Goal: Information Seeking & Learning: Find specific fact

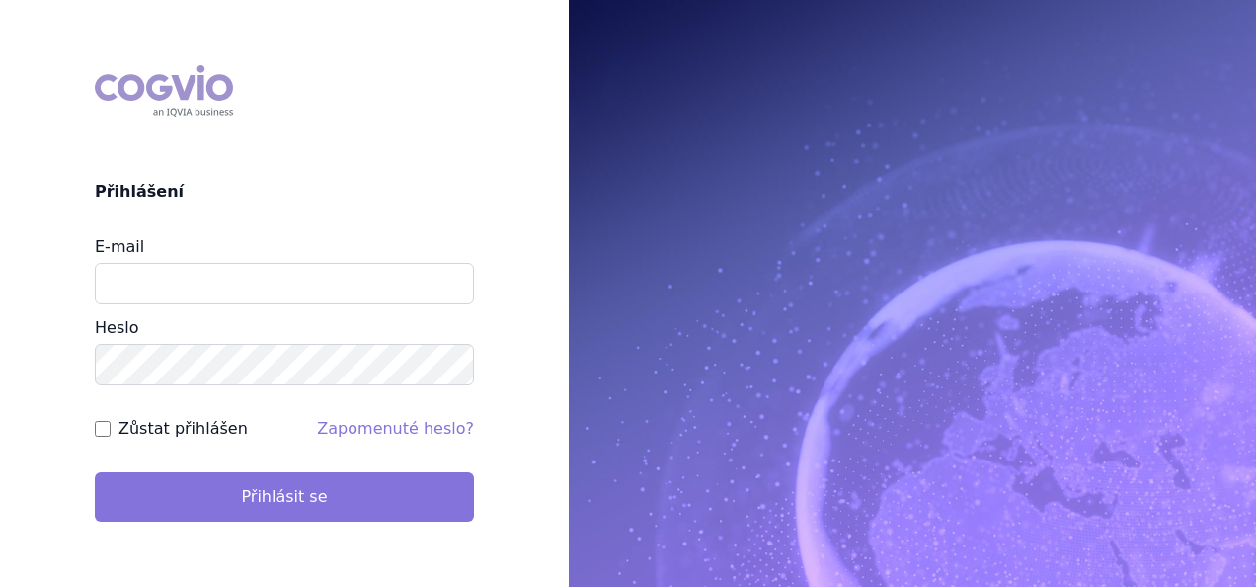
type input "antoaneta.basiou@santen.com"
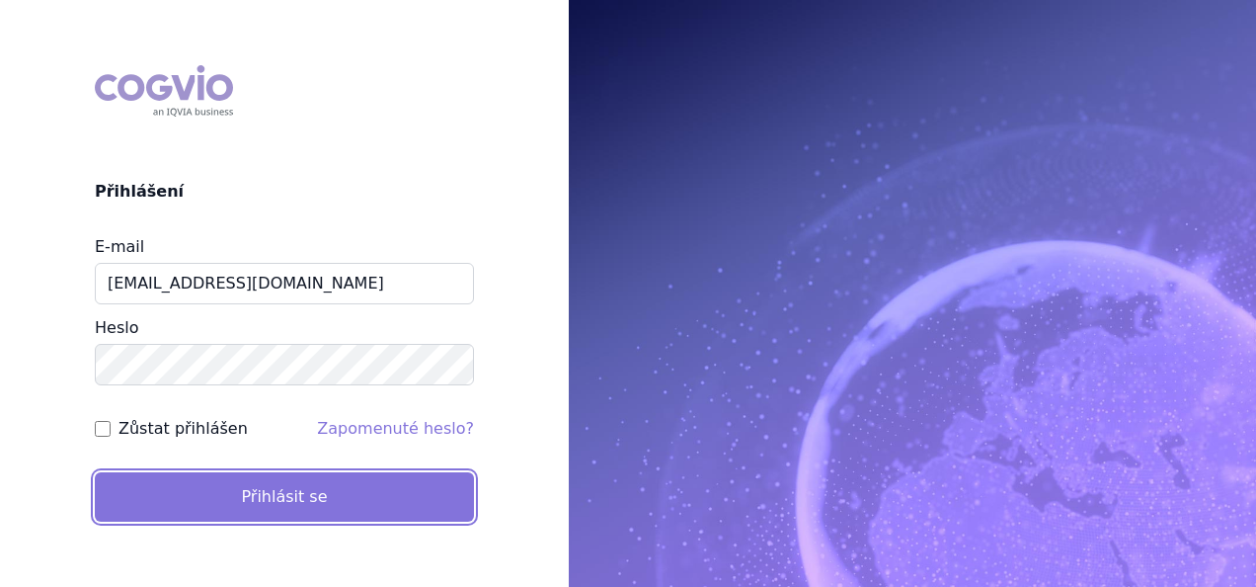
click at [286, 499] on button "Přihlásit se" at bounding box center [284, 496] width 379 height 49
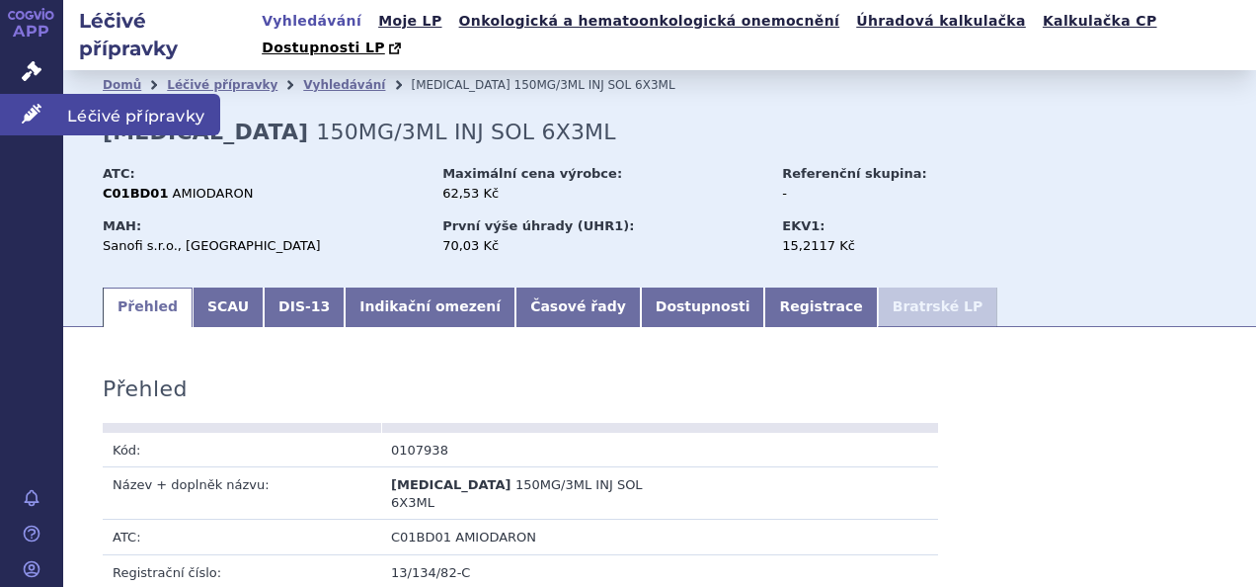
click at [20, 111] on link "Léčivé přípravky" at bounding box center [31, 114] width 63 height 41
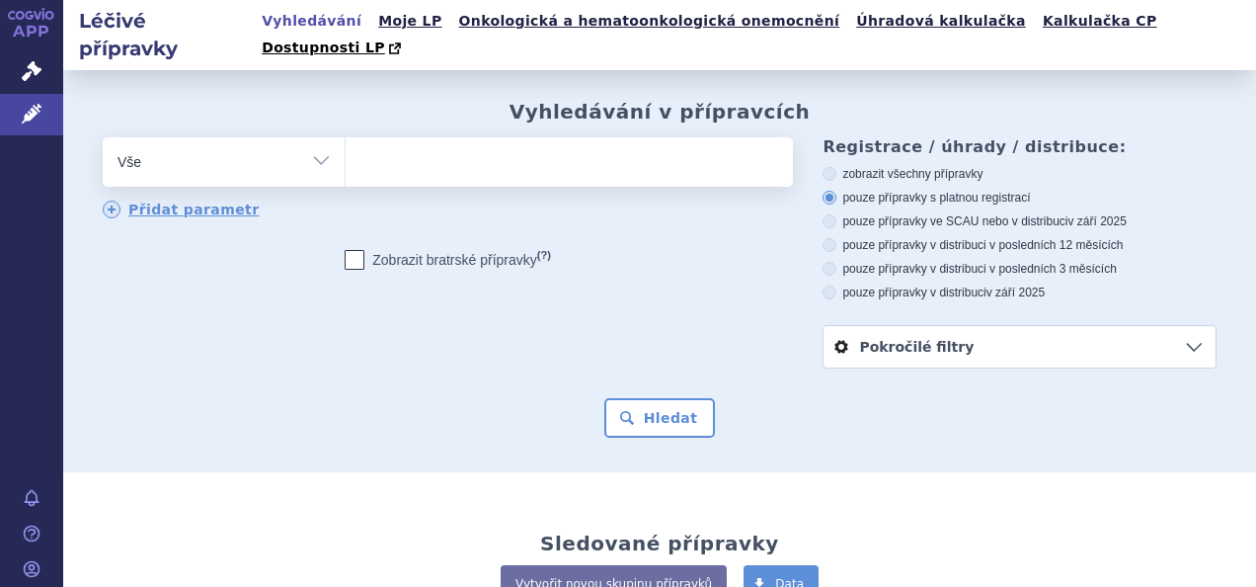
click at [422, 141] on ul at bounding box center [567, 157] width 442 height 41
click at [346, 141] on select at bounding box center [345, 160] width 1 height 49
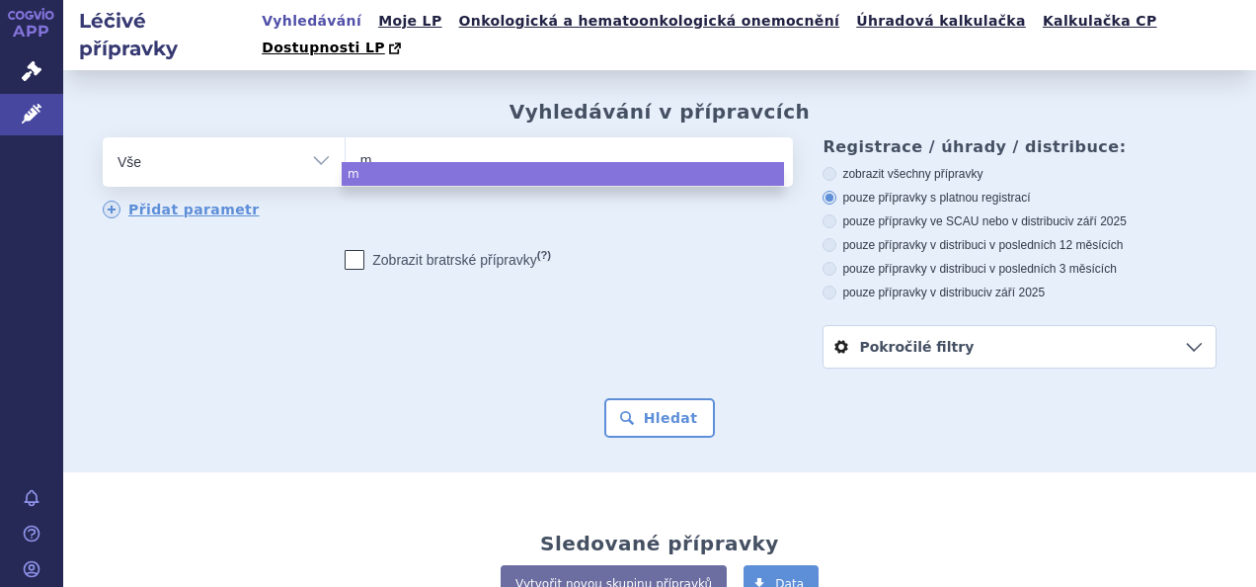
type input "mo"
type input "mono"
type input "monop"
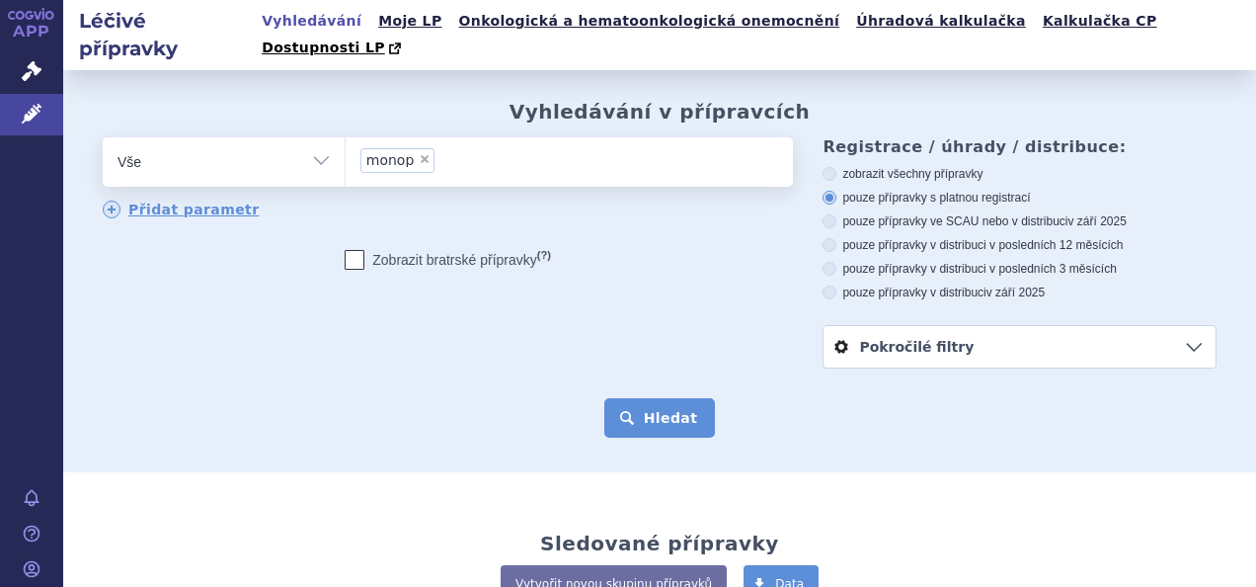
select select "monop"
click at [660, 398] on button "Hledat" at bounding box center [660, 418] width 112 height 40
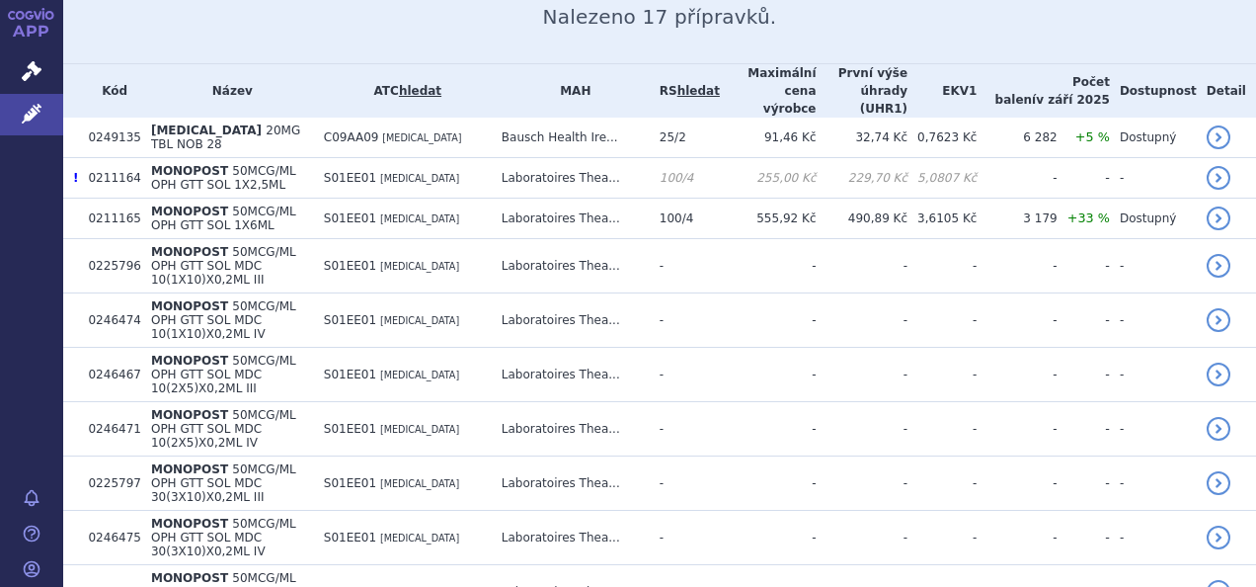
scroll to position [494, 0]
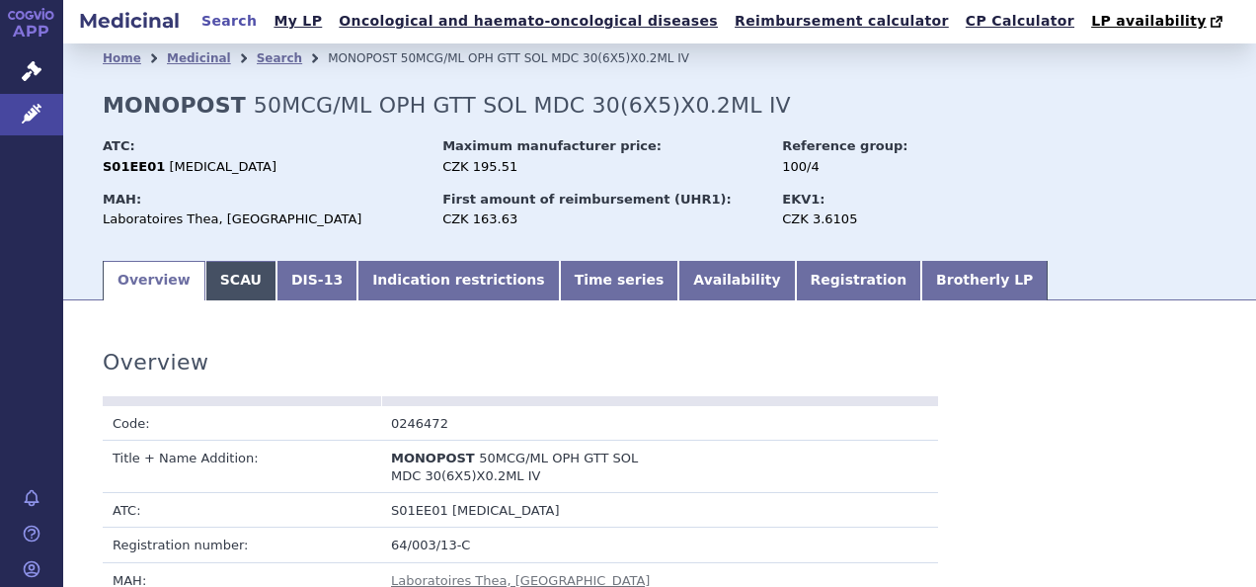
click at [228, 280] on link "SCAU" at bounding box center [240, 281] width 71 height 40
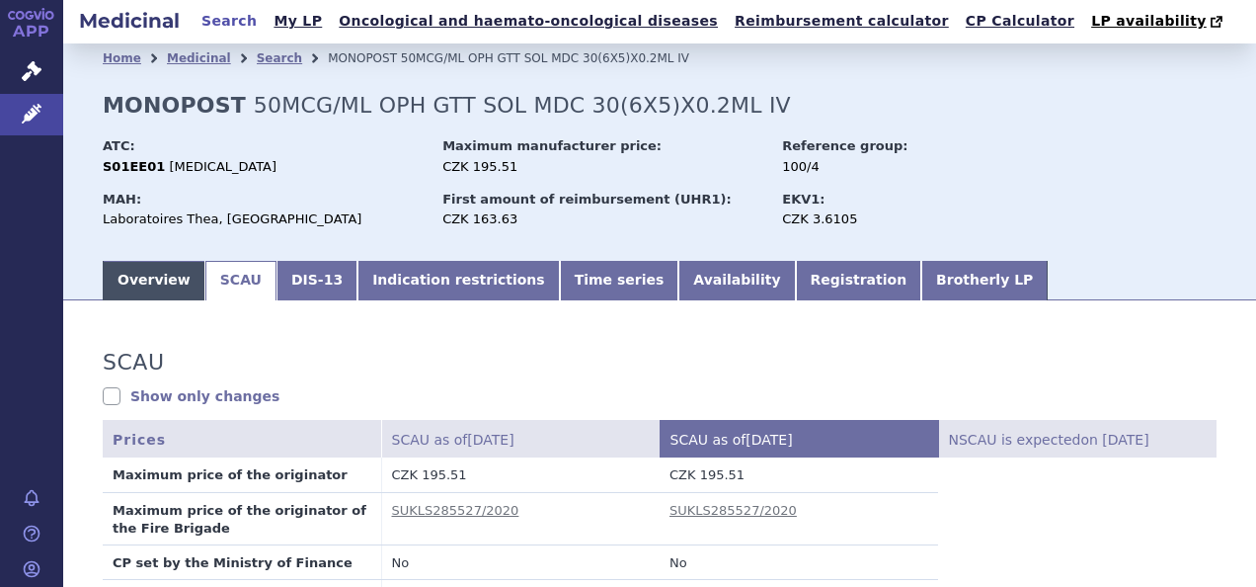
click at [170, 283] on link "Overview" at bounding box center [154, 281] width 103 height 40
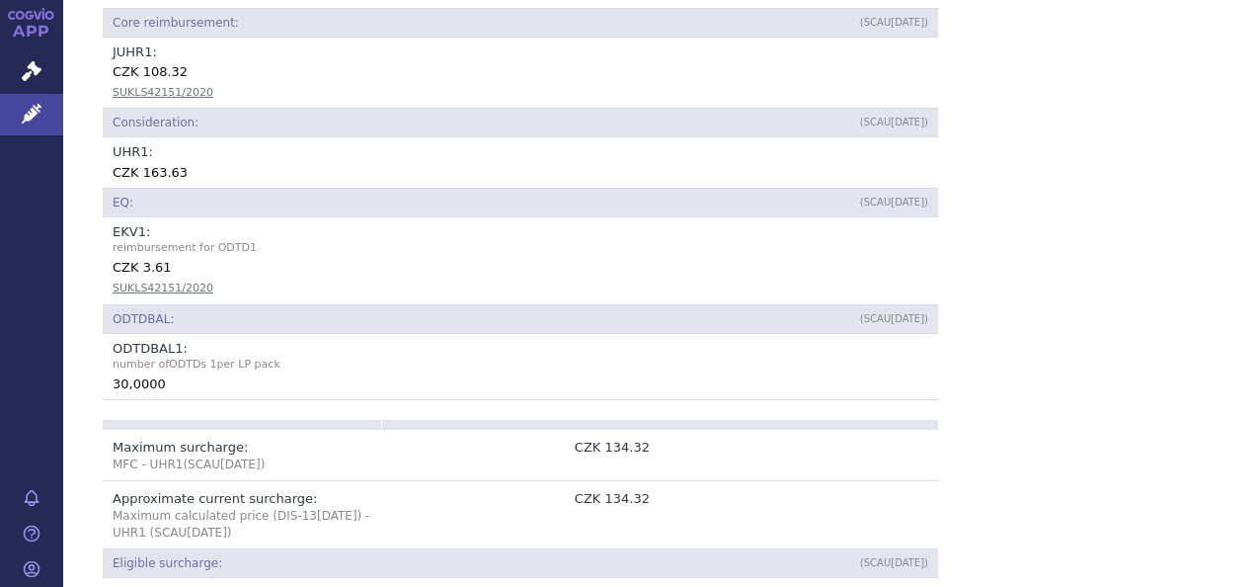
scroll to position [1086, 0]
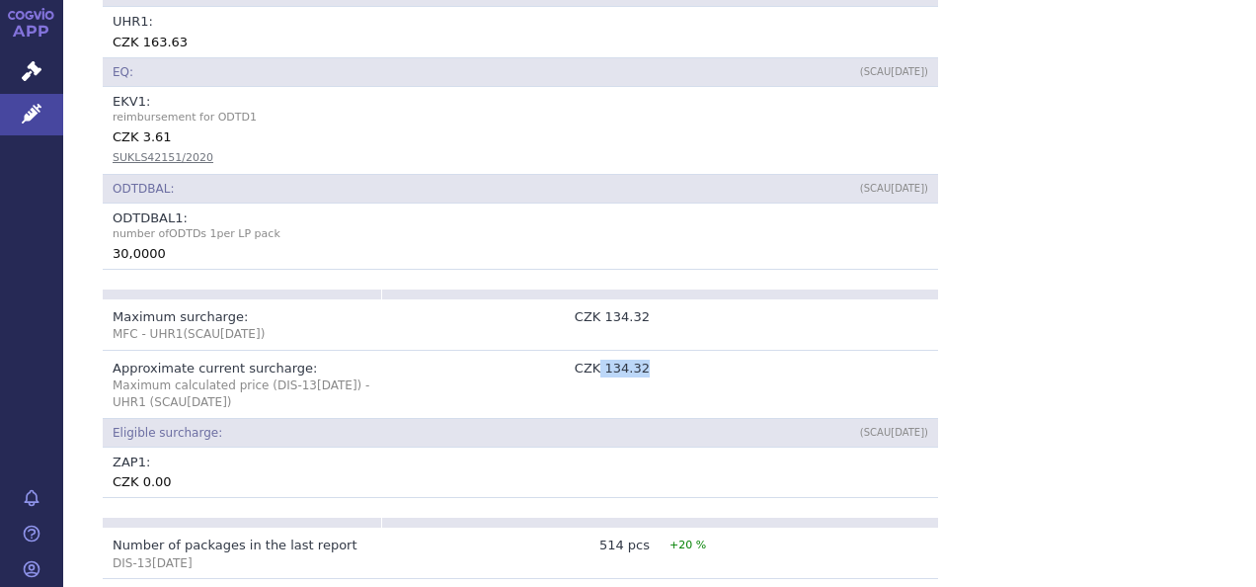
drag, startPoint x: 601, startPoint y: 342, endPoint x: 658, endPoint y: 351, distance: 58.0
click at [658, 351] on tr "Approximate current surcharge: Maximum calculated price (DIS-13 Sep 2025 ) - UH…" at bounding box center [521, 385] width 836 height 68
drag, startPoint x: 658, startPoint y: 351, endPoint x: 628, endPoint y: 349, distance: 29.7
copy tr "134.32"
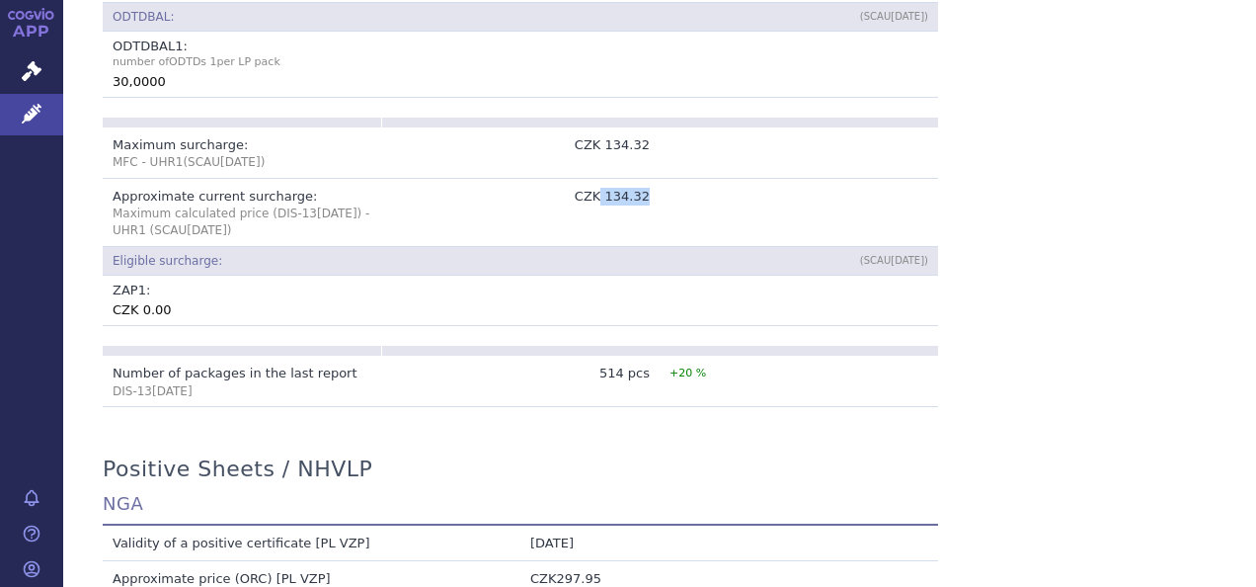
scroll to position [1185, 0]
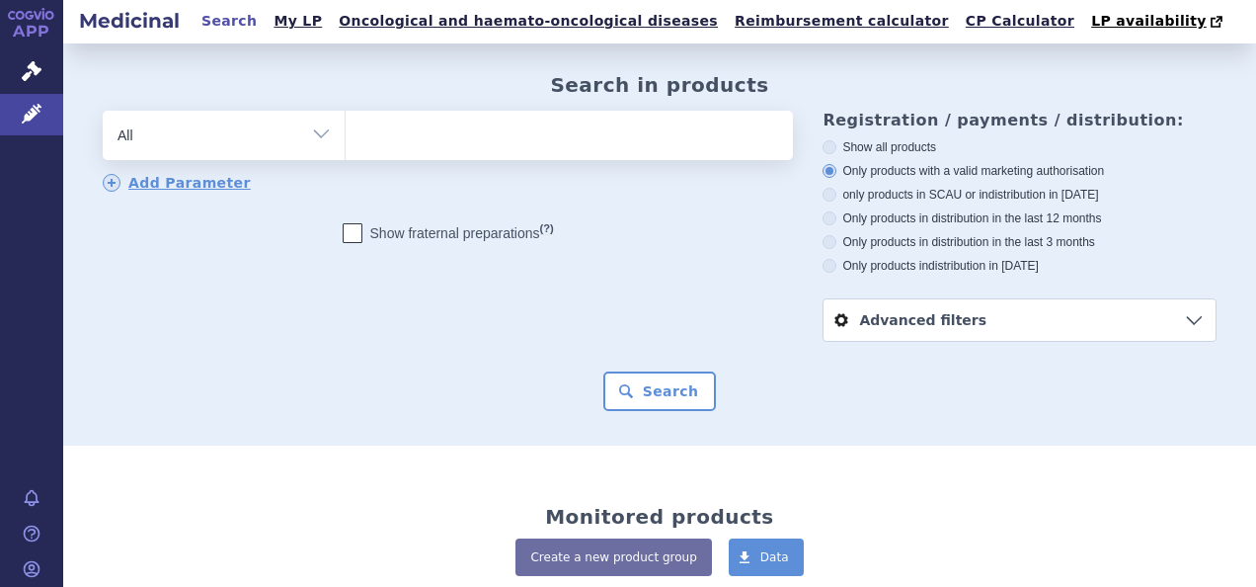
click at [436, 144] on ul at bounding box center [567, 131] width 442 height 41
click at [346, 144] on select at bounding box center [345, 134] width 1 height 49
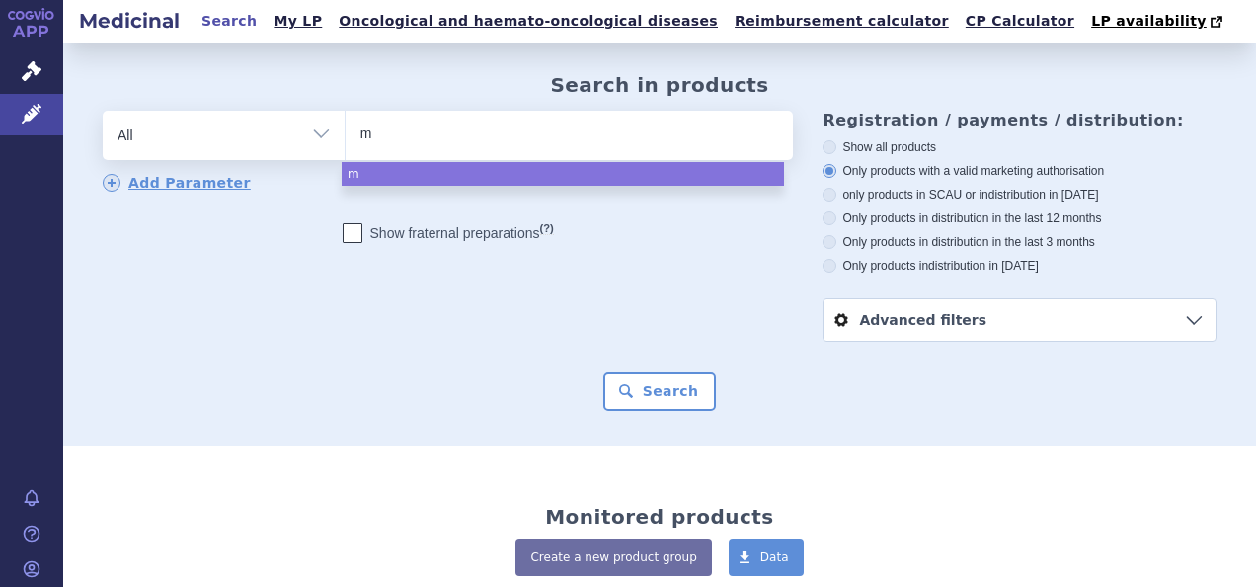
type input "mo"
click at [468, 142] on ul "mo" at bounding box center [567, 131] width 442 height 41
click at [346, 142] on select "Mo" at bounding box center [345, 134] width 1 height 49
select select "mo"
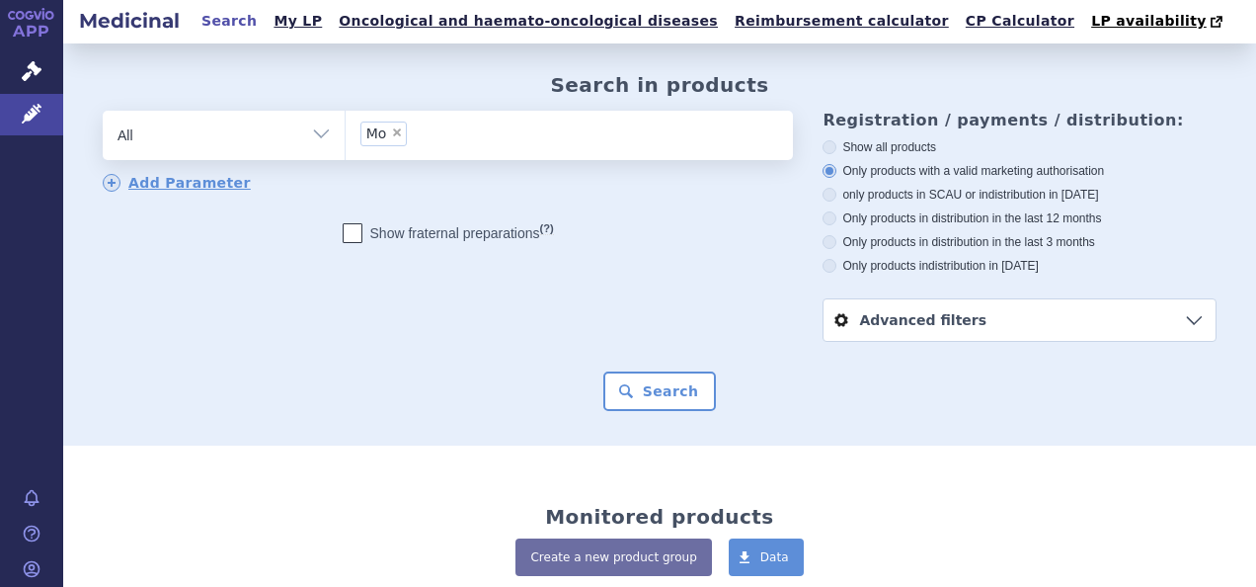
click at [393, 137] on span "×" at bounding box center [397, 132] width 12 height 12
click at [346, 137] on select "Mo" at bounding box center [345, 134] width 1 height 49
select select
type input "m"
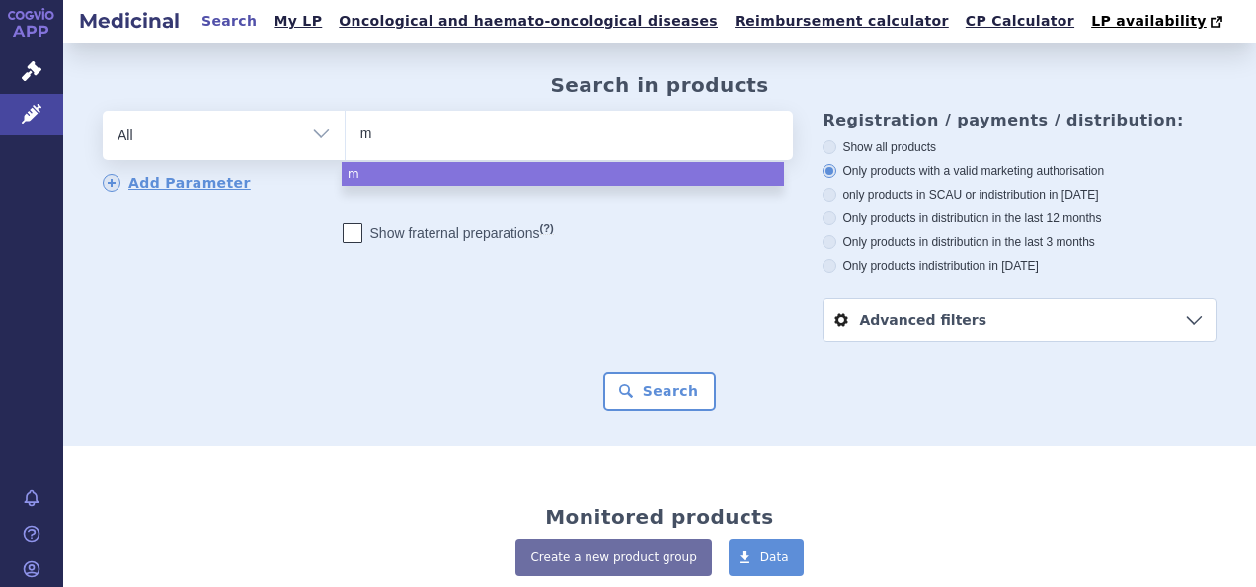
type input "mo"
type input "mon"
type input "monp"
type input "mon"
type input "mono"
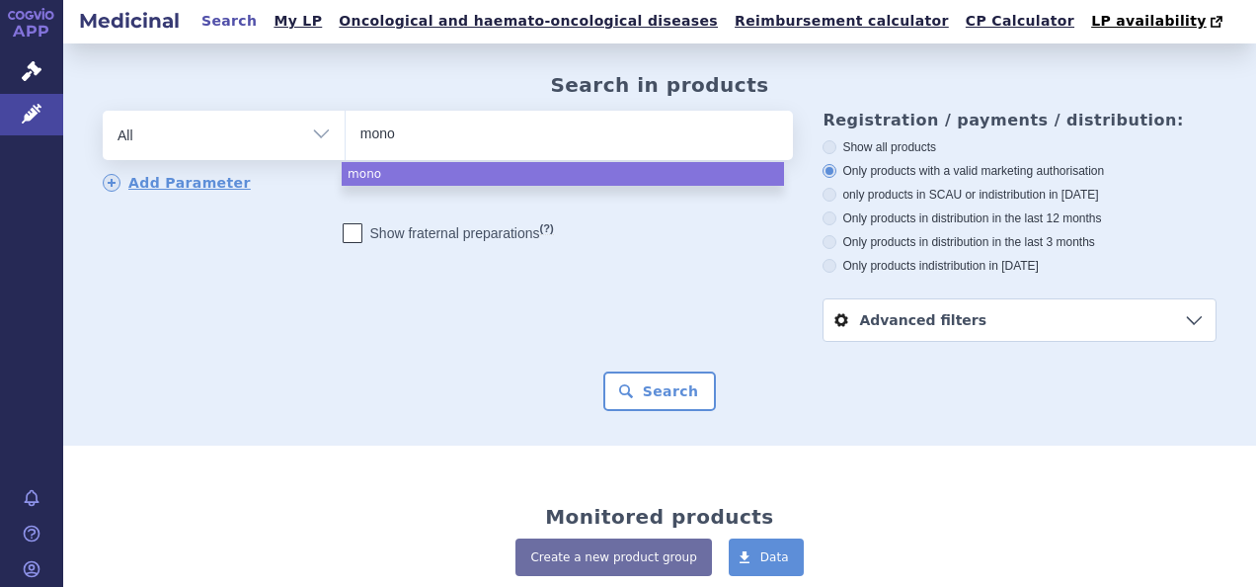
type input "monop"
select select "monop"
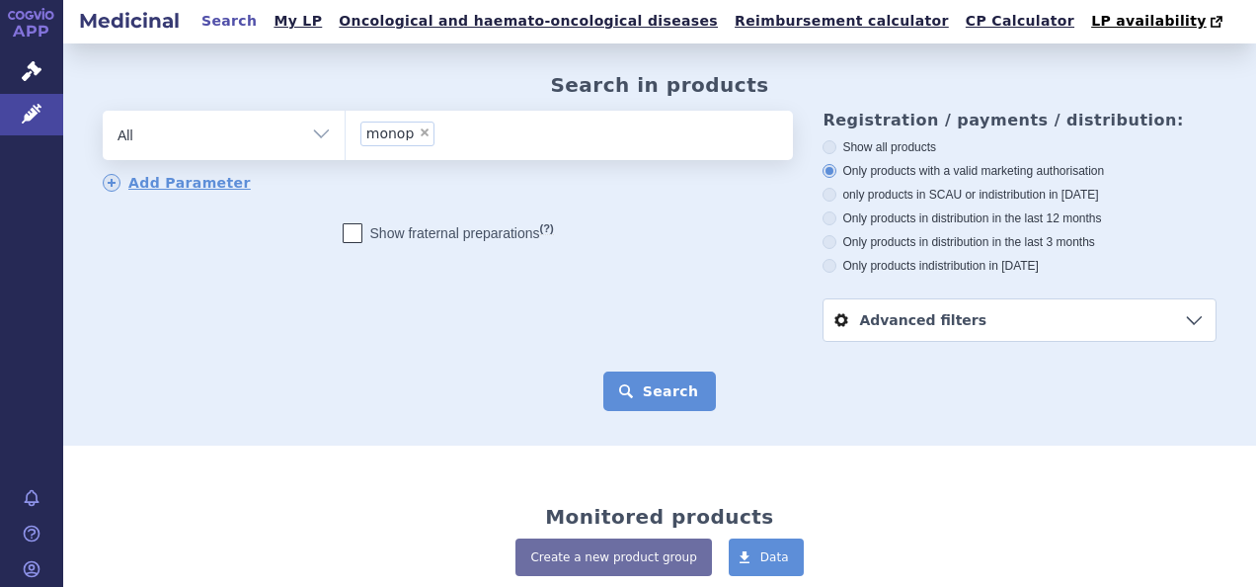
click at [615, 404] on button "Search" at bounding box center [660, 391] width 114 height 40
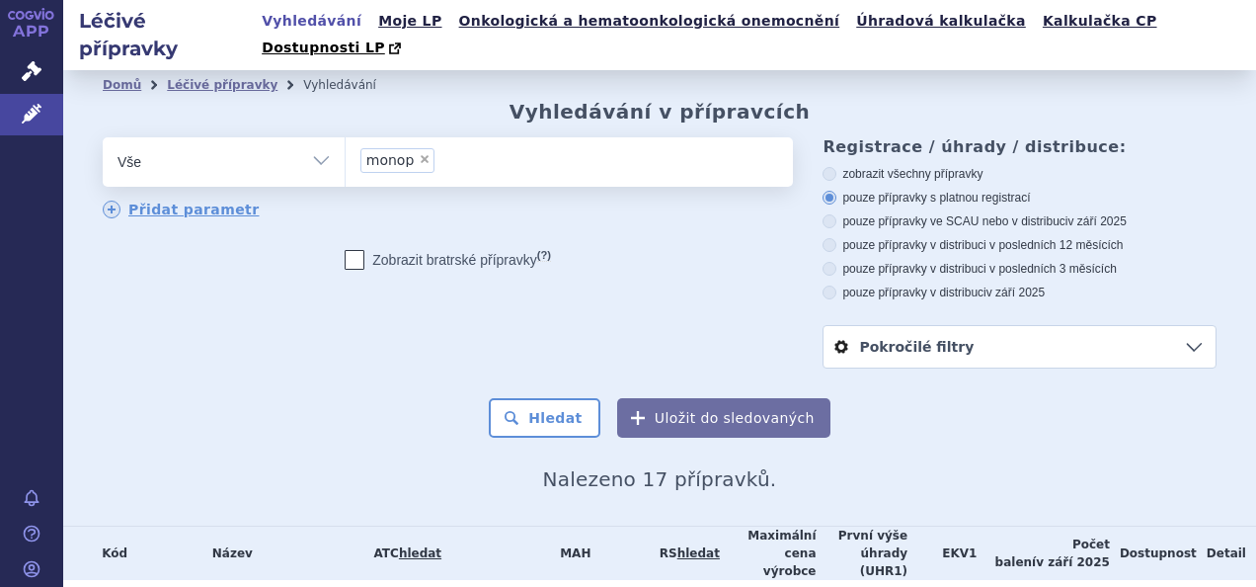
scroll to position [395, 0]
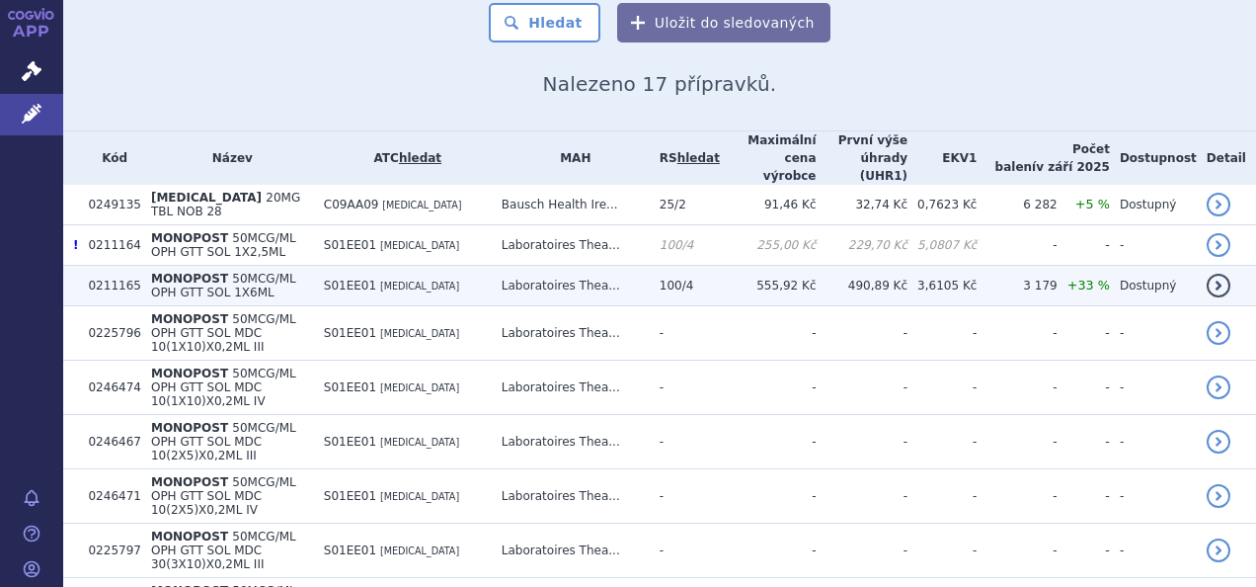
click at [269, 272] on span "50MCG/ML OPH GTT SOL 1X6ML" at bounding box center [223, 286] width 145 height 28
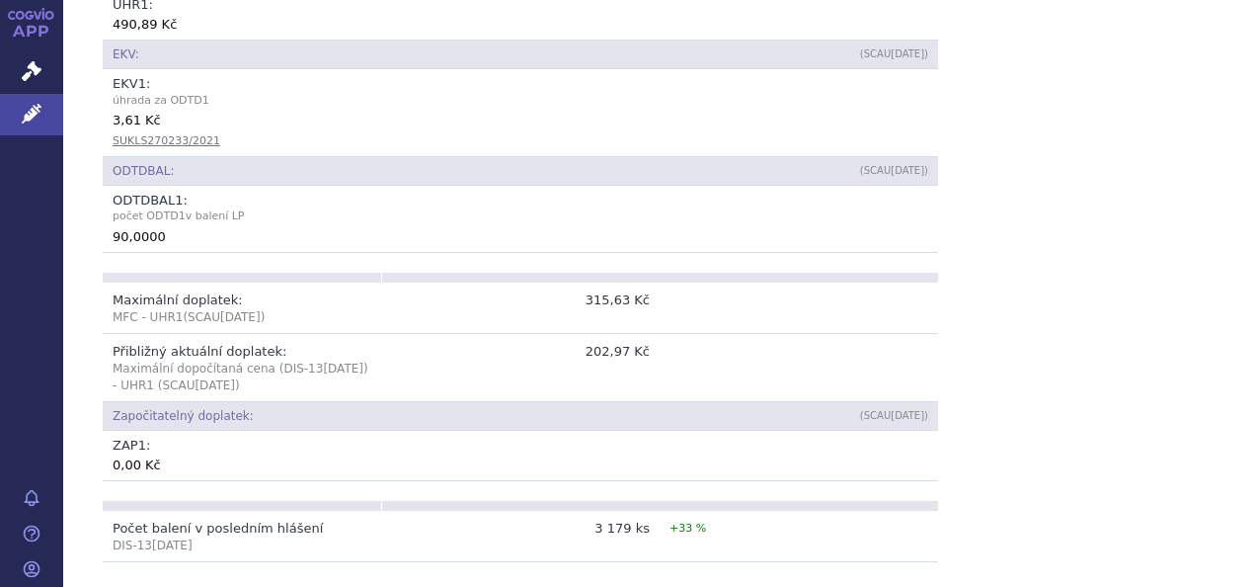
scroll to position [1185, 0]
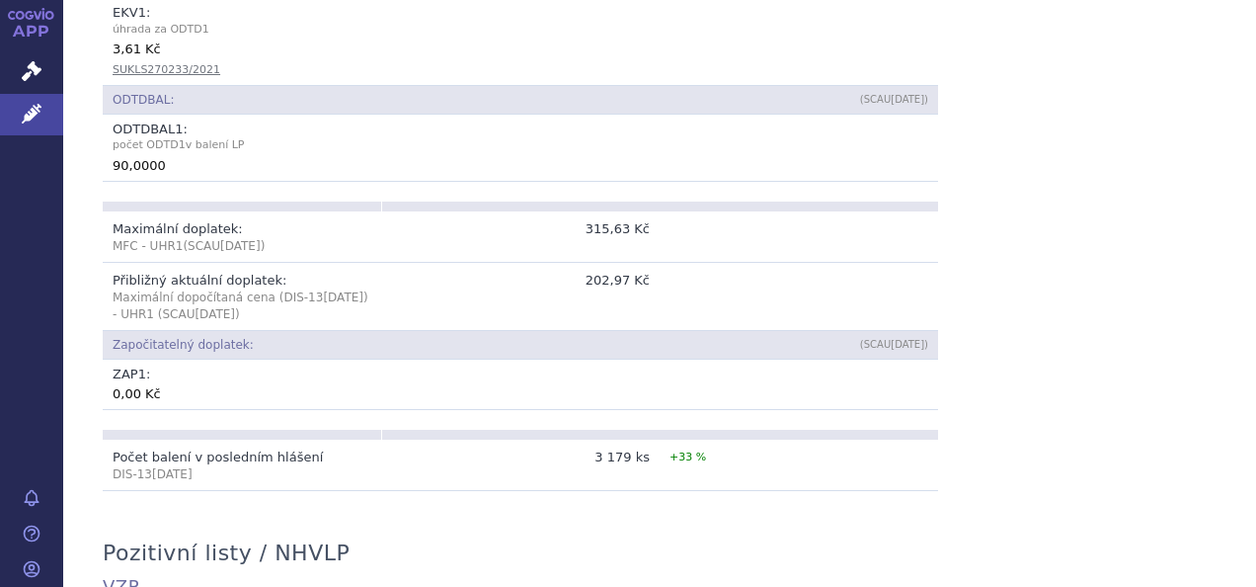
click at [1079, 87] on div "Přehled Kód: 0211165 Název + doplněk názvu: MONOPOST 50MCG/ML OPH GTT SOL 1X6ML…" at bounding box center [659, 309] width 1193 height 2297
drag, startPoint x: 604, startPoint y: 249, endPoint x: 640, endPoint y: 251, distance: 35.6
click at [640, 262] on td "CZK202.97" at bounding box center [520, 296] width 279 height 68
copy td "202.97"
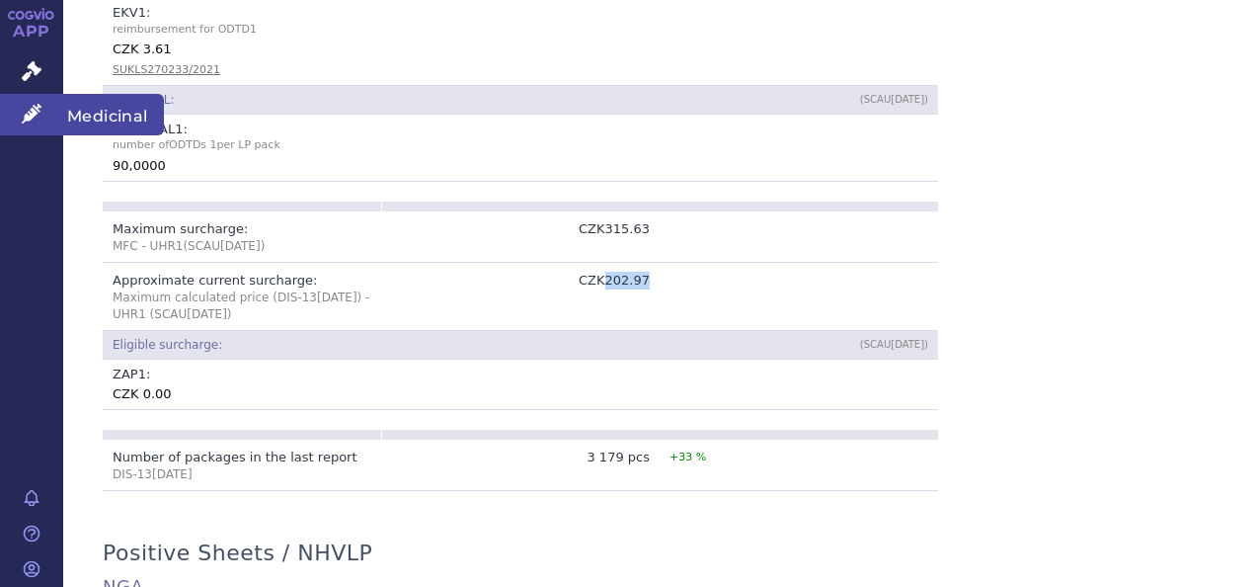
click at [107, 109] on span "Medicinal" at bounding box center [113, 114] width 101 height 41
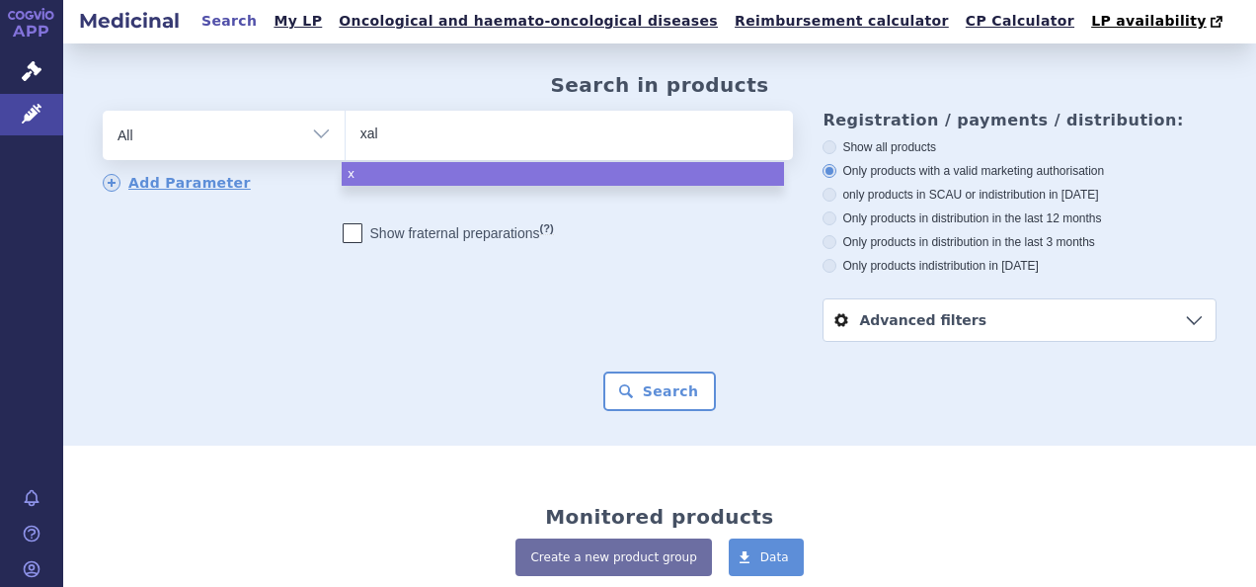
type input "xala"
type input "xalata"
type input "[MEDICAL_DATA]"
select select "[MEDICAL_DATA]"
click at [636, 391] on button "Search" at bounding box center [660, 391] width 114 height 40
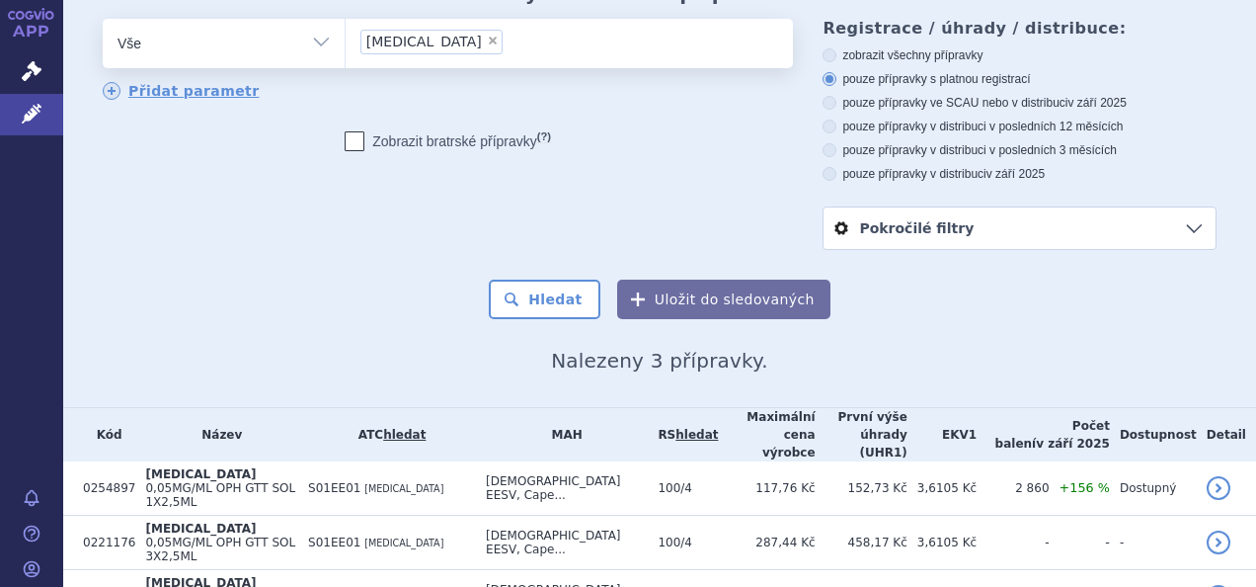
scroll to position [149, 0]
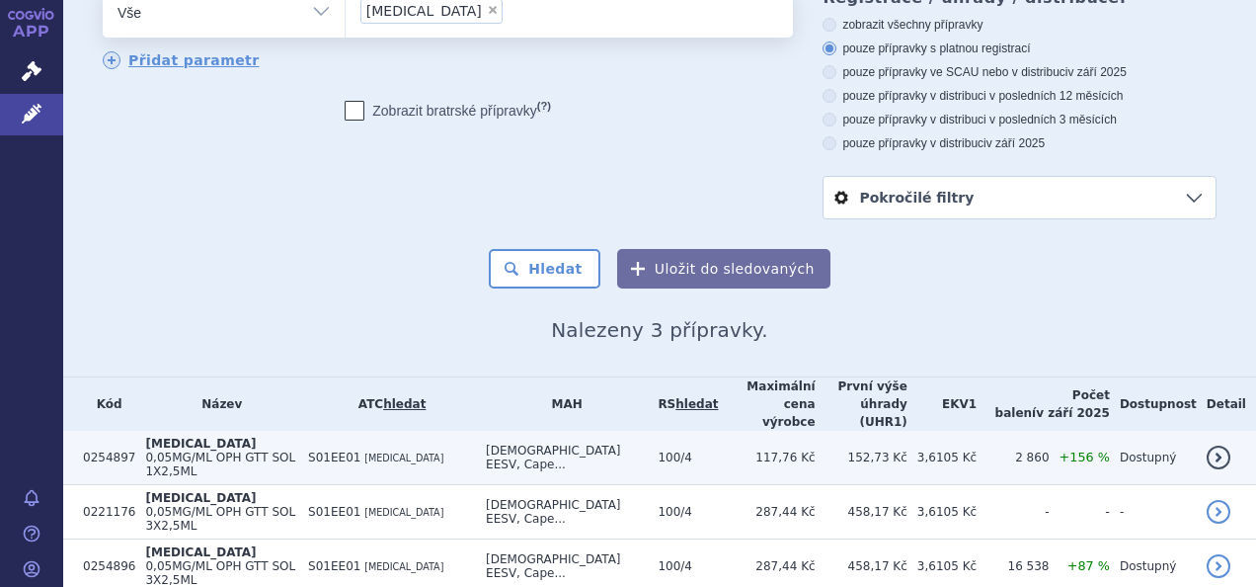
click at [307, 431] on td "S01EE01 LATANOPROST" at bounding box center [387, 458] width 178 height 54
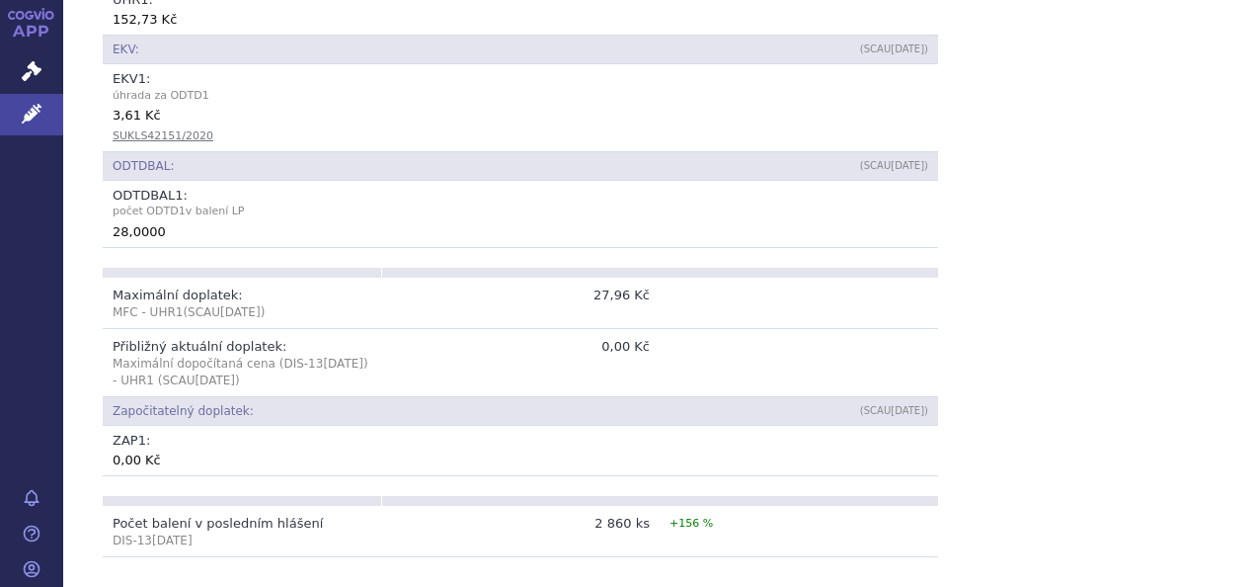
scroll to position [1185, 0]
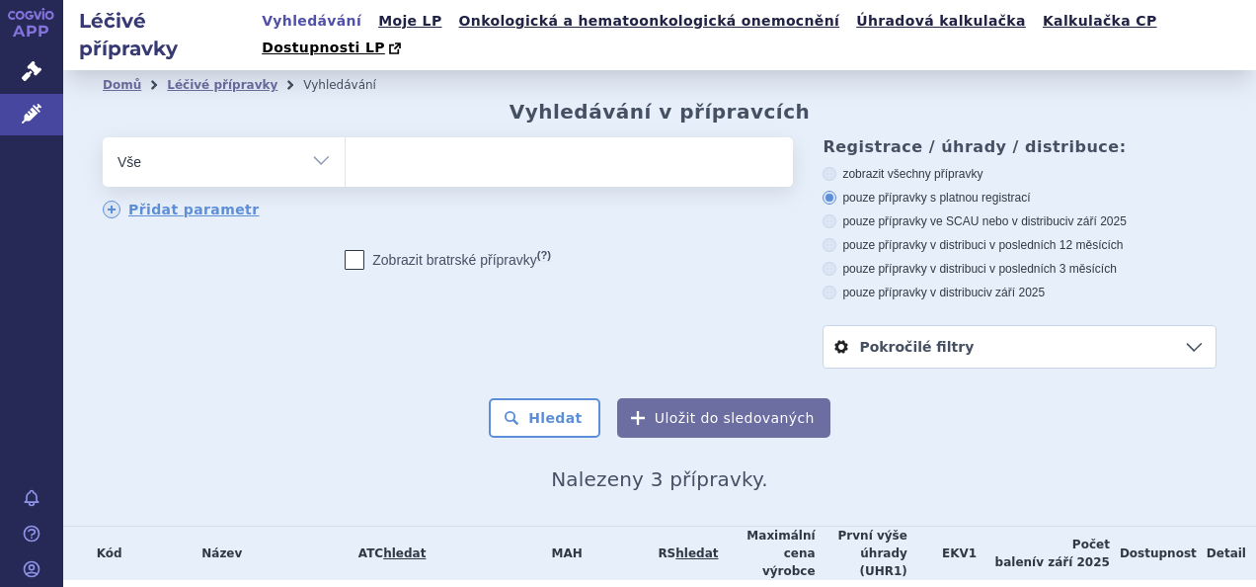
select select
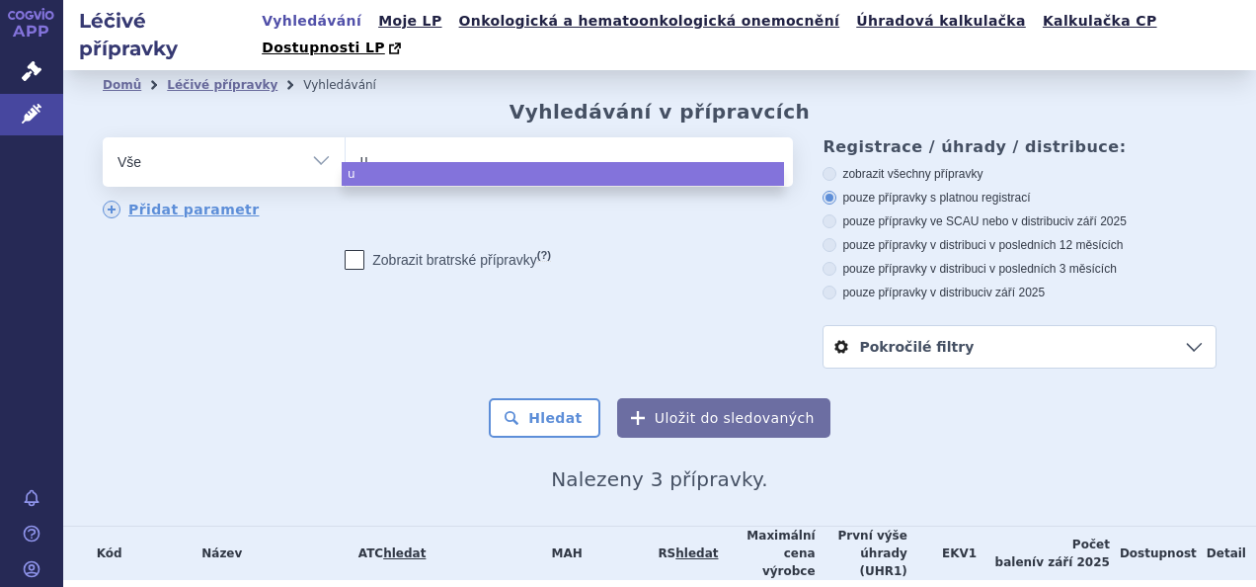
type input "un"
type input "unil"
type input "unila"
type input "unilat"
select select "unilat"
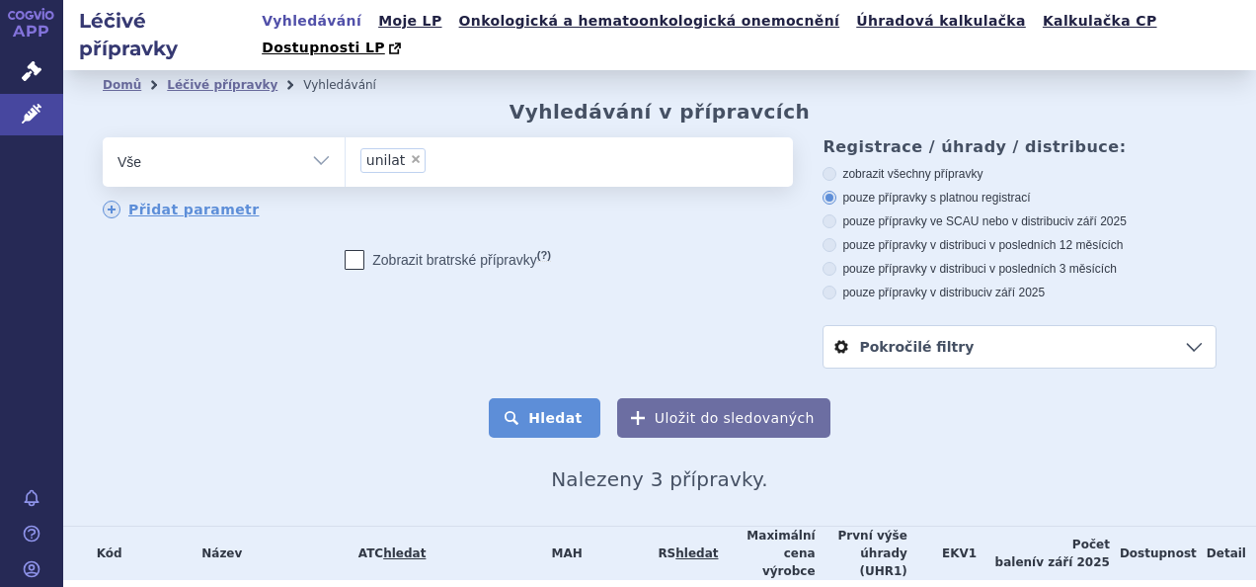
click at [543, 398] on button "Hledat" at bounding box center [545, 418] width 112 height 40
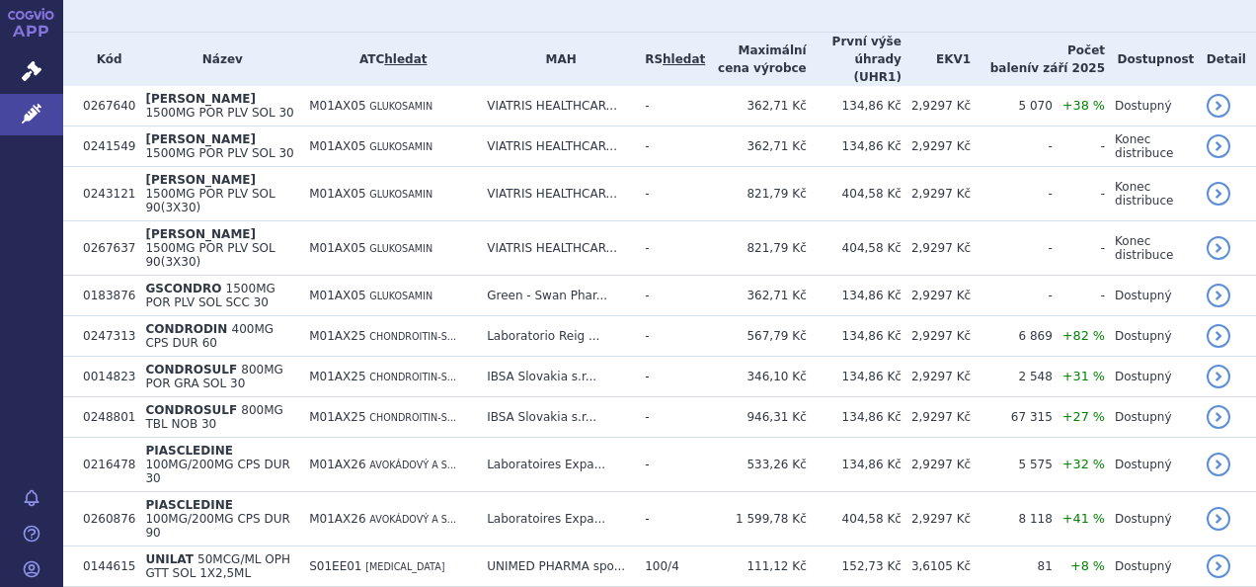
scroll to position [511, 0]
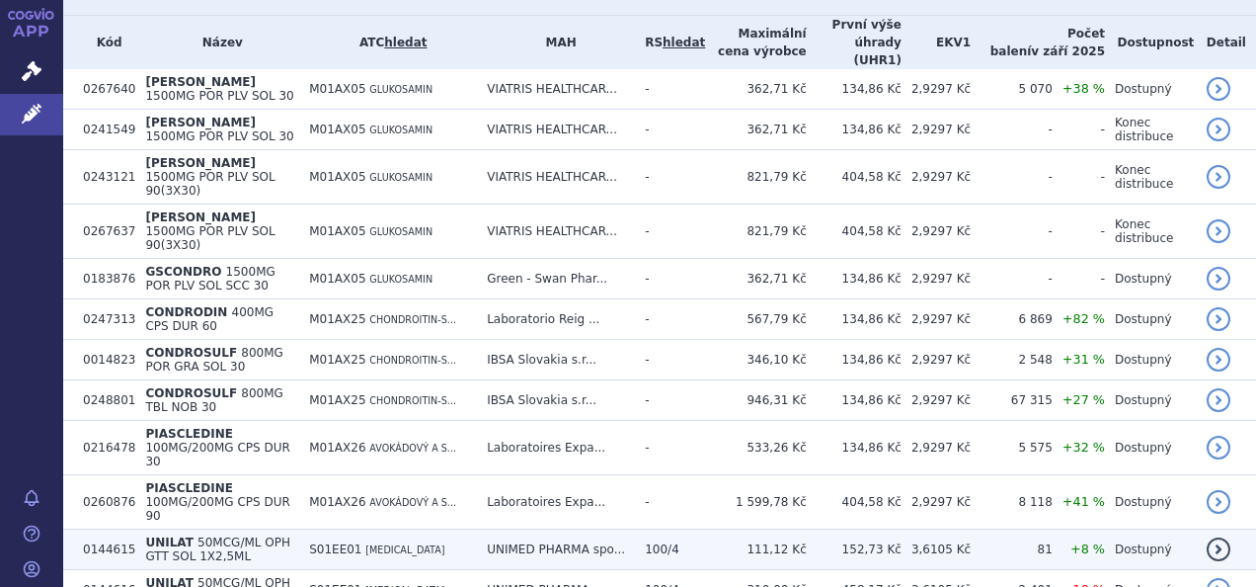
click at [221, 535] on span "50MCG/ML OPH GTT SOL 1X2,5ML" at bounding box center [217, 549] width 145 height 28
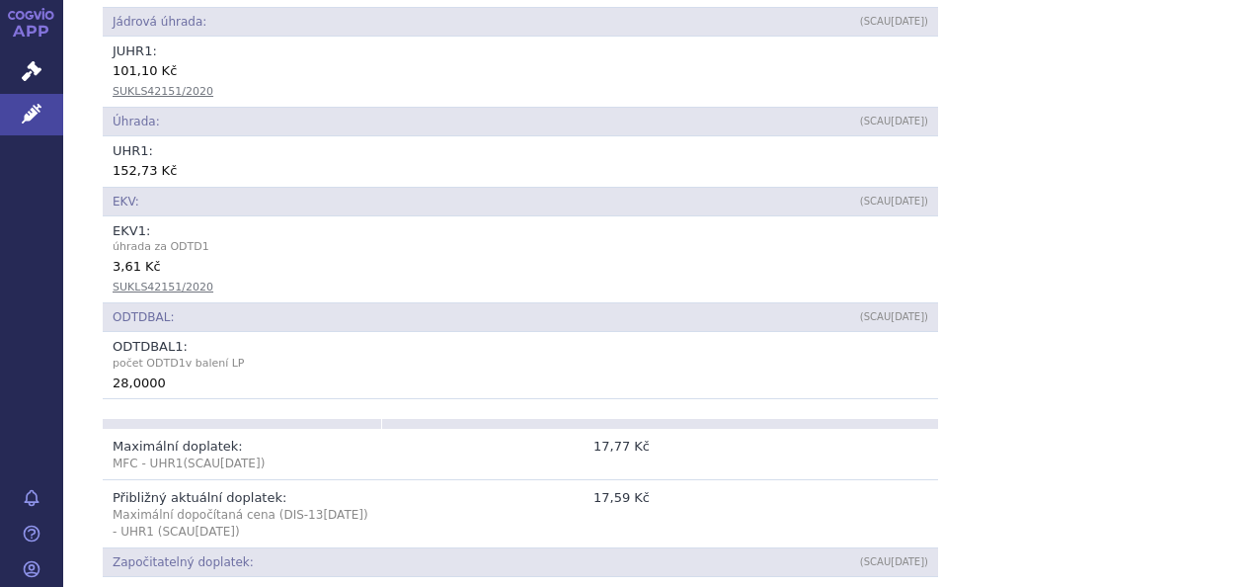
scroll to position [988, 0]
click at [115, 107] on span "Léčivé přípravky" at bounding box center [141, 114] width 157 height 41
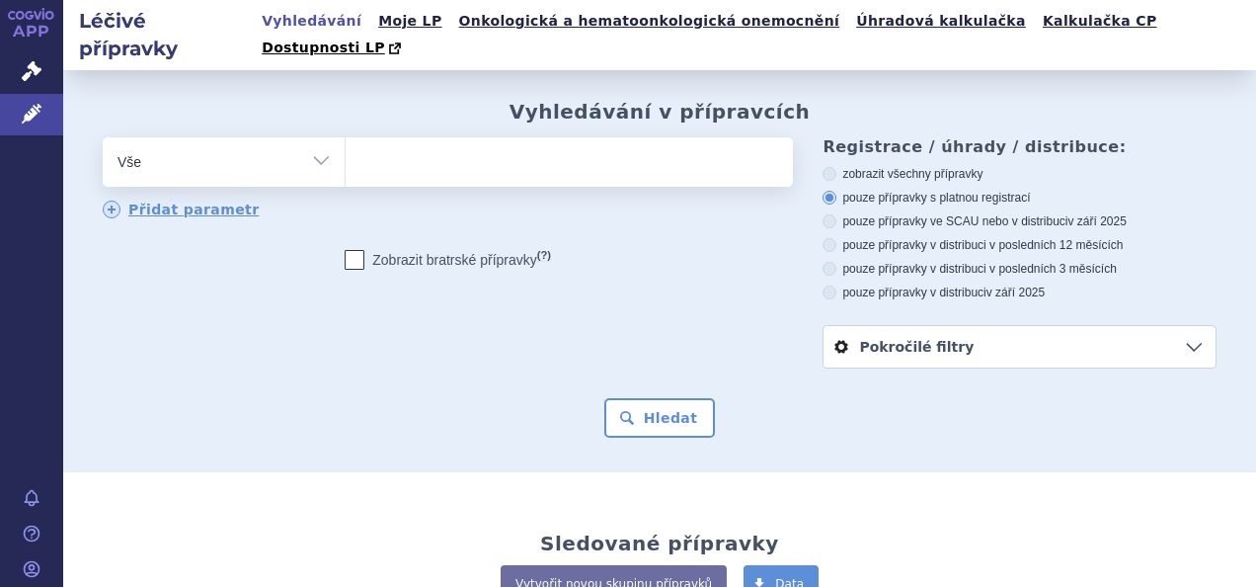
click at [549, 138] on ul at bounding box center [567, 157] width 442 height 41
click at [346, 138] on select at bounding box center [345, 160] width 1 height 49
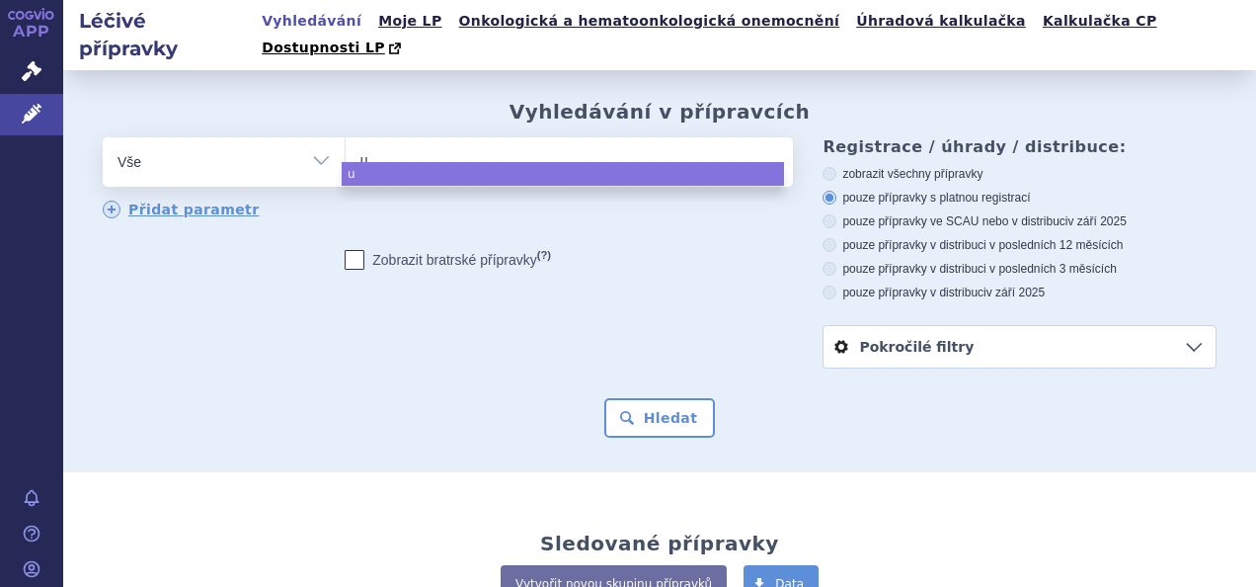
type input "un"
type input "uni"
type input "unil"
type input "unilat"
select select "unilat"
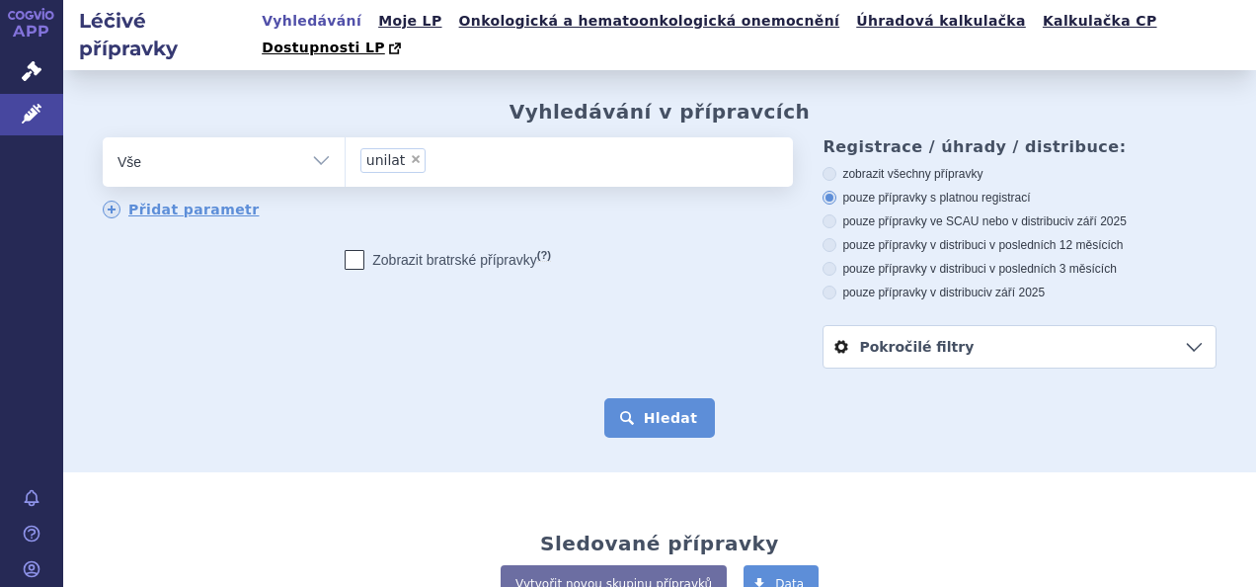
click at [626, 398] on button "Hledat" at bounding box center [660, 418] width 112 height 40
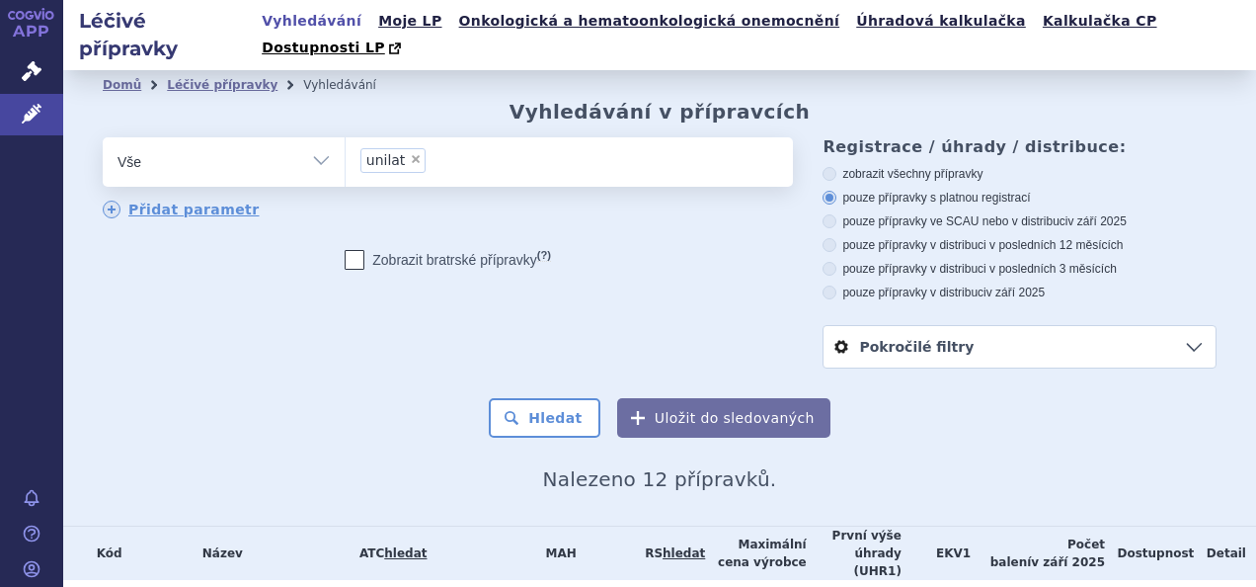
scroll to position [511, 0]
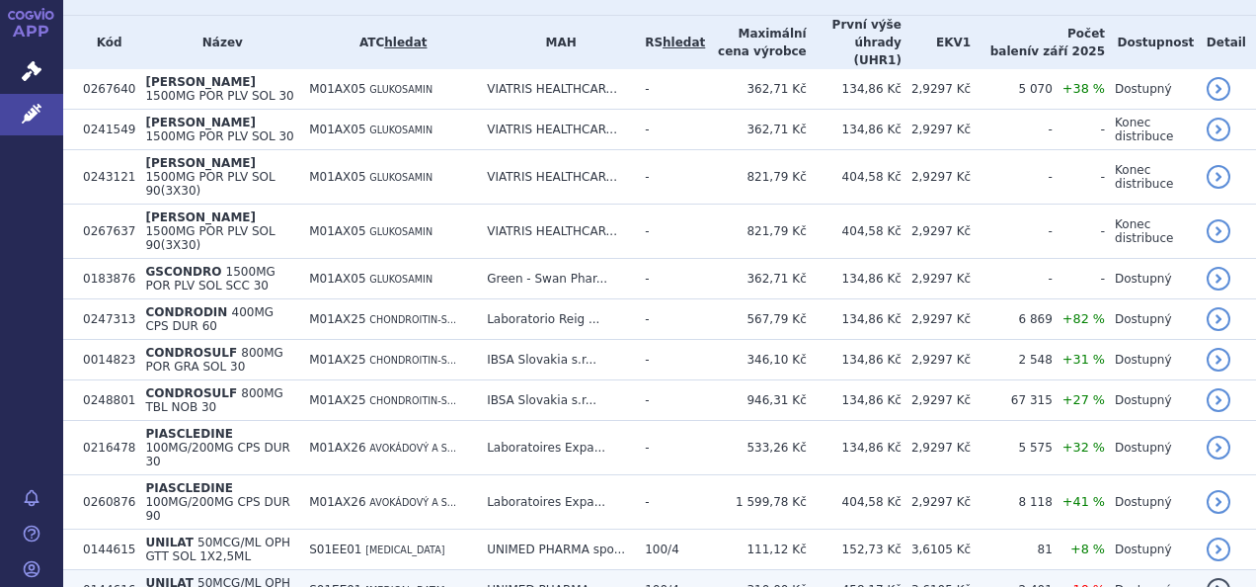
click at [249, 576] on span "50MCG/ML OPH GTT SOL 3X2,5ML" at bounding box center [217, 590] width 145 height 28
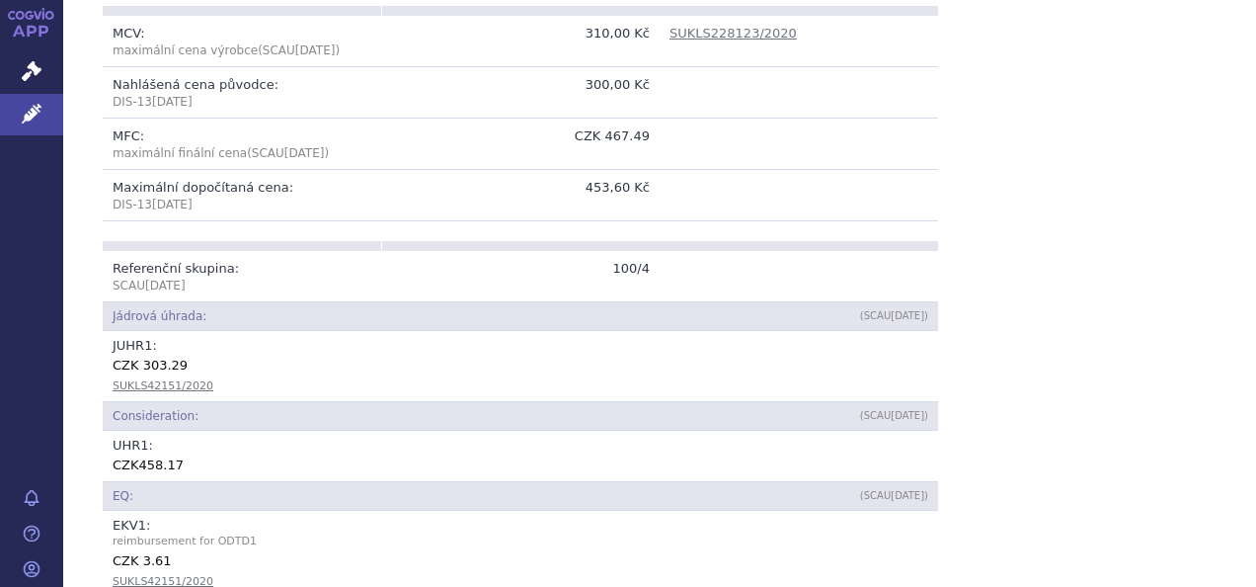
scroll to position [691, 0]
click at [91, 117] on span "Medicinal" at bounding box center [113, 114] width 101 height 41
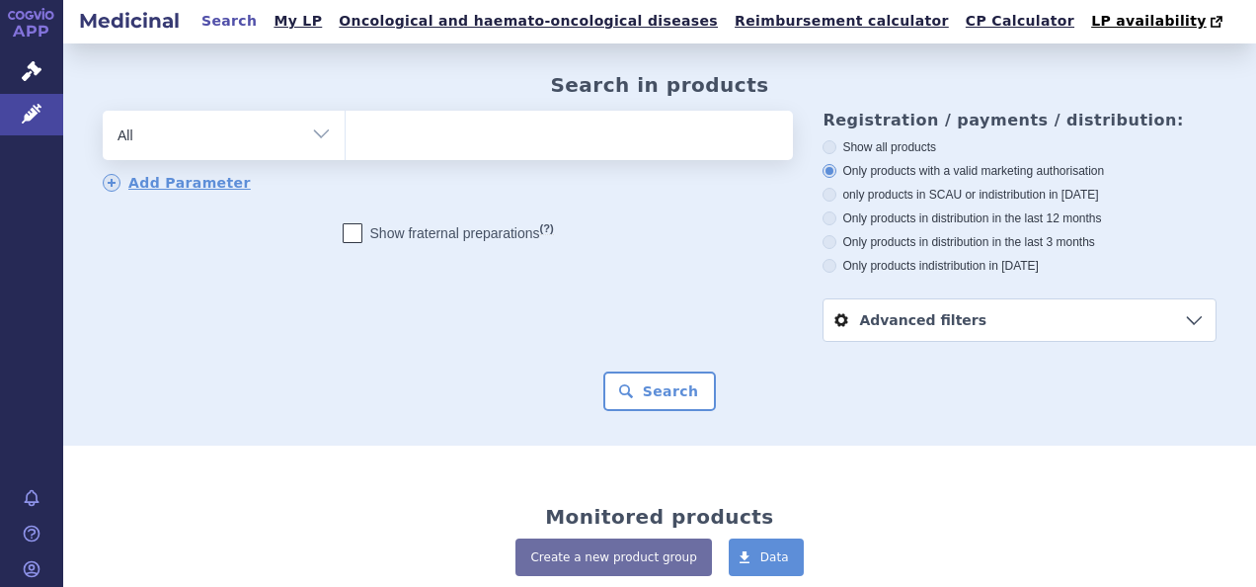
click at [453, 144] on ul at bounding box center [567, 131] width 442 height 41
click at [346, 144] on select at bounding box center [345, 134] width 1 height 49
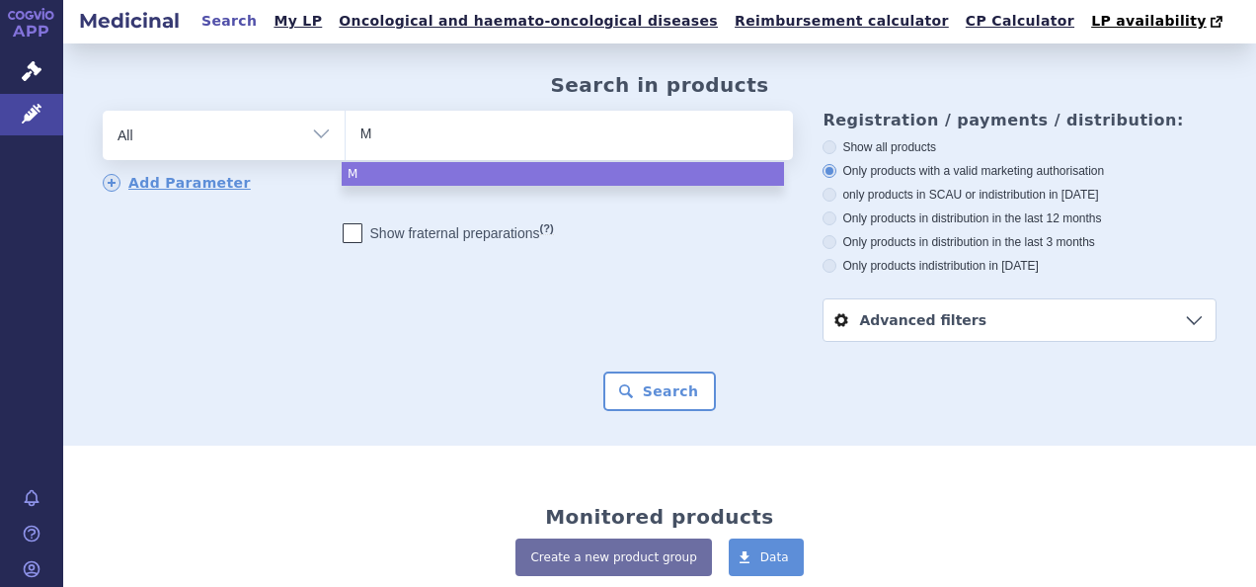
type input "Mo"
type input "Mon"
type input "Mono"
type input "Monop"
select select "Monop"
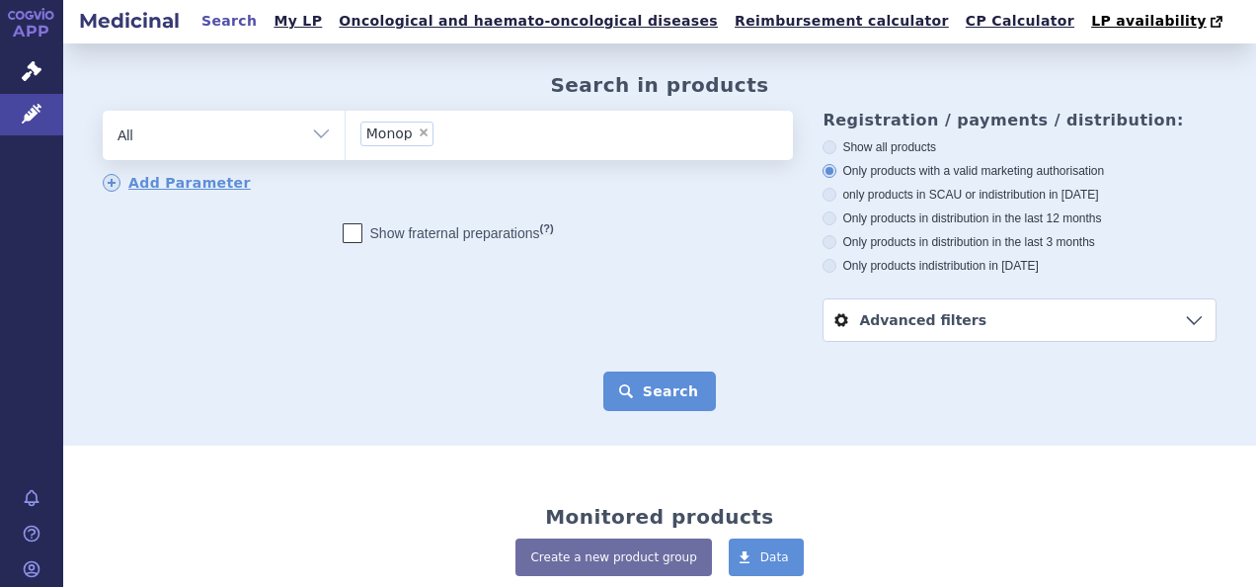
click at [641, 387] on button "Search" at bounding box center [660, 391] width 114 height 40
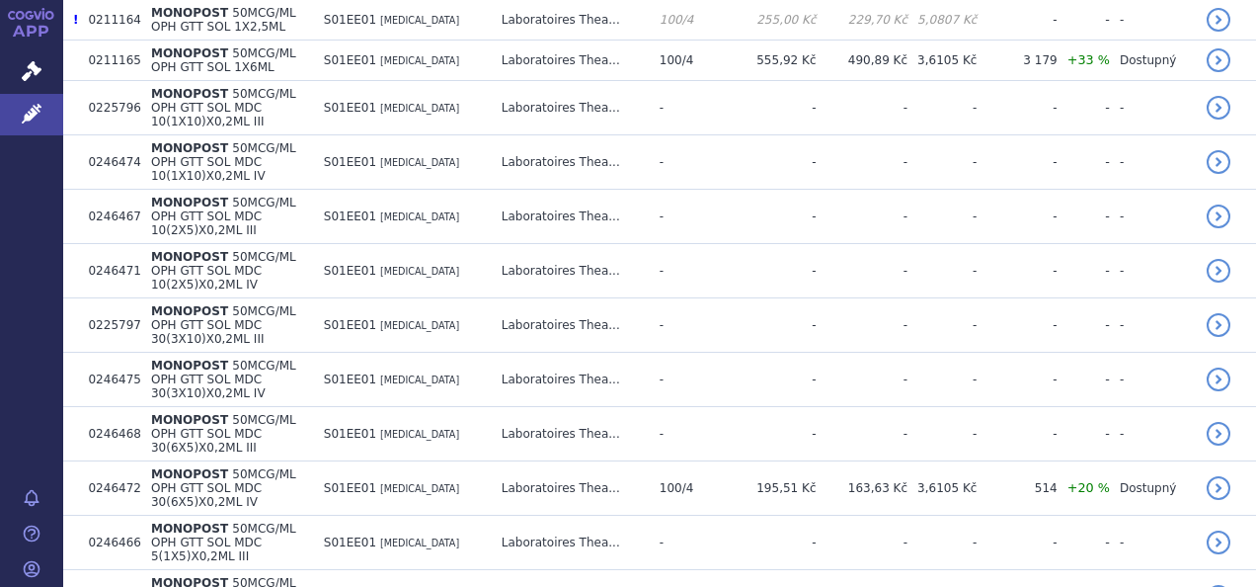
scroll to position [691, 0]
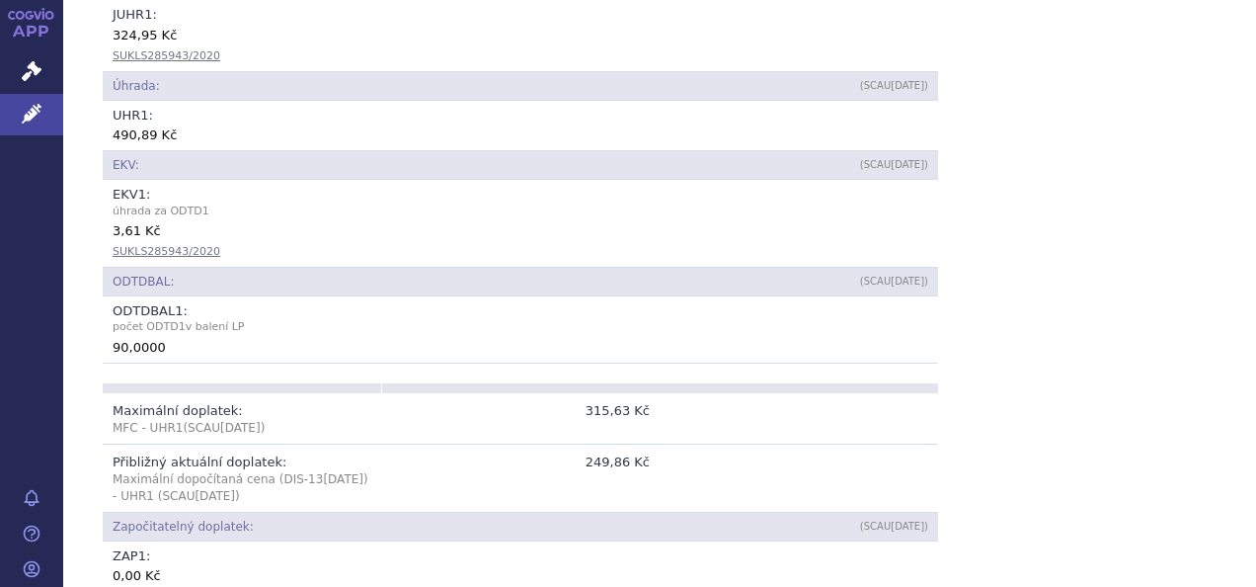
scroll to position [1185, 0]
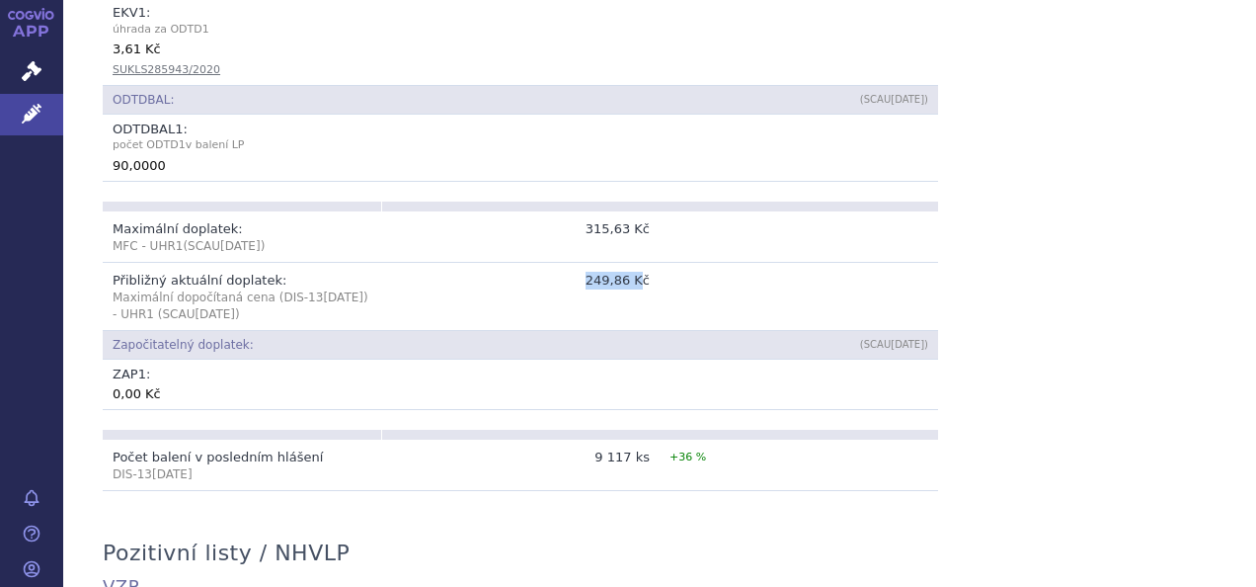
drag, startPoint x: 588, startPoint y: 248, endPoint x: 637, endPoint y: 248, distance: 49.4
click at [637, 262] on td "249,86 Kč" at bounding box center [520, 296] width 279 height 68
drag, startPoint x: 637, startPoint y: 248, endPoint x: 610, endPoint y: 251, distance: 26.8
copy td "249,86 K"
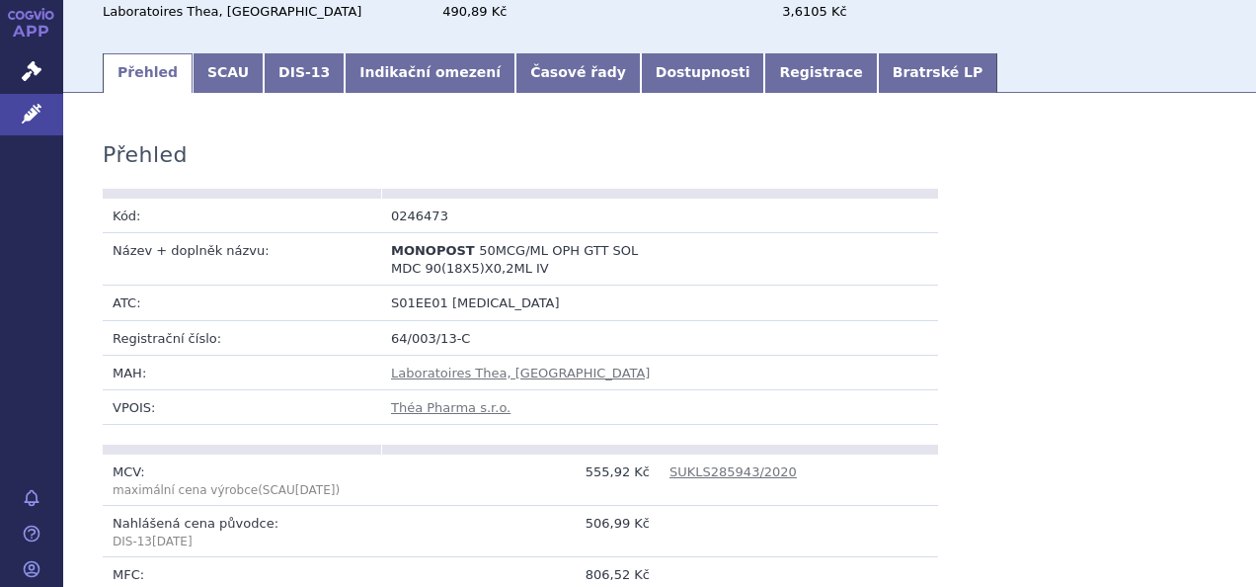
scroll to position [0, 0]
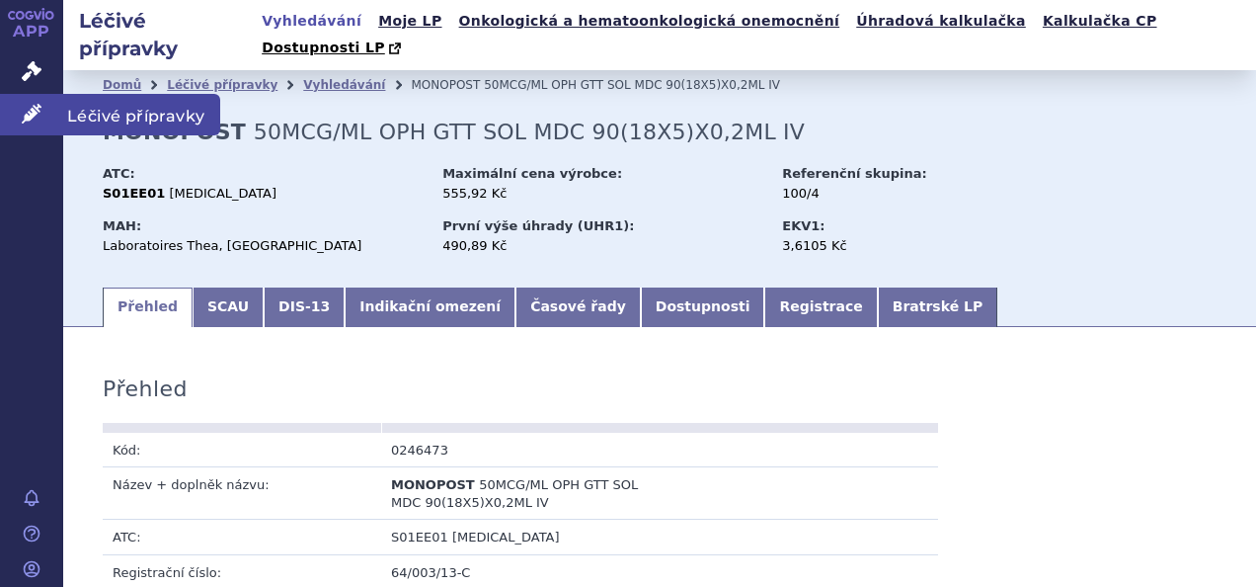
click at [111, 119] on span "Léčivé přípravky" at bounding box center [141, 114] width 157 height 41
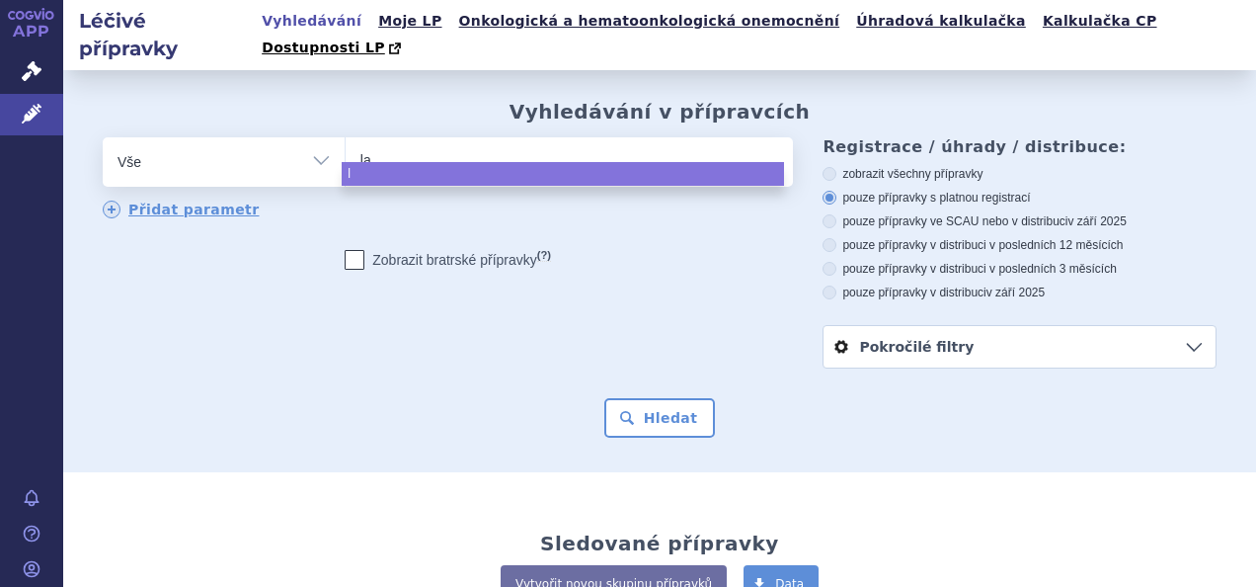
type input "lat"
type input "lata"
type input "latan"
type input "latano"
type input "latanop"
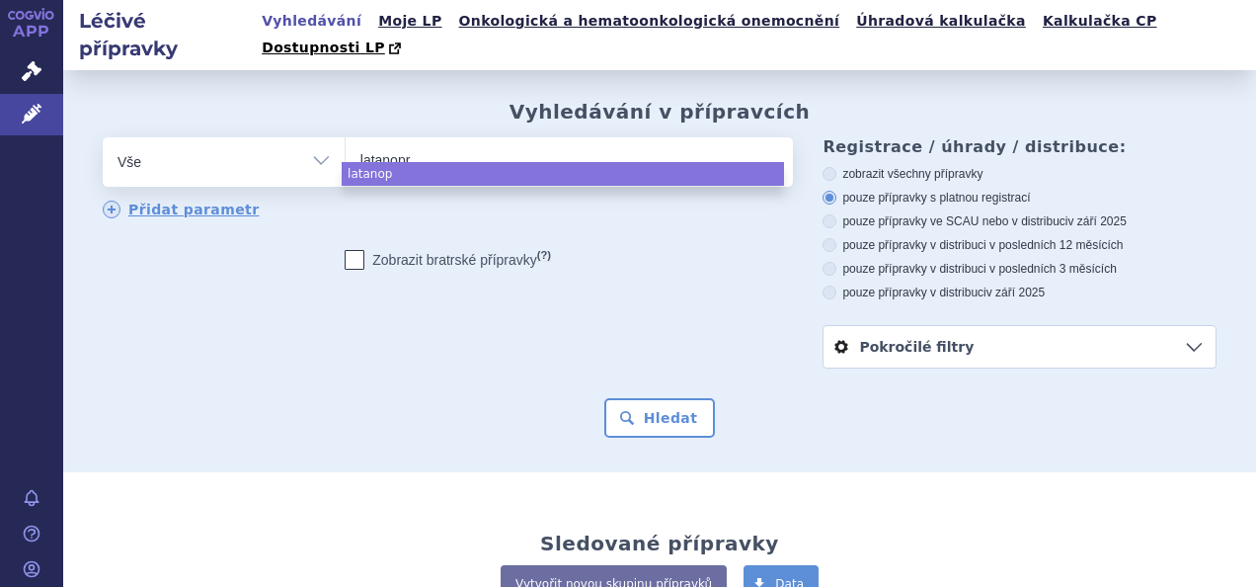
type input "latanoprp"
type input "latanoprps"
type input "latanoprpst"
type input "latanoprpst o"
type input "latanoprpst ol"
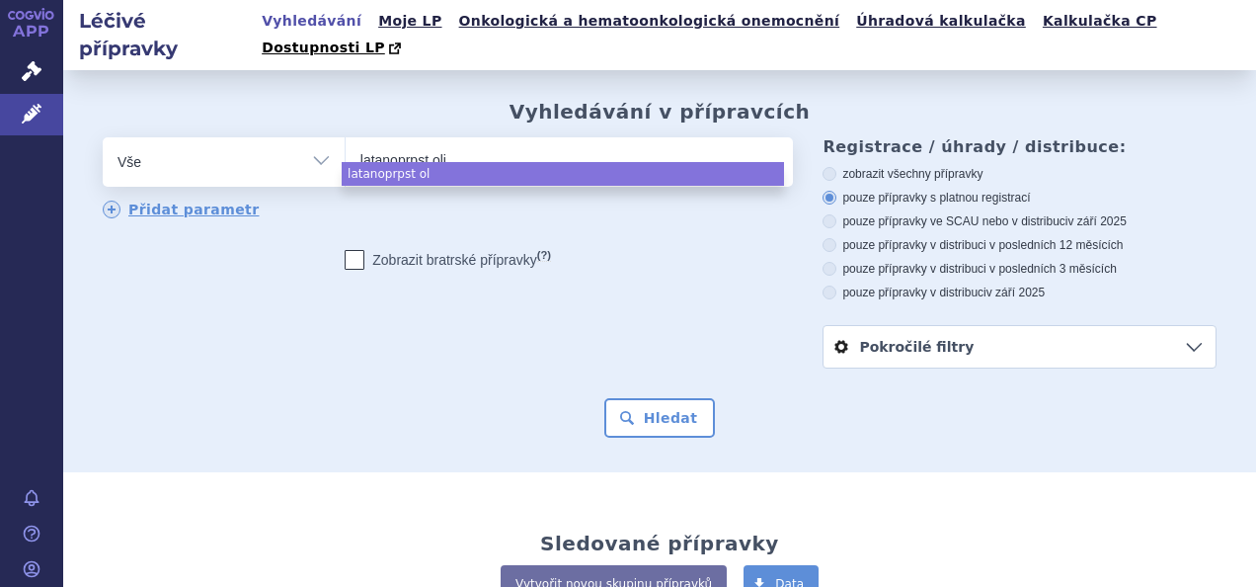
type input "latanoprpst olik"
type input "latanoprpst olikla"
select select "latanoprpst olikla"
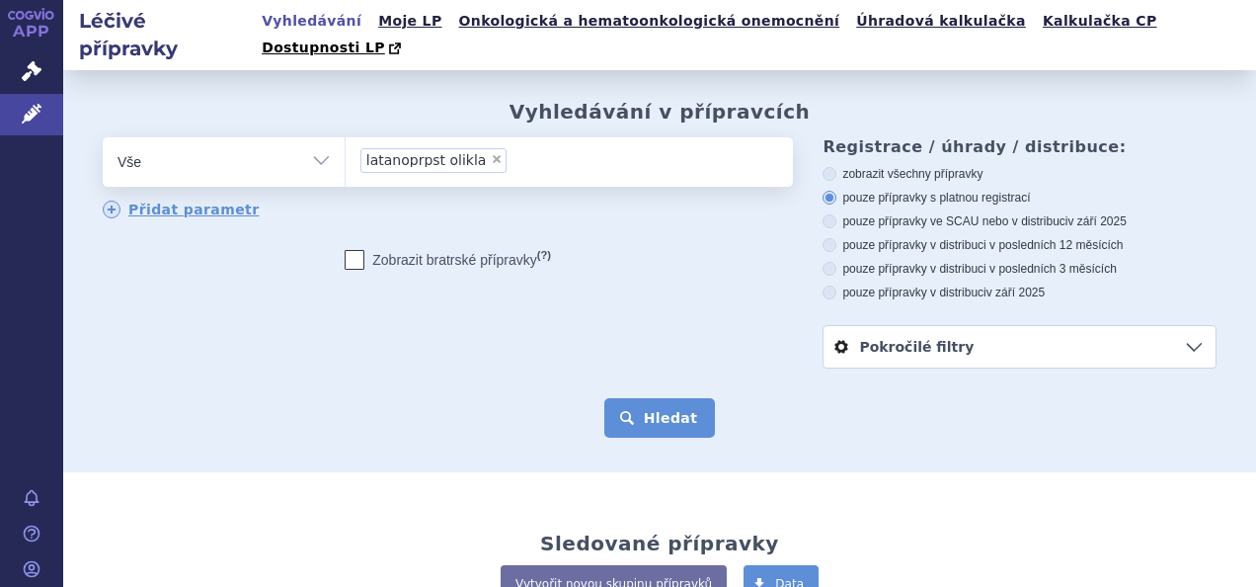
click at [668, 398] on button "Hledat" at bounding box center [660, 418] width 112 height 40
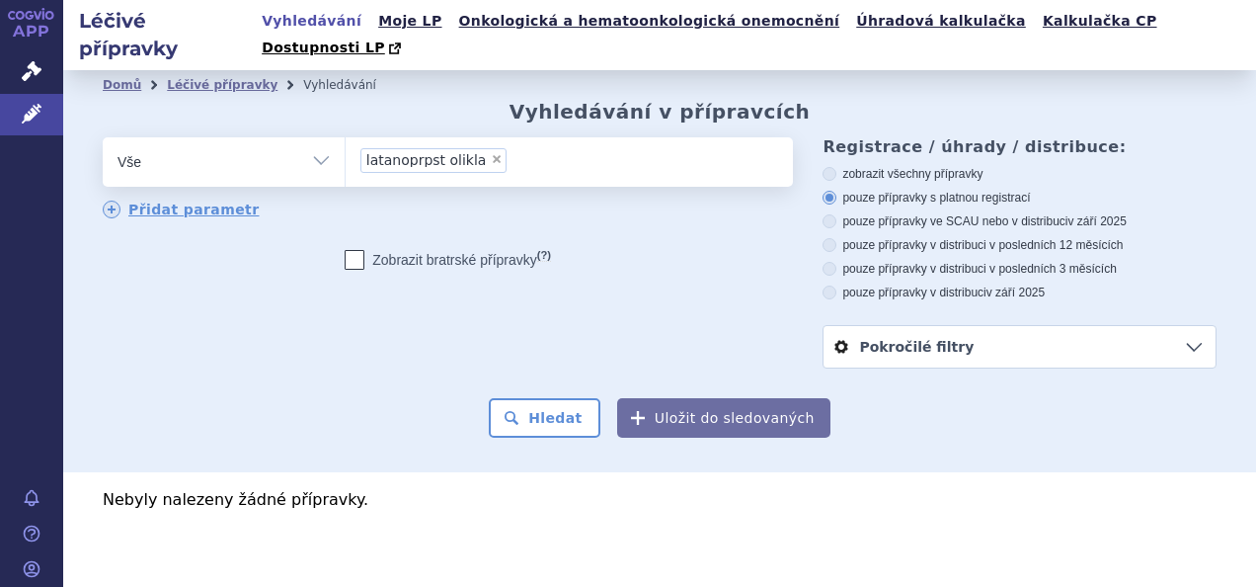
click at [491, 153] on span "×" at bounding box center [497, 159] width 12 height 12
click at [346, 136] on select "latanoprpst olikla" at bounding box center [345, 160] width 1 height 49
select select
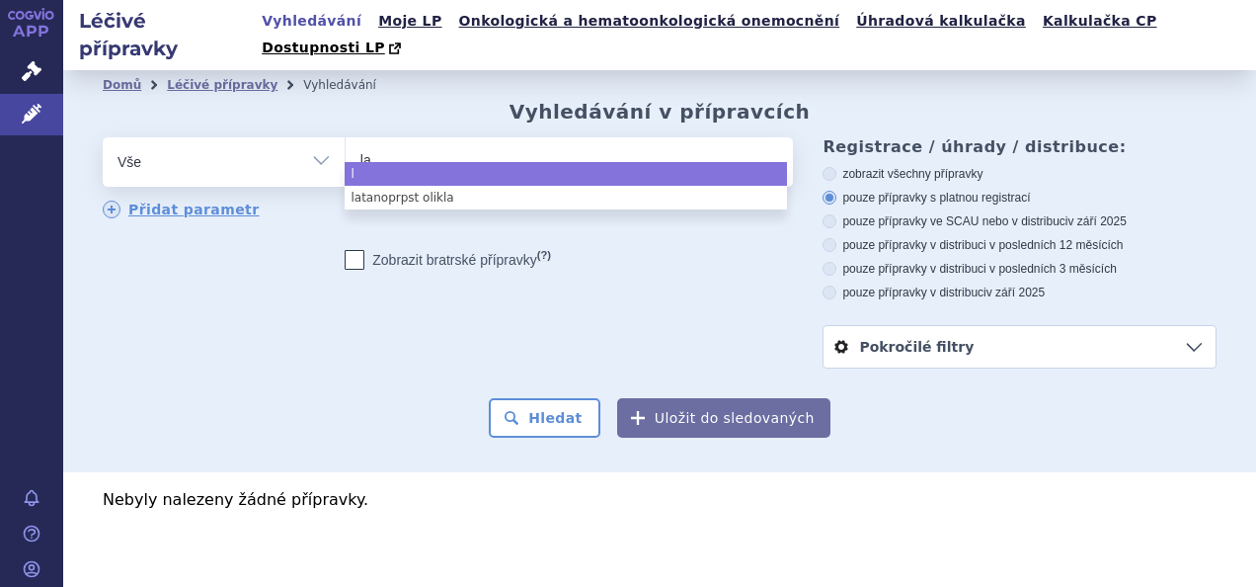
type input "lat"
type input "lata"
type input "latan"
type input "latano"
type input "latanop"
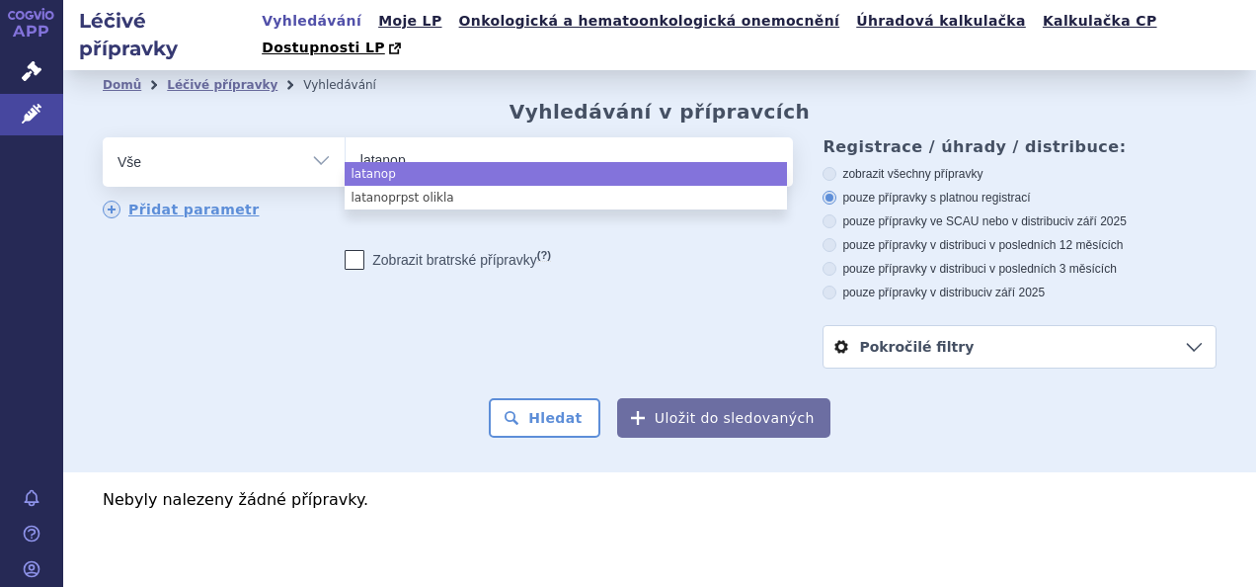
type input "latanopr"
type input "latanopro"
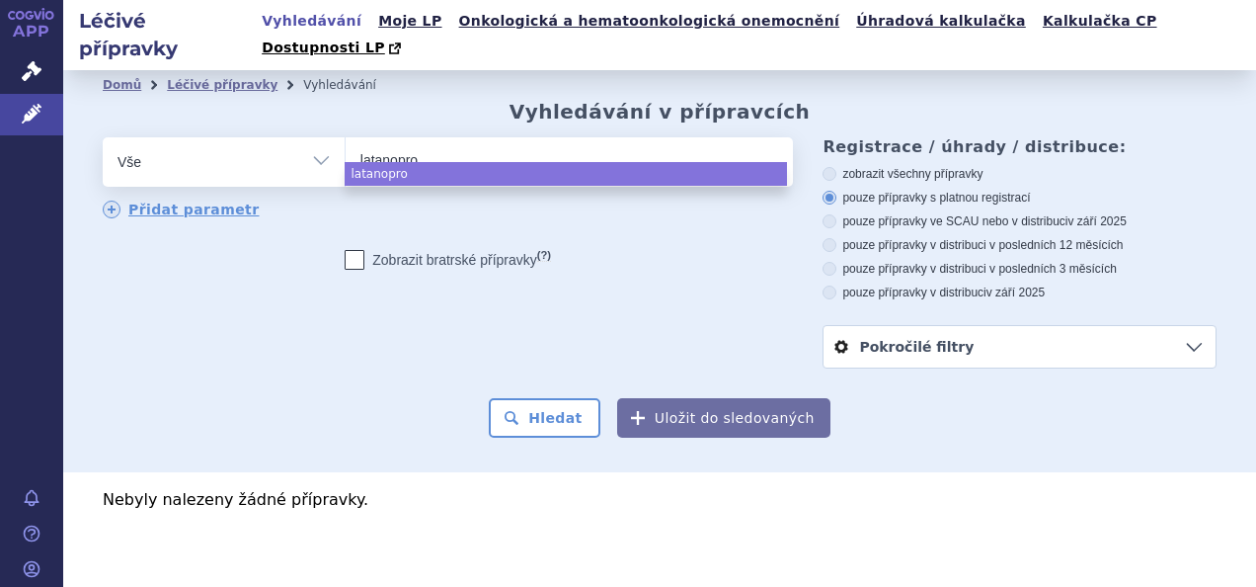
type input "latanopros"
type input "latanoprost"
select select "latanoprost"
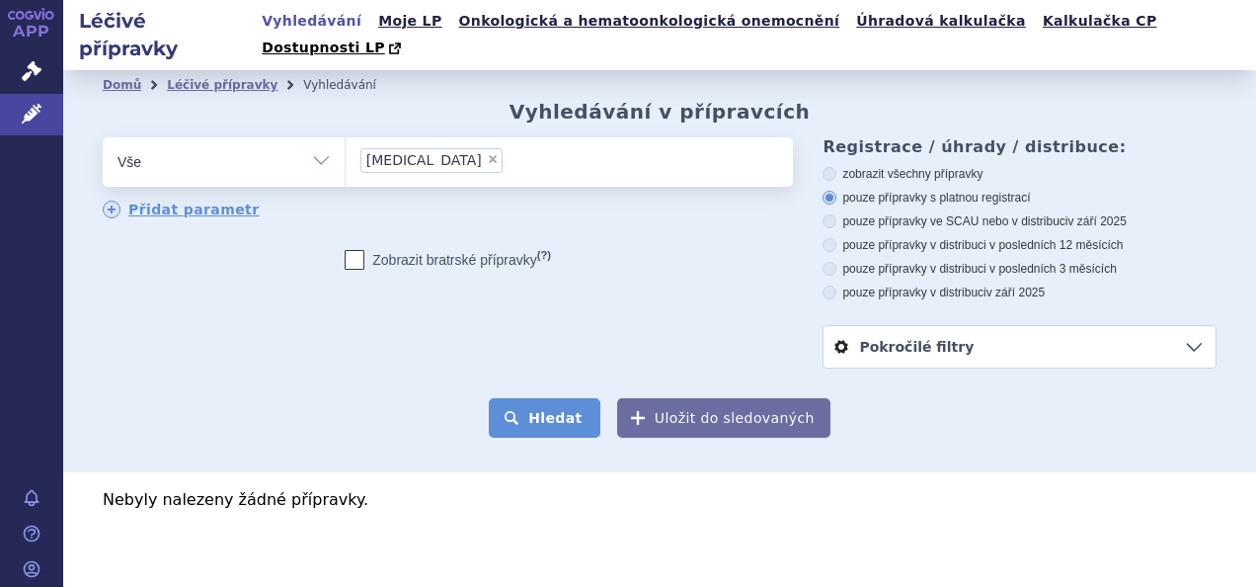
click at [563, 398] on button "Hledat" at bounding box center [545, 418] width 112 height 40
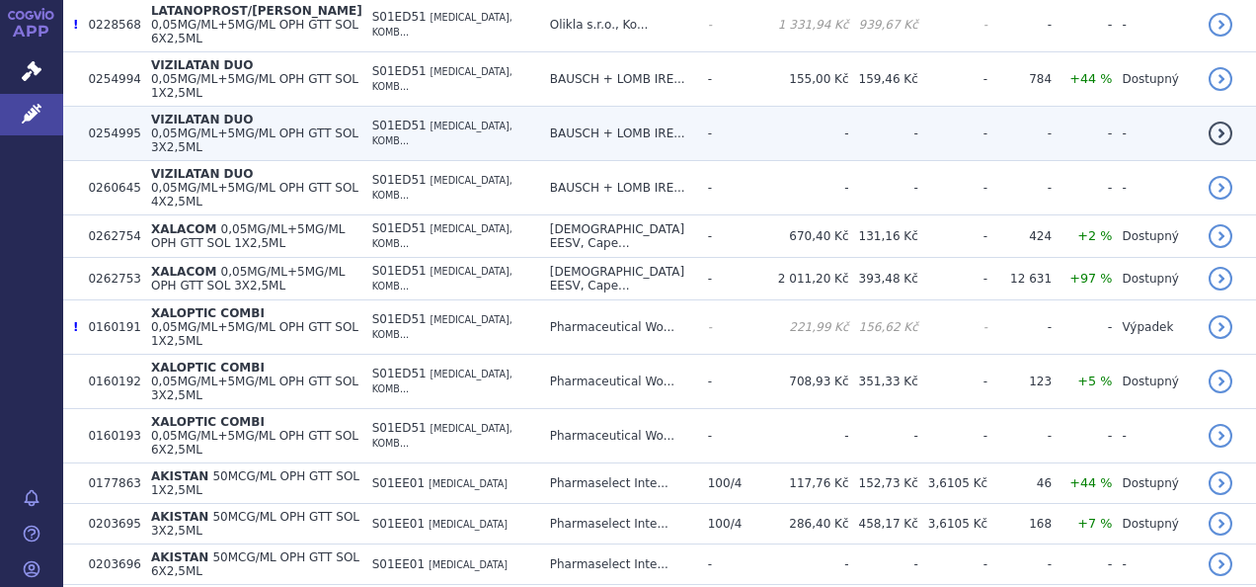
scroll to position [1284, 0]
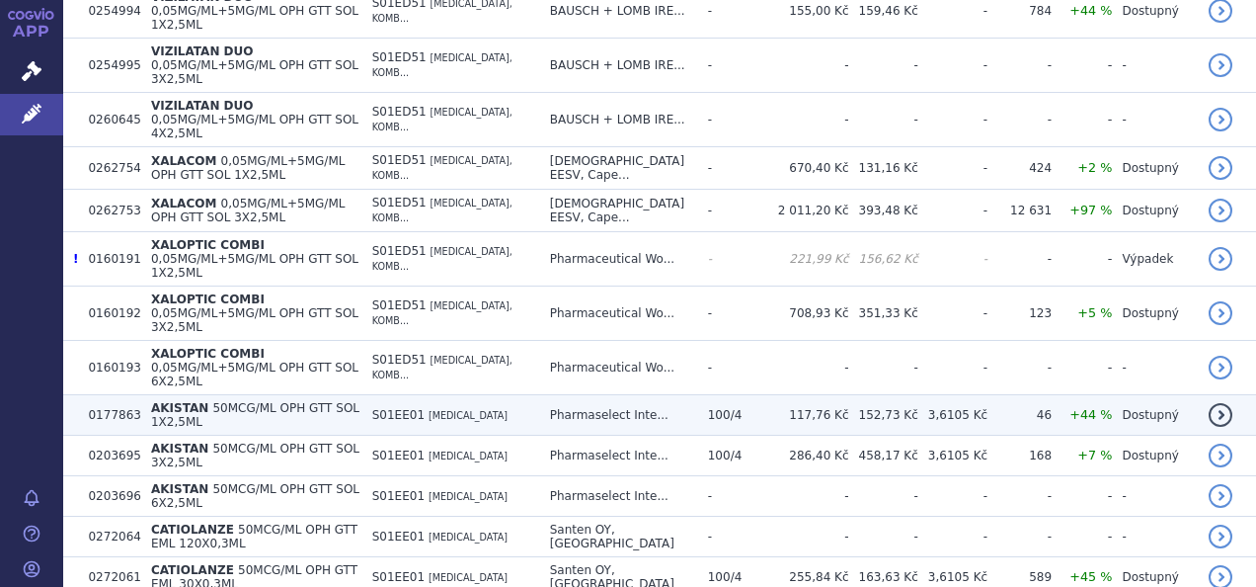
click at [233, 395] on td "AKISTAN 50MCG/ML OPH GTT SOL 1X2,5ML" at bounding box center [251, 415] width 221 height 40
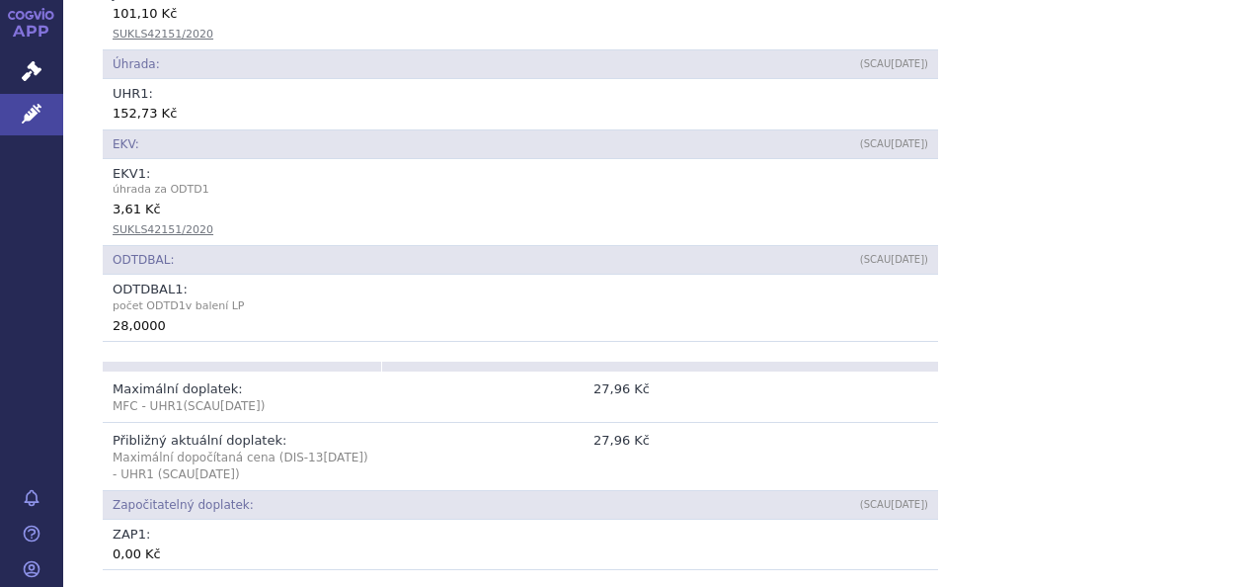
scroll to position [1086, 0]
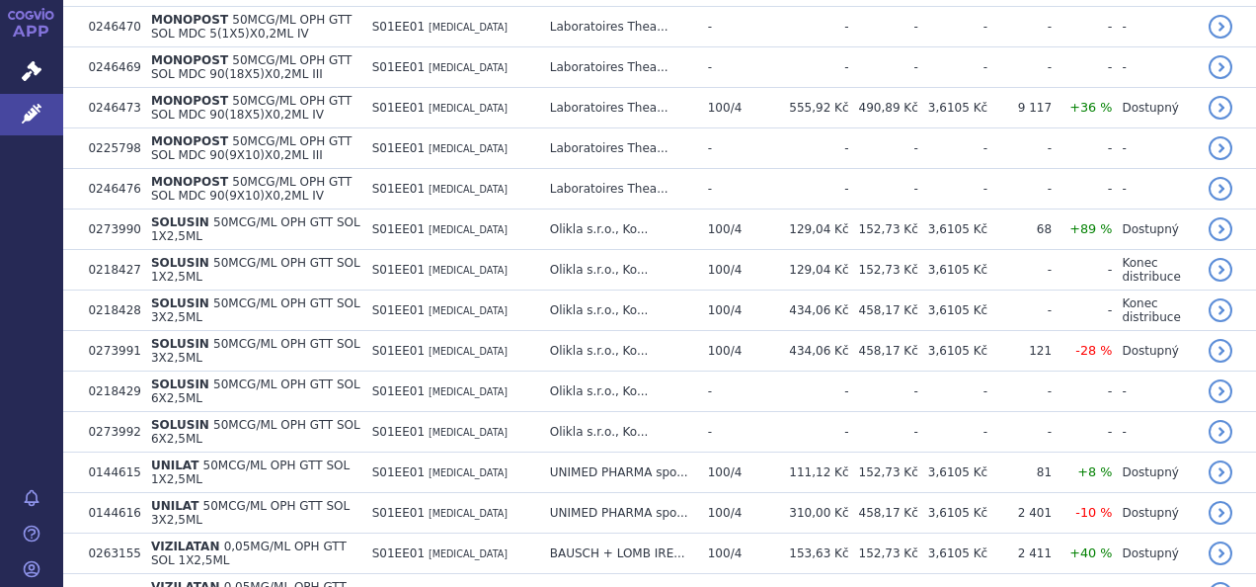
scroll to position [2667, 0]
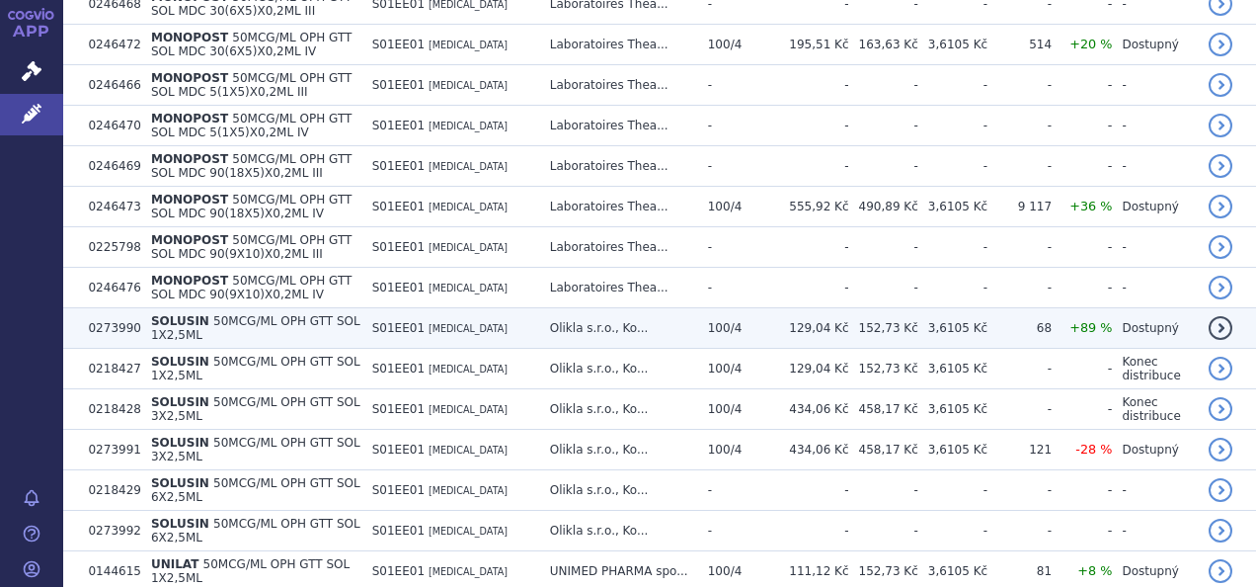
click at [200, 308] on td "SOLUSIN 50MCG/ML OPH GTT SOL 1X2,5ML" at bounding box center [251, 328] width 221 height 40
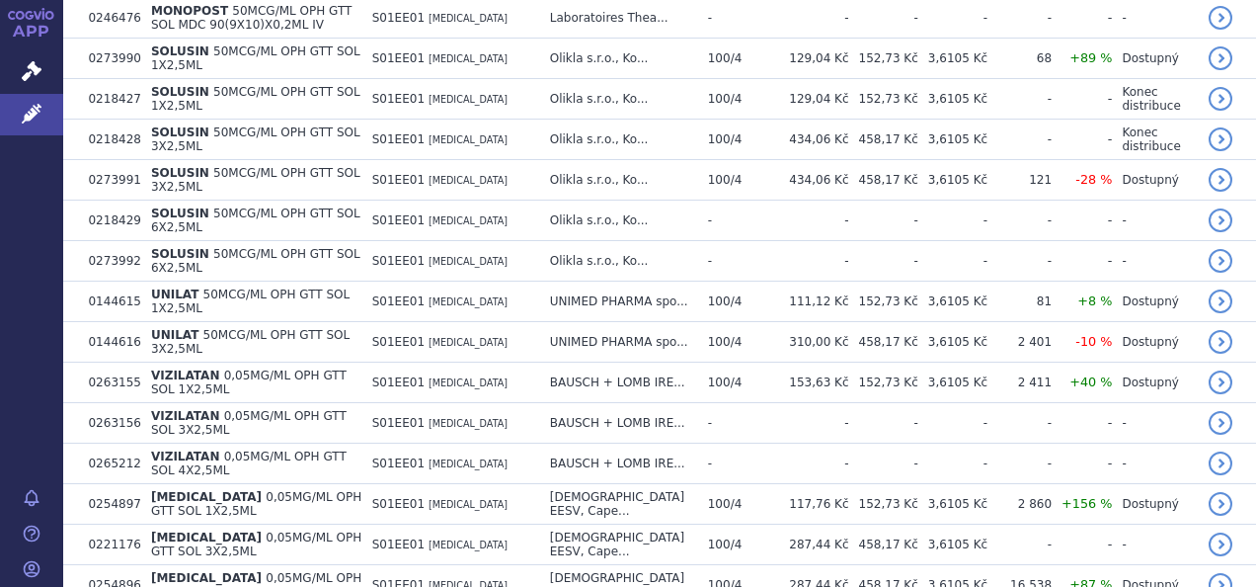
scroll to position [2838, 0]
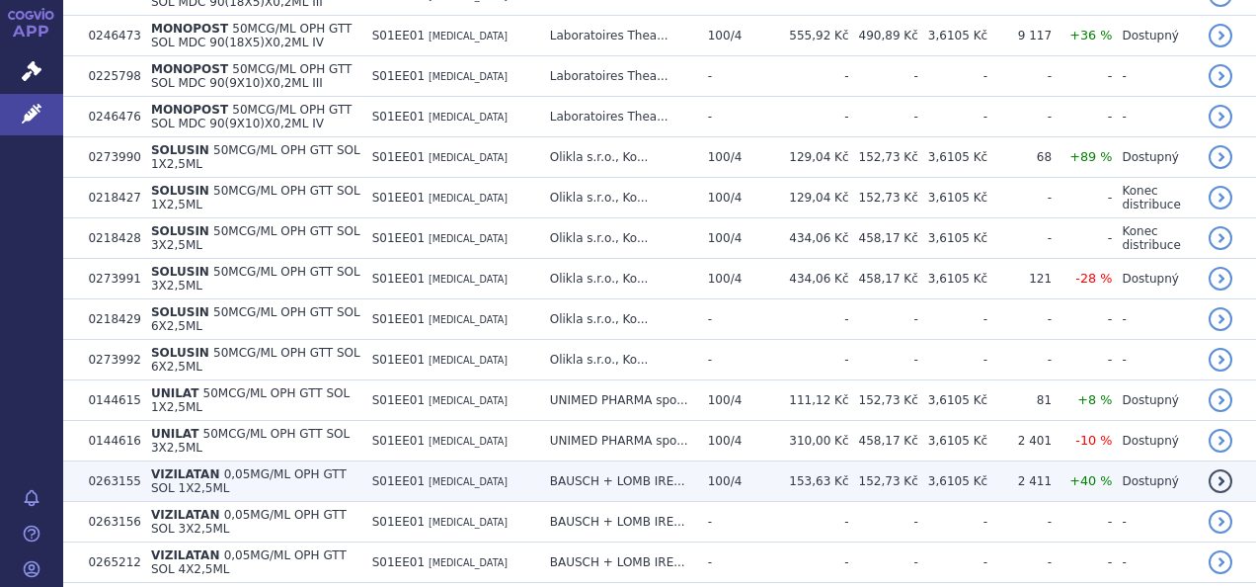
click at [194, 467] on span "VIZILATAN" at bounding box center [185, 474] width 69 height 14
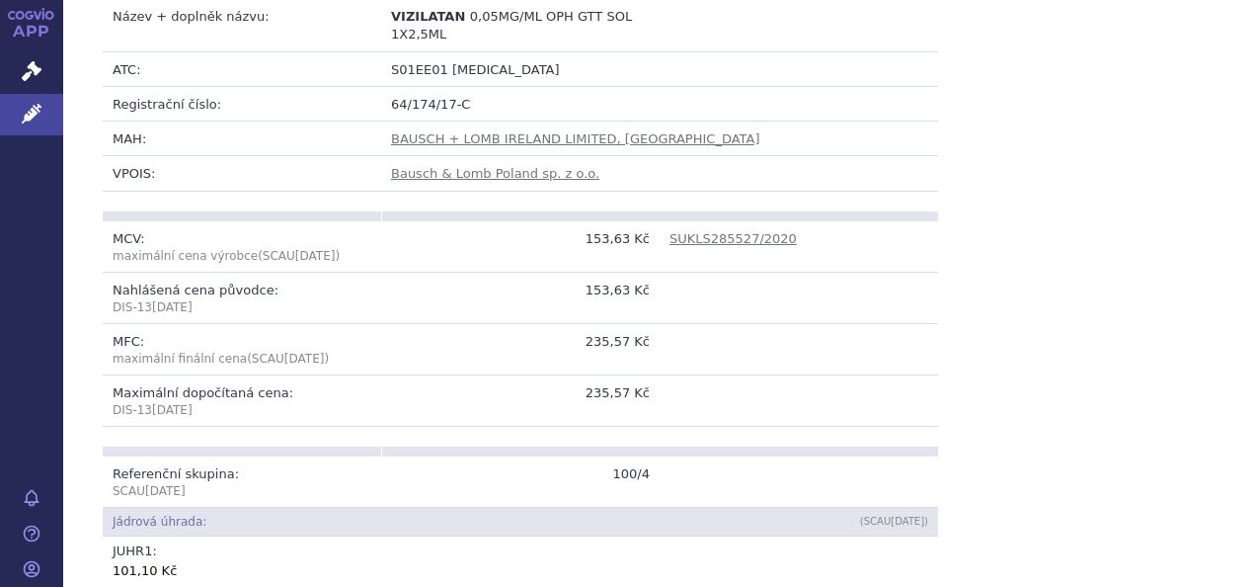
scroll to position [593, 0]
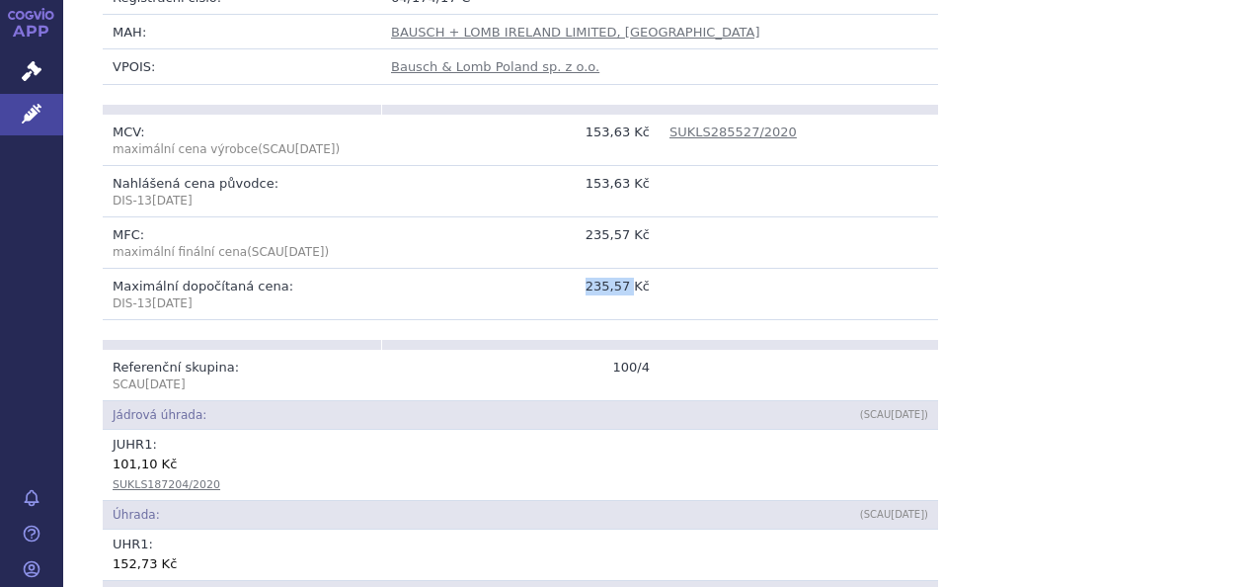
drag, startPoint x: 589, startPoint y: 241, endPoint x: 629, endPoint y: 243, distance: 40.5
click at [629, 268] on td "235,57 Kč" at bounding box center [520, 293] width 279 height 51
drag, startPoint x: 629, startPoint y: 243, endPoint x: 616, endPoint y: 243, distance: 12.8
copy td "235,57"
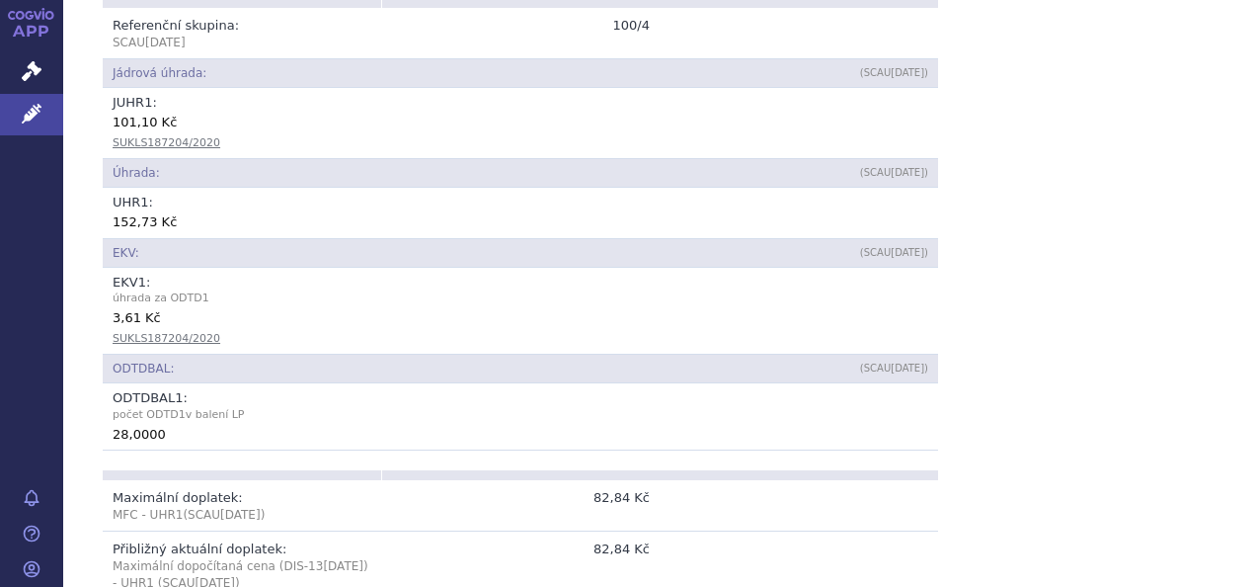
scroll to position [1086, 0]
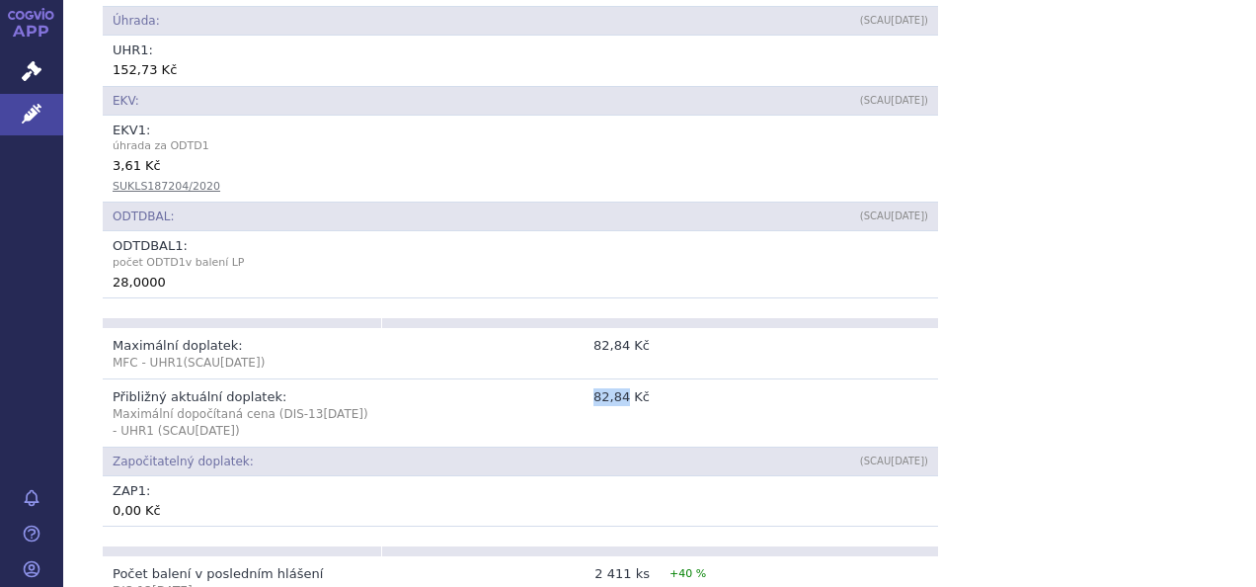
drag, startPoint x: 595, startPoint y: 342, endPoint x: 626, endPoint y: 346, distance: 31.9
click at [626, 378] on td "82,84 Kč" at bounding box center [520, 412] width 279 height 68
copy td "82,84"
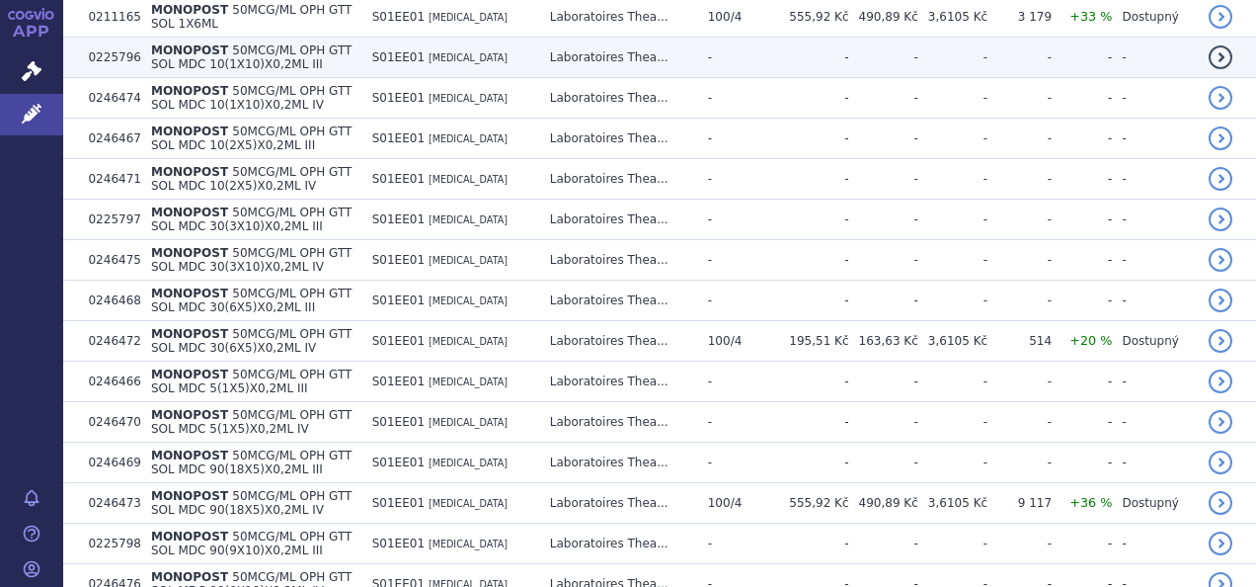
scroll to position [2568, 0]
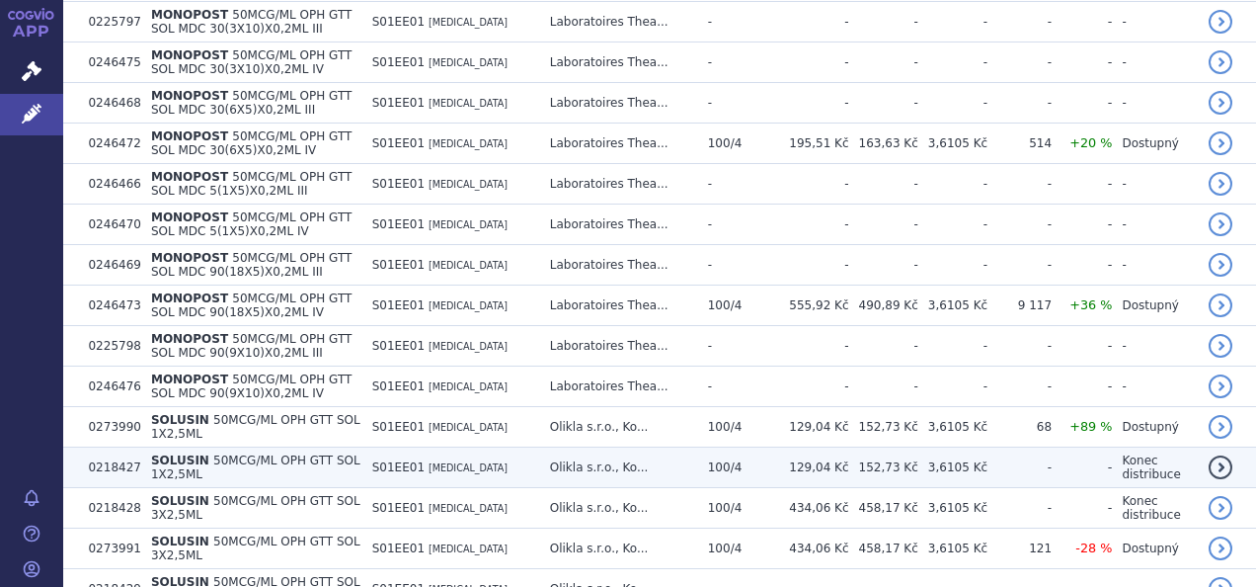
click at [189, 453] on span "SOLUSIN" at bounding box center [180, 460] width 58 height 14
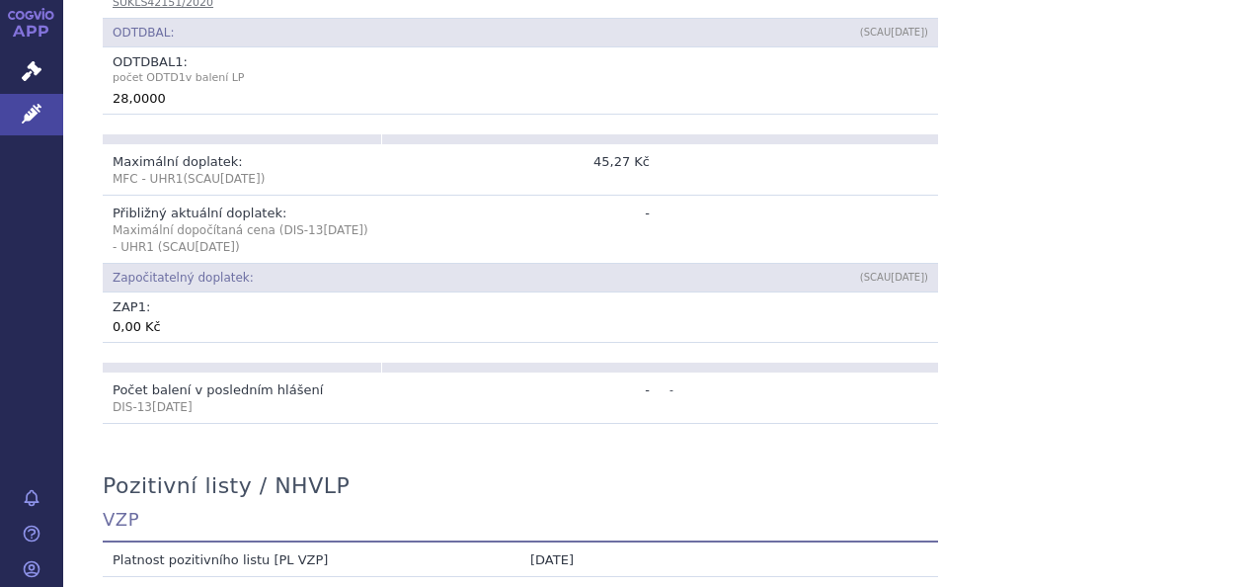
scroll to position [1284, 0]
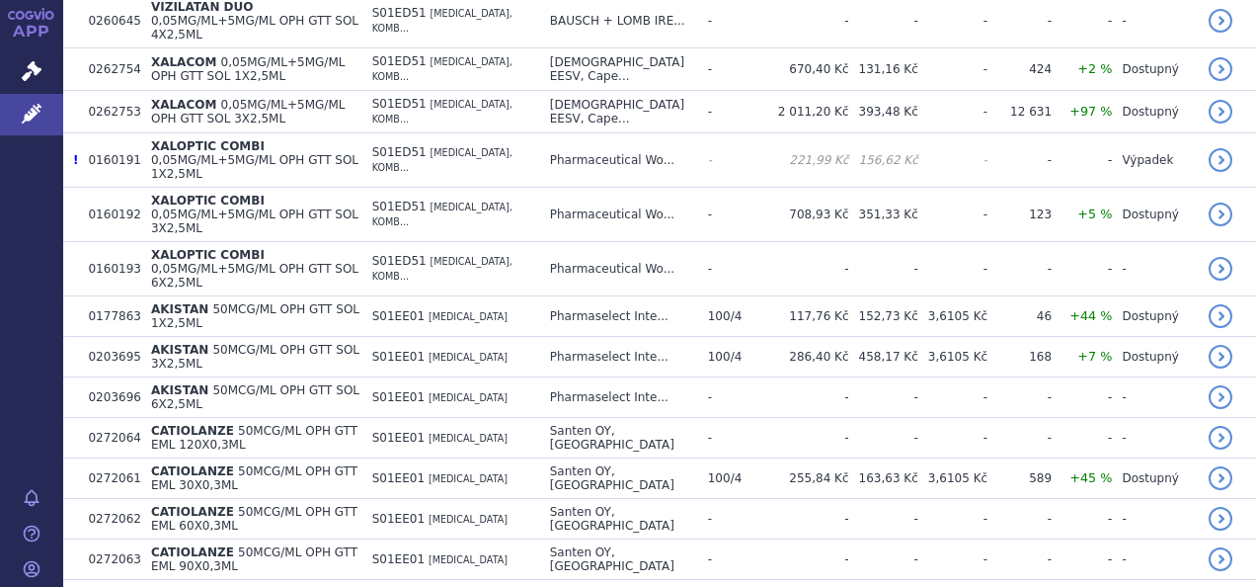
scroll to position [1679, 0]
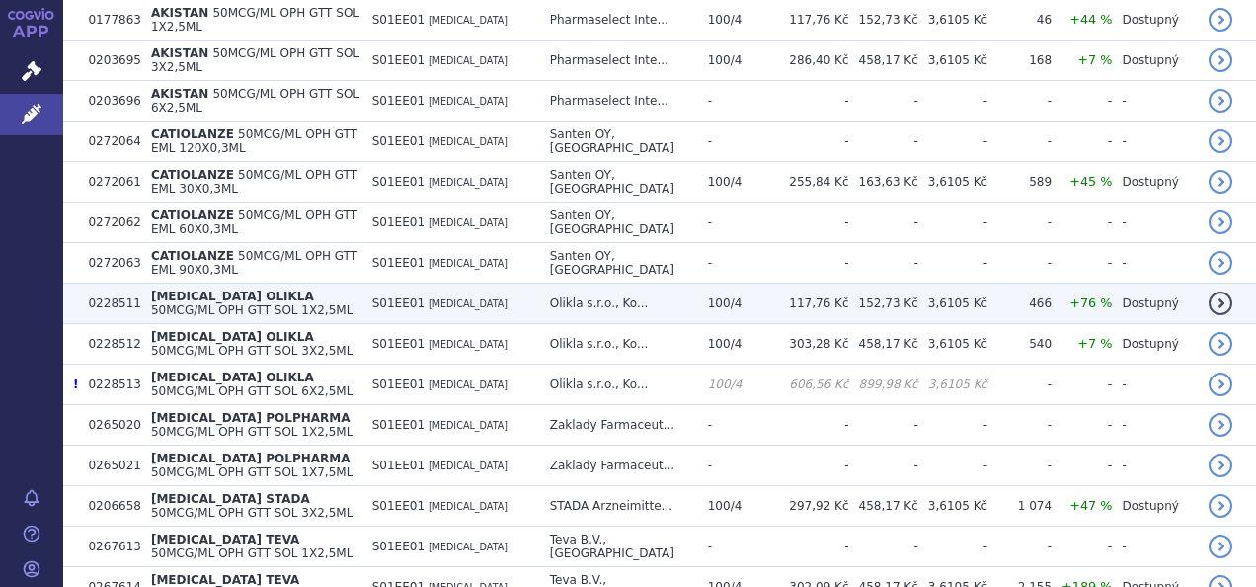
click at [203, 303] on span "50MCG/ML OPH GTT SOL 1X2,5ML" at bounding box center [251, 310] width 201 height 14
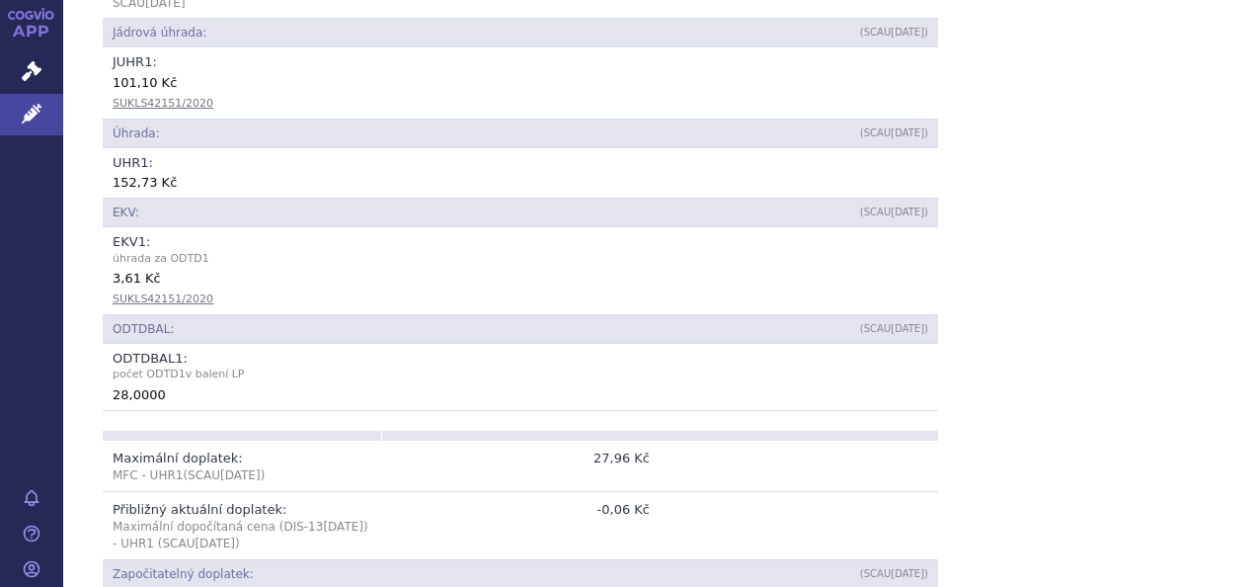
scroll to position [1086, 0]
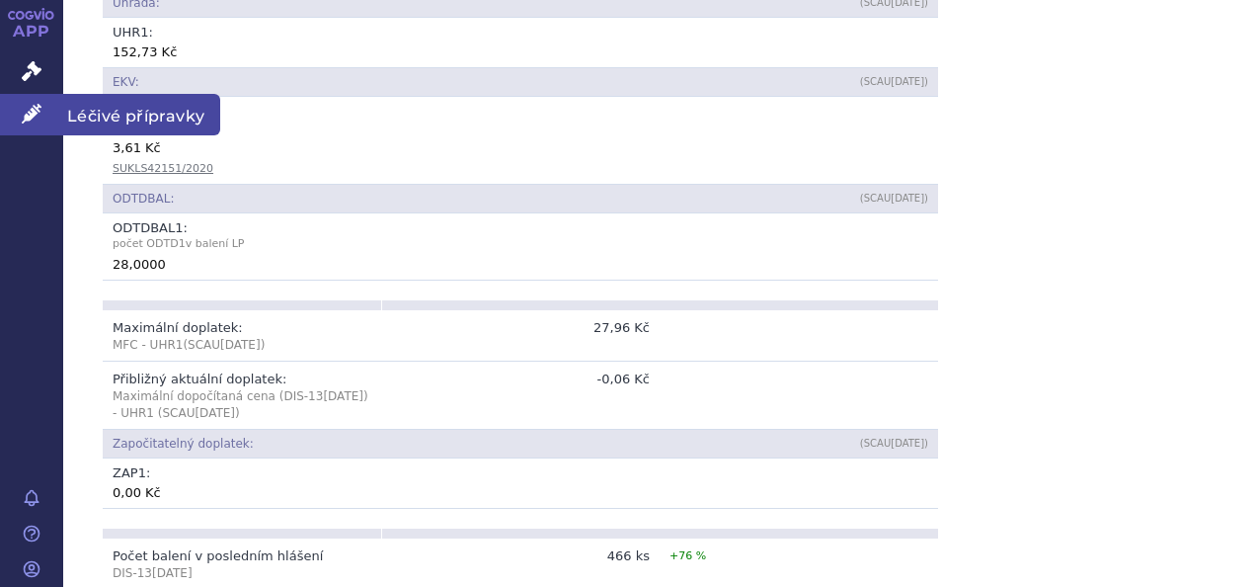
click at [154, 115] on span "Léčivé přípravky" at bounding box center [141, 114] width 157 height 41
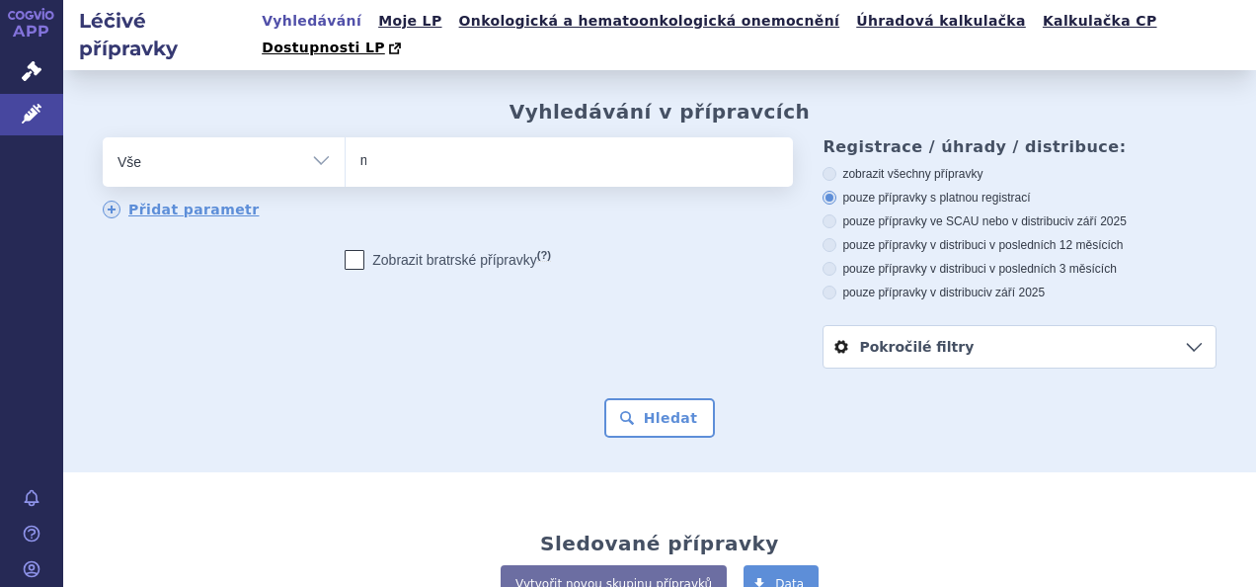
type input "mo"
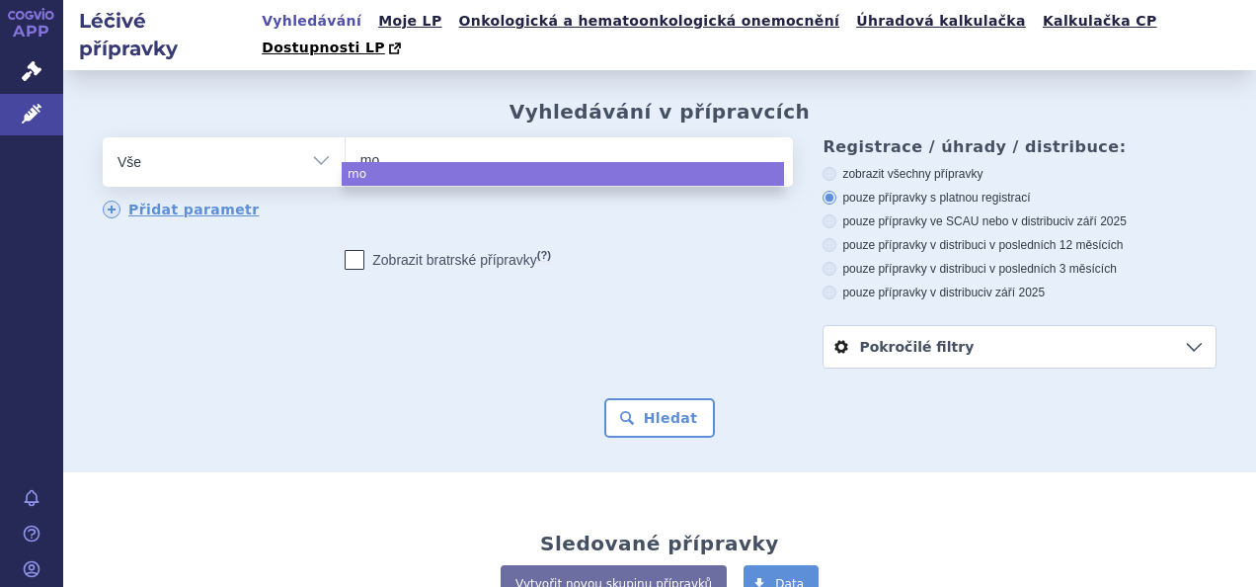
type input "mon"
type input "mono"
type input "monopr"
type input "monoprs"
type input "monopr"
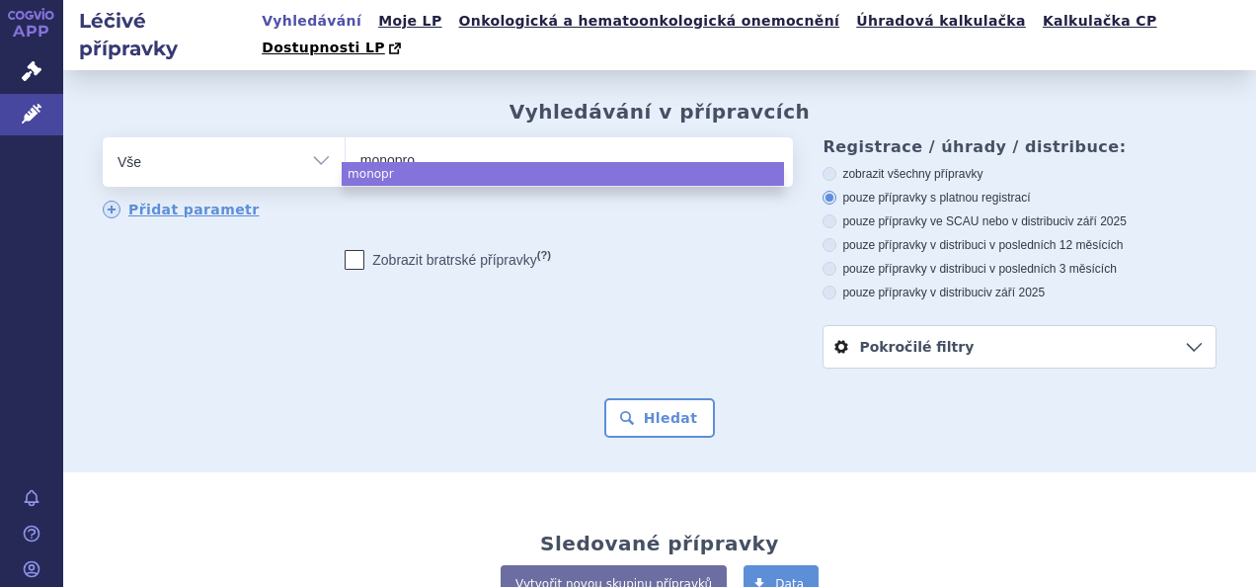
type input "monopros"
type input "monoprost"
select select "monoprost"
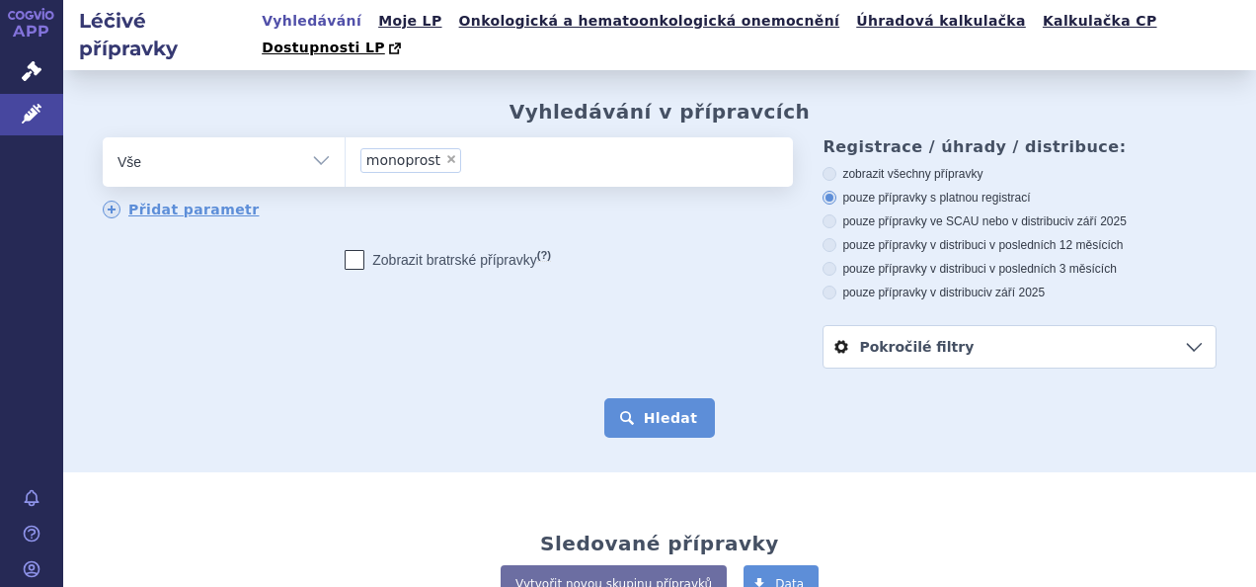
click at [649, 398] on button "Hledat" at bounding box center [660, 418] width 112 height 40
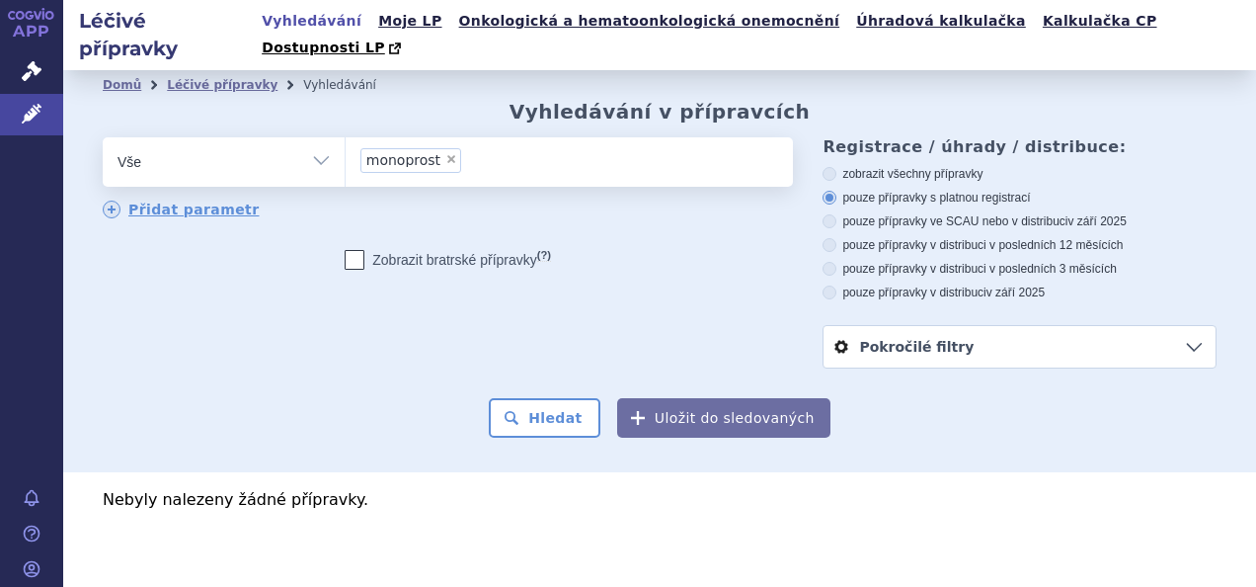
click at [446, 153] on span "×" at bounding box center [451, 159] width 12 height 12
click at [346, 137] on select "monoprost" at bounding box center [345, 160] width 1 height 49
select select
type input "mo"
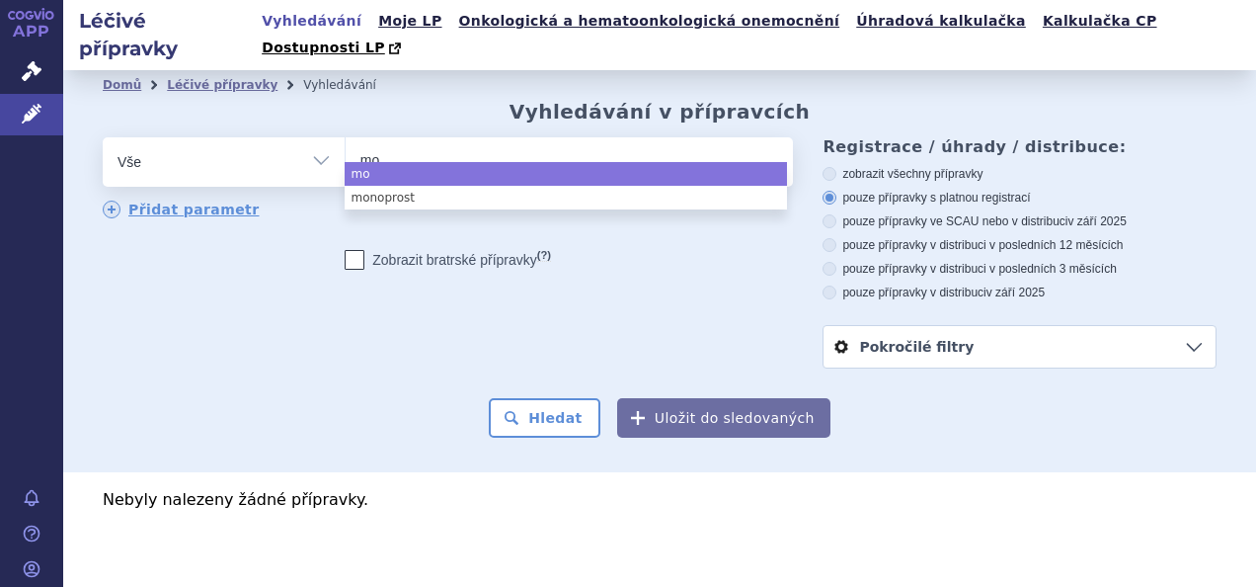
type input "mon"
type input "mono"
type input "monop"
select select "monop"
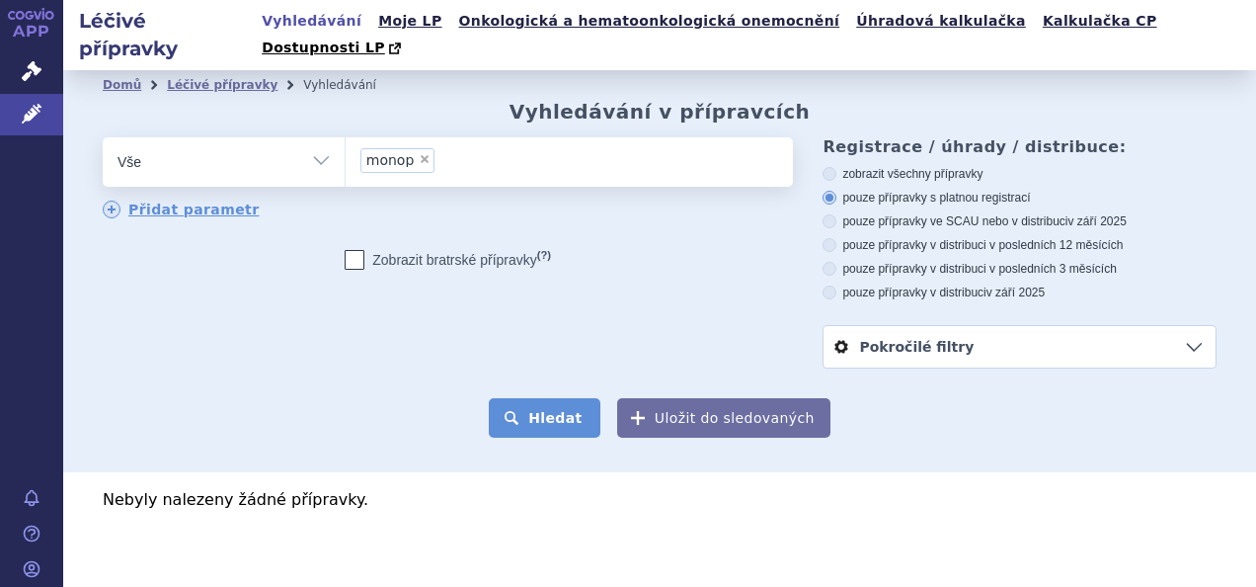
click at [581, 398] on button "Hledat" at bounding box center [545, 418] width 112 height 40
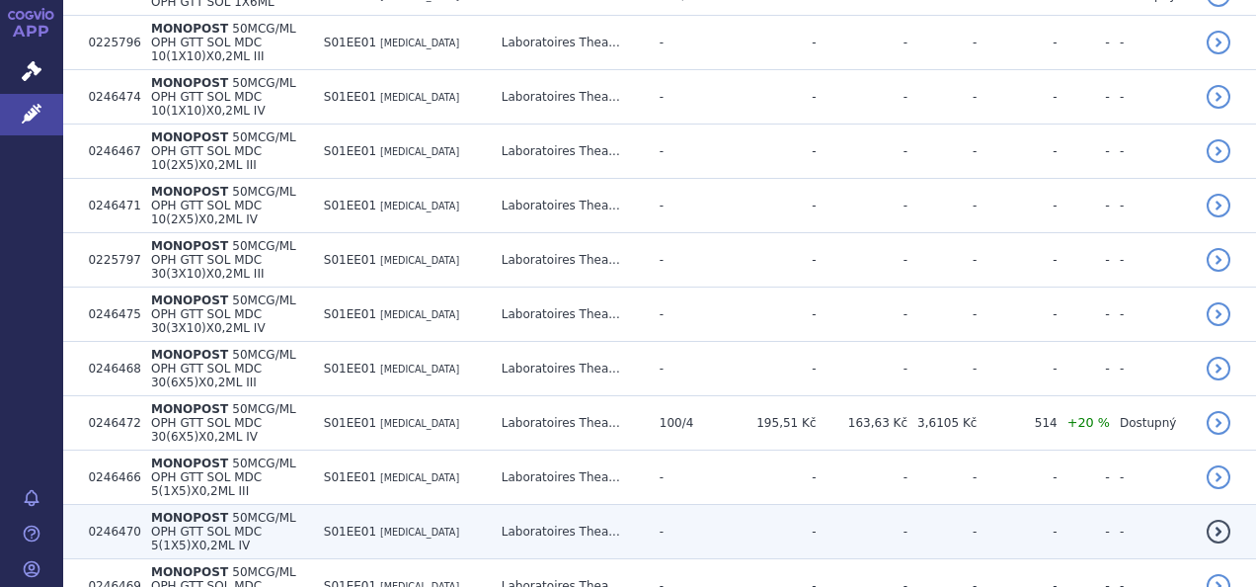
scroll to position [707, 0]
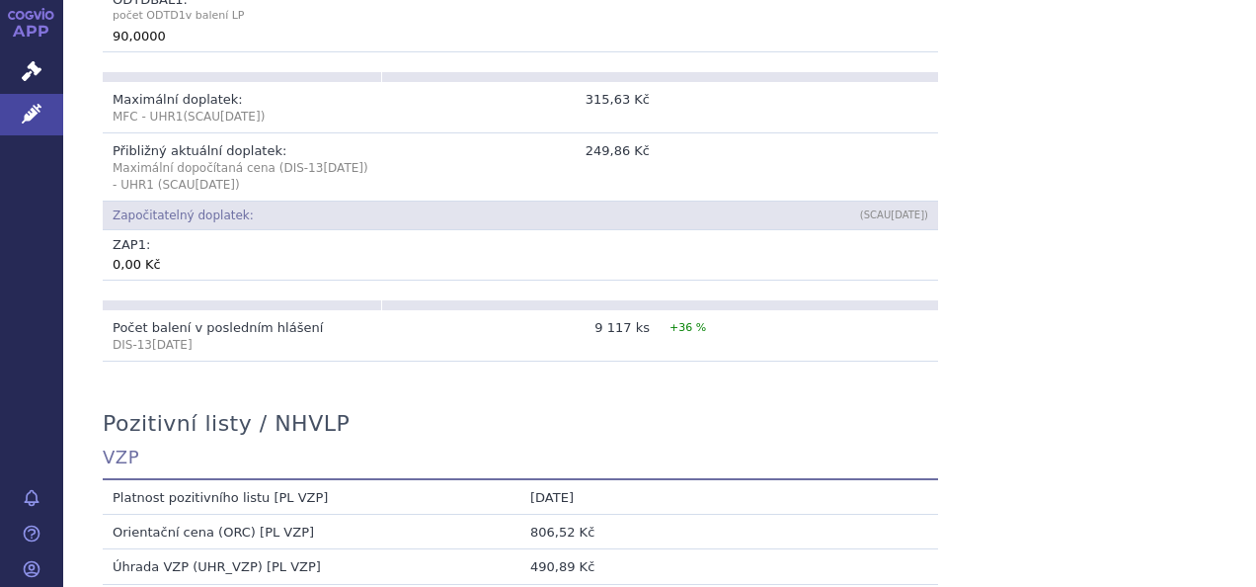
scroll to position [1284, 0]
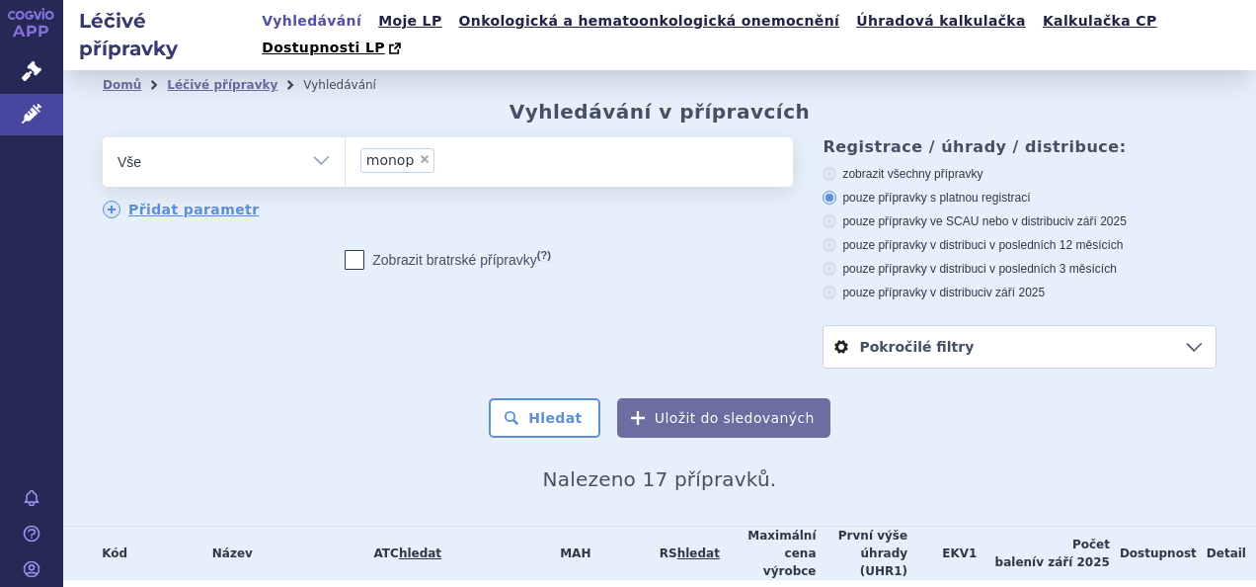
click at [419, 153] on span "×" at bounding box center [425, 159] width 12 height 12
click at [346, 136] on select "monop" at bounding box center [345, 160] width 1 height 49
select select
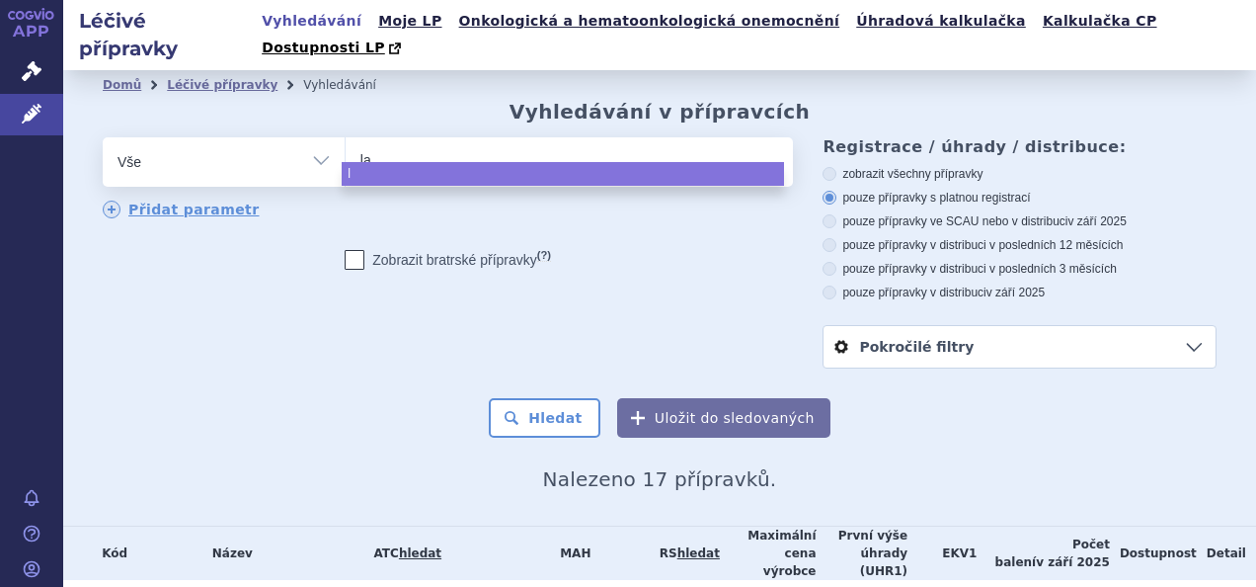
type input "lat"
type input "latan"
type input "latano"
type input "latanop"
type input "latanopr"
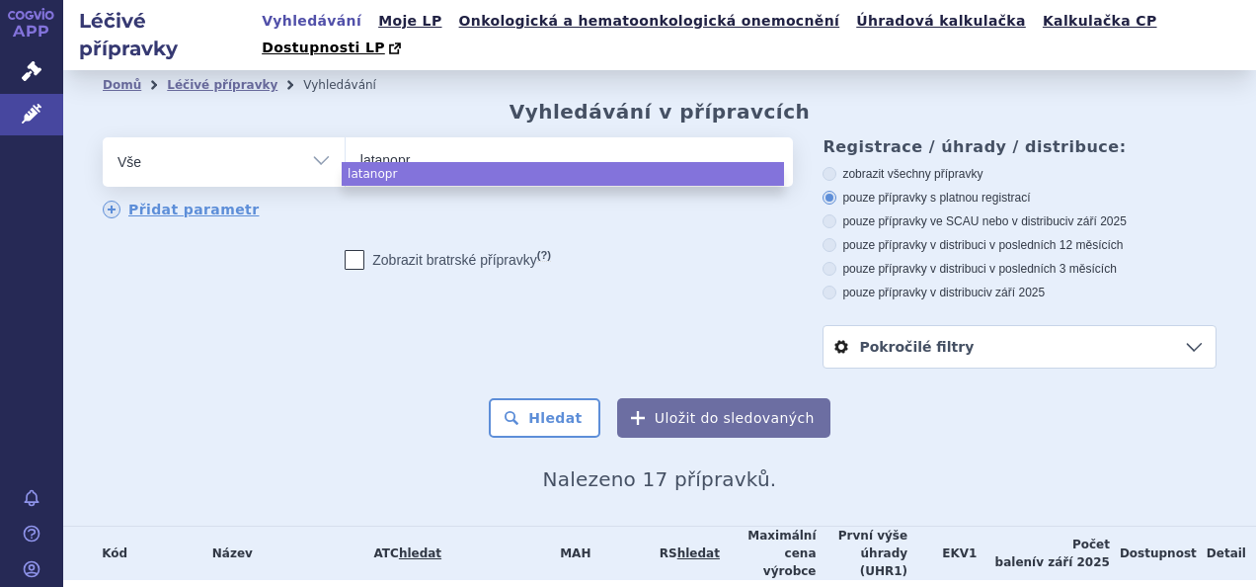
type input "latanoprs"
type input "latanopr"
type input "latanopro"
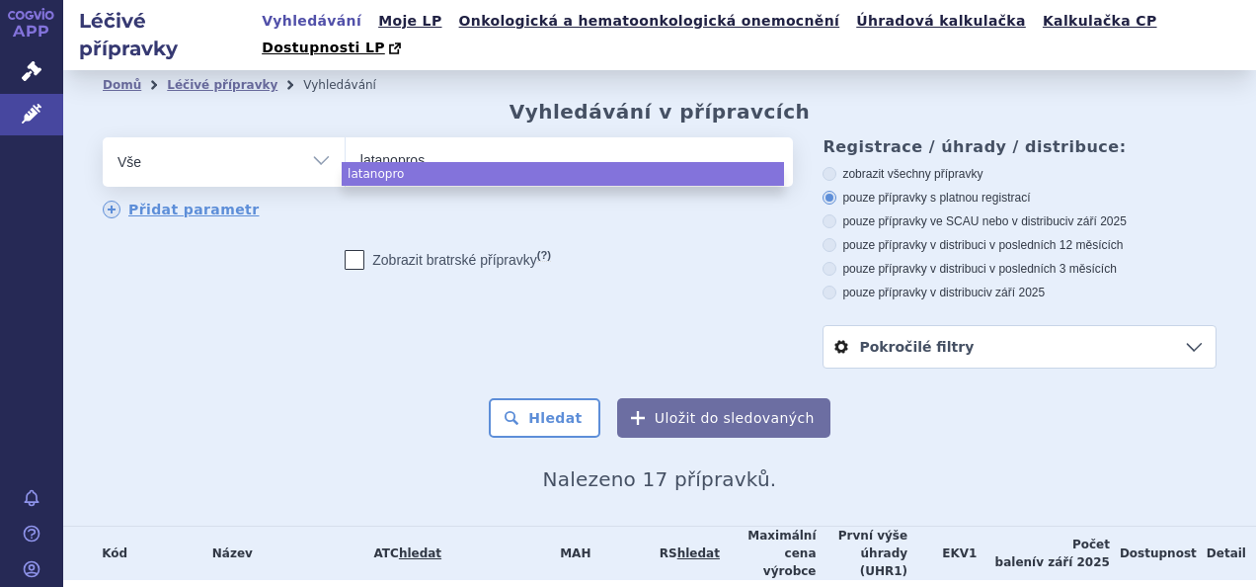
type input "latanoprost"
type input "latanoprost T"
type input "latanoprost Te"
type input "latanoprost Teva"
select select "latanoprost Teva"
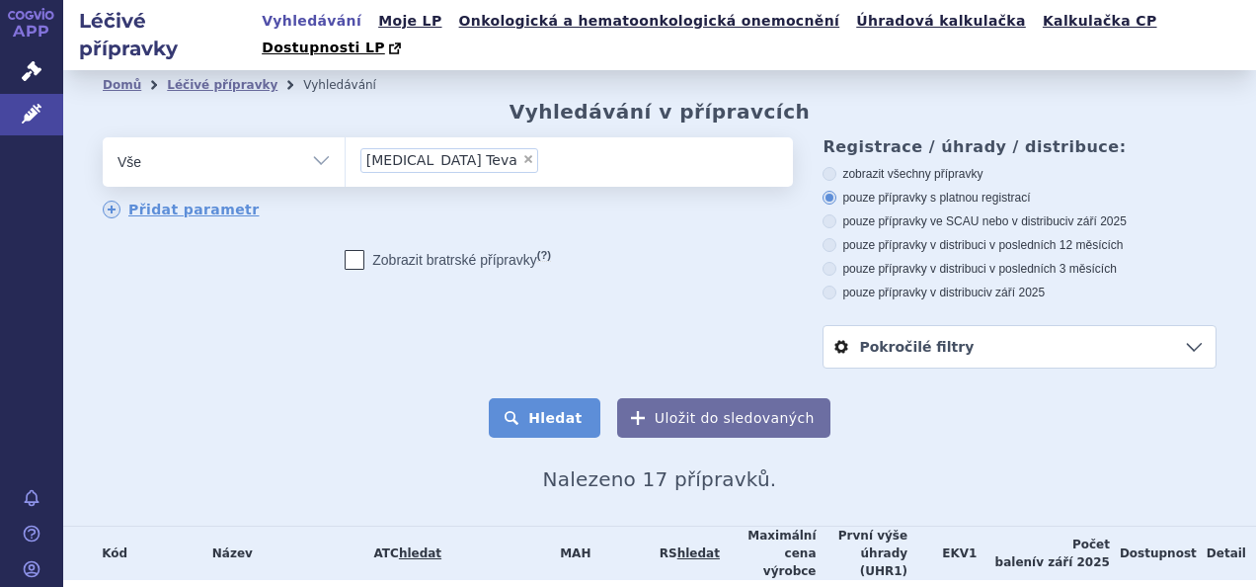
click at [549, 403] on button "Hledat" at bounding box center [545, 418] width 112 height 40
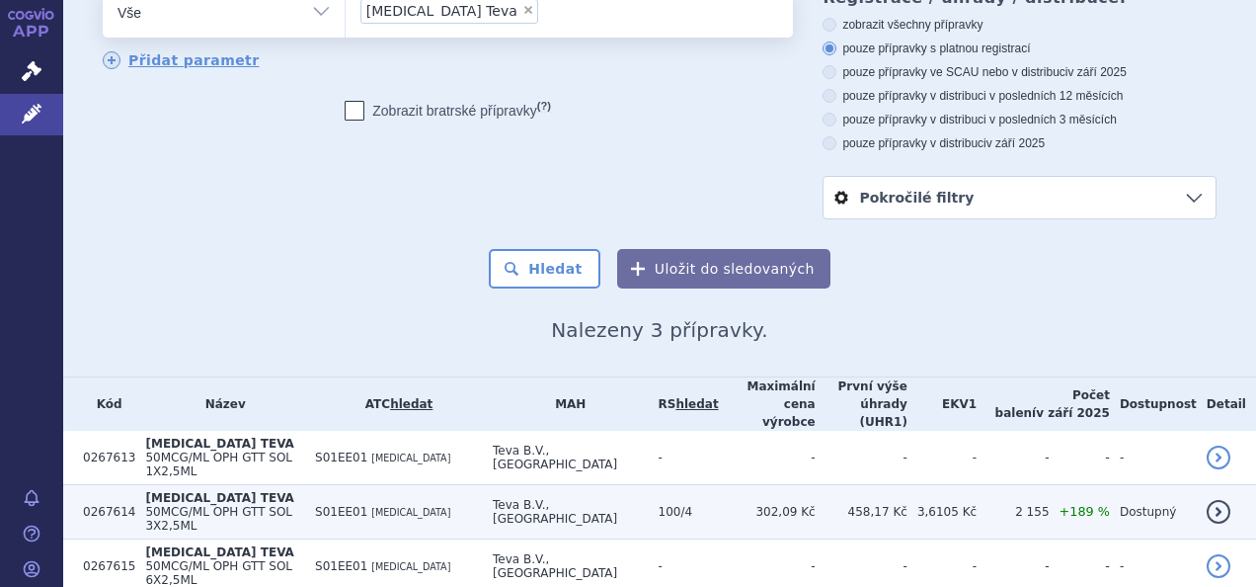
click at [295, 485] on td "LATANOPROST TEVA 50MCG/ML OPH GTT SOL 3X2,5ML" at bounding box center [220, 512] width 170 height 54
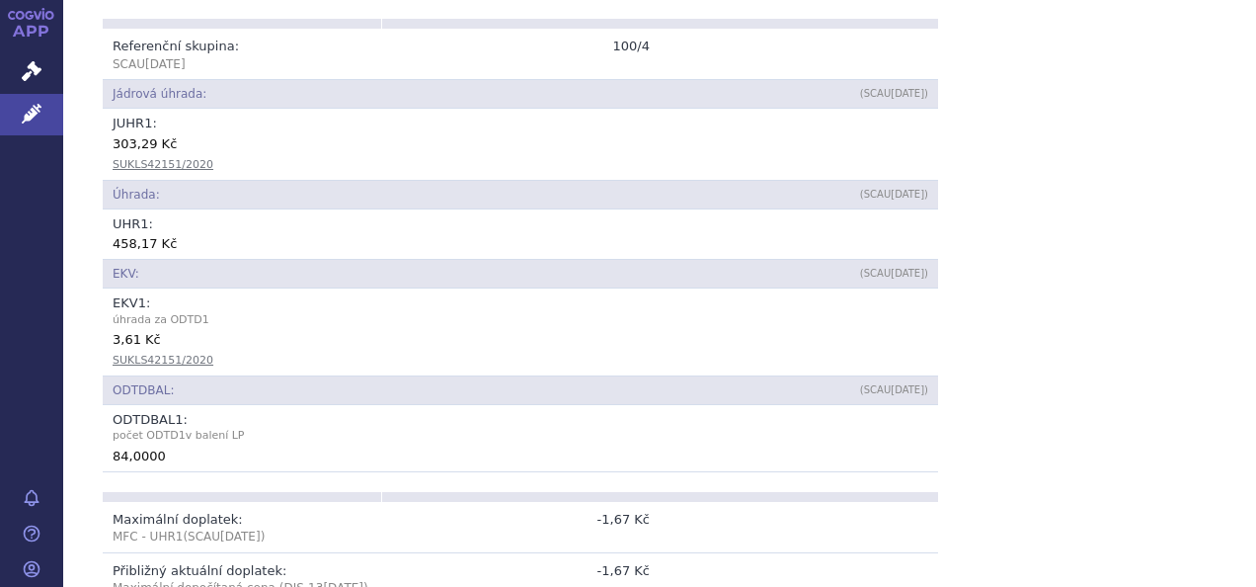
scroll to position [790, 0]
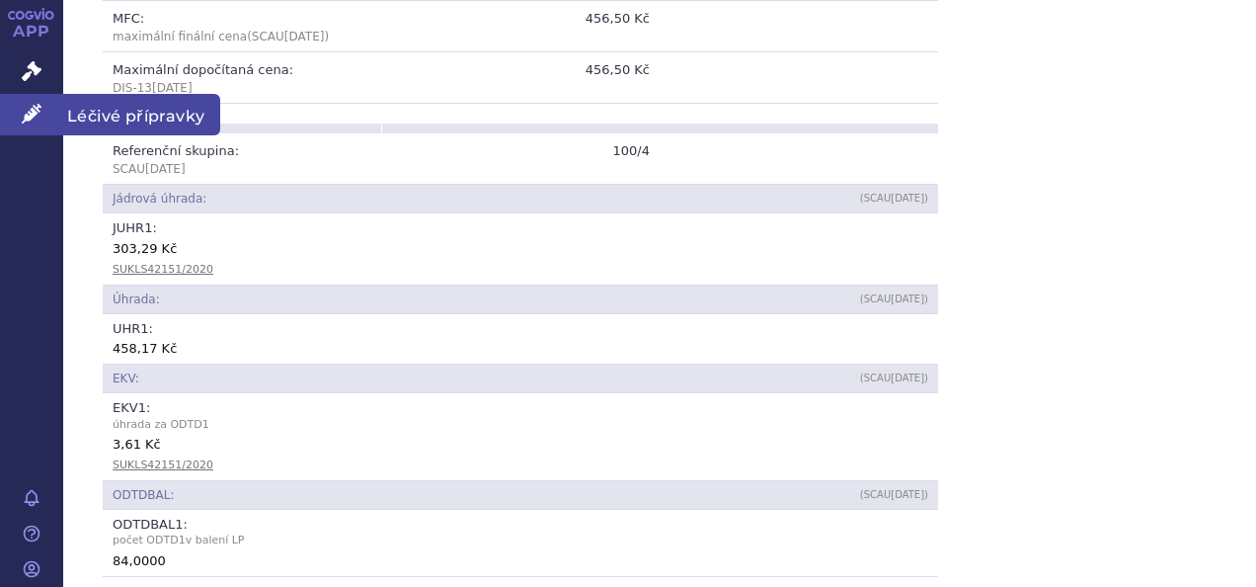
click at [132, 119] on span "Léčivé přípravky" at bounding box center [141, 114] width 157 height 41
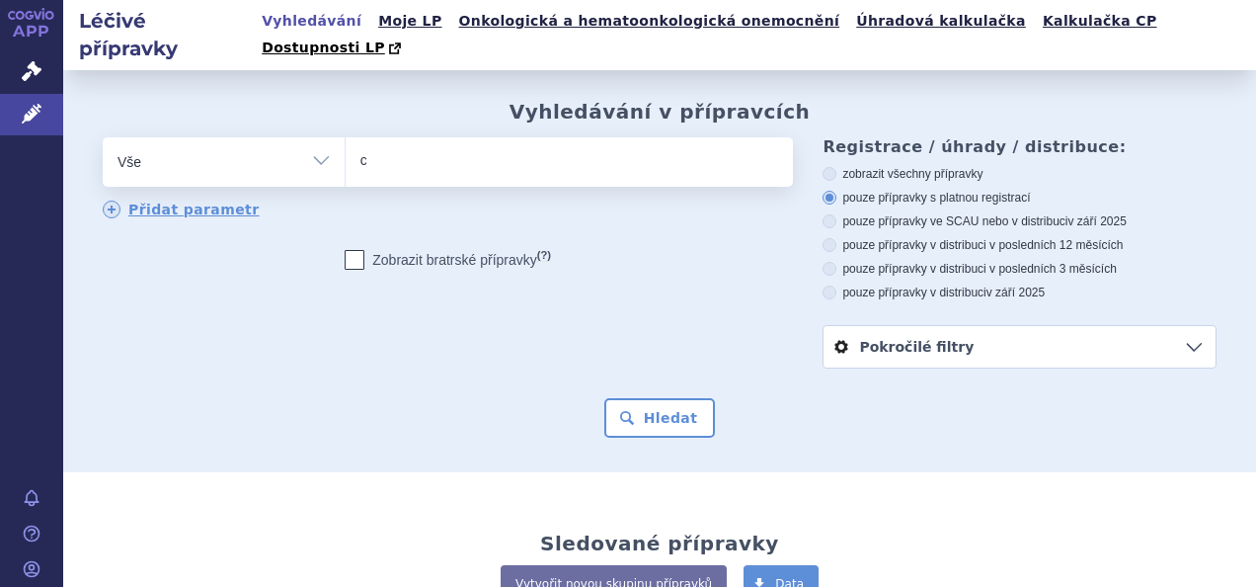
type input "ca"
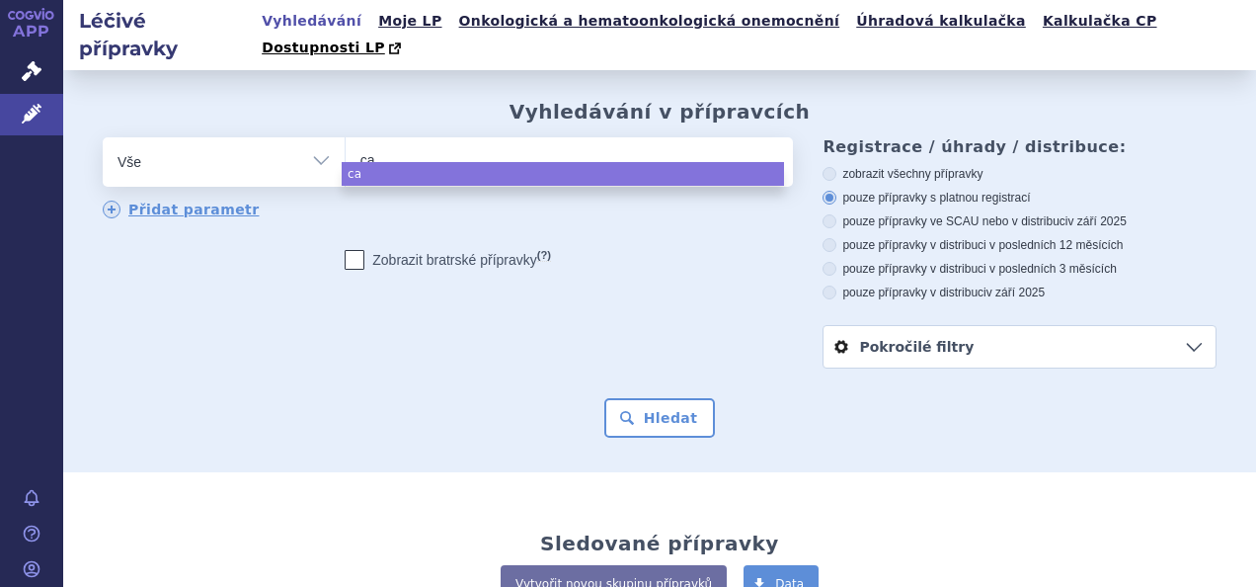
type input "cat"
type input "cati"
type input "catio"
type input "catioa"
type input "catioanz"
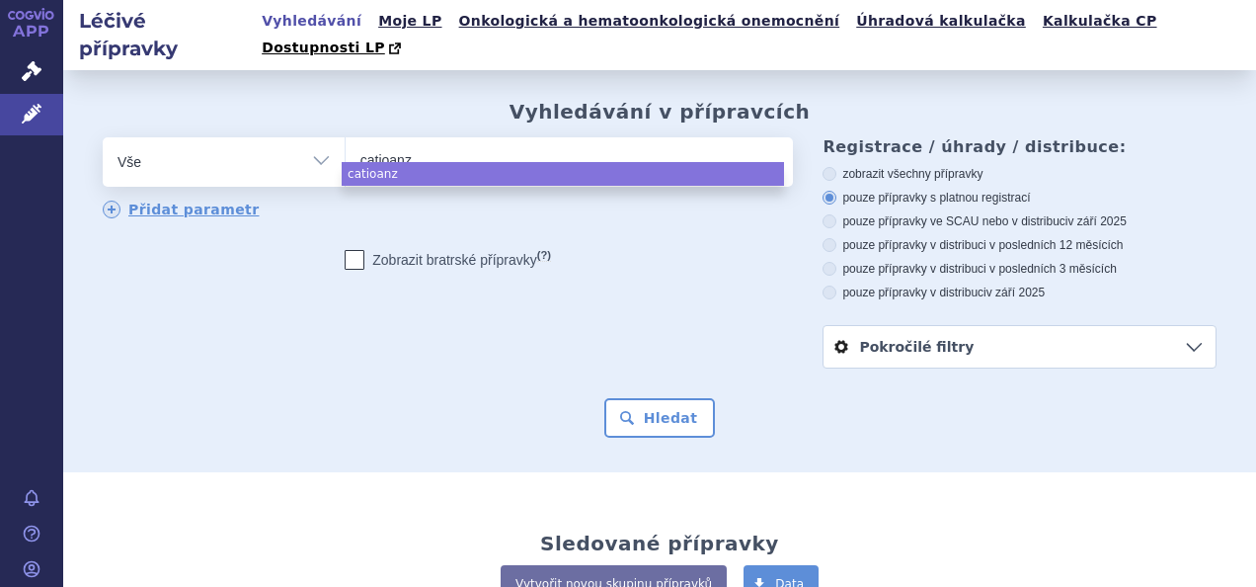
type input "catioanze"
select select "catioanze"
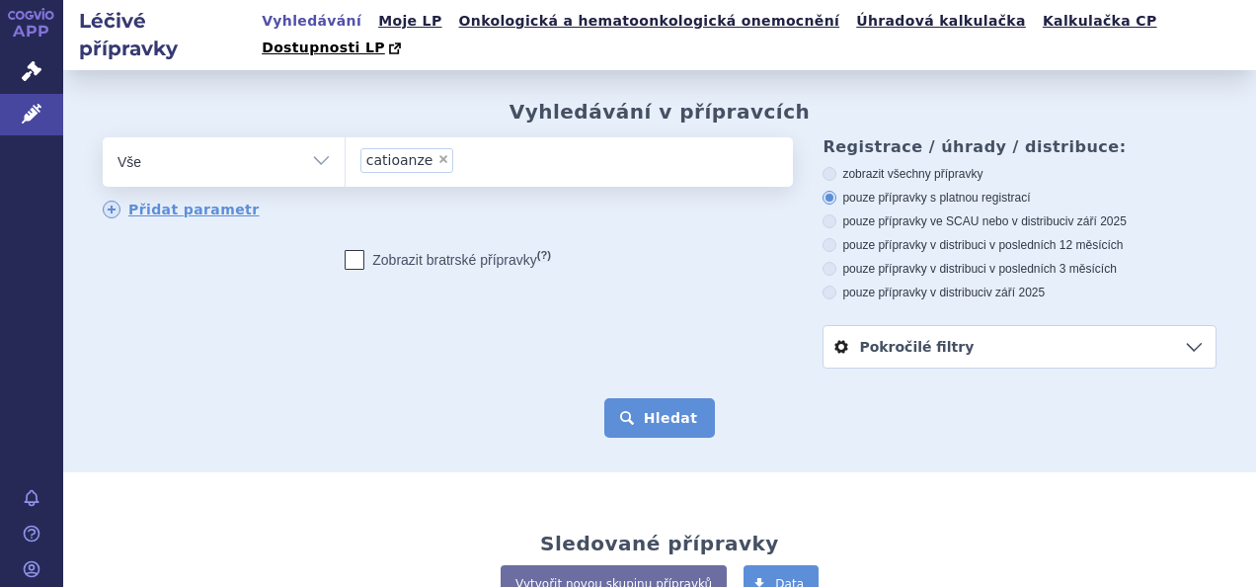
click at [687, 398] on button "Hledat" at bounding box center [660, 418] width 112 height 40
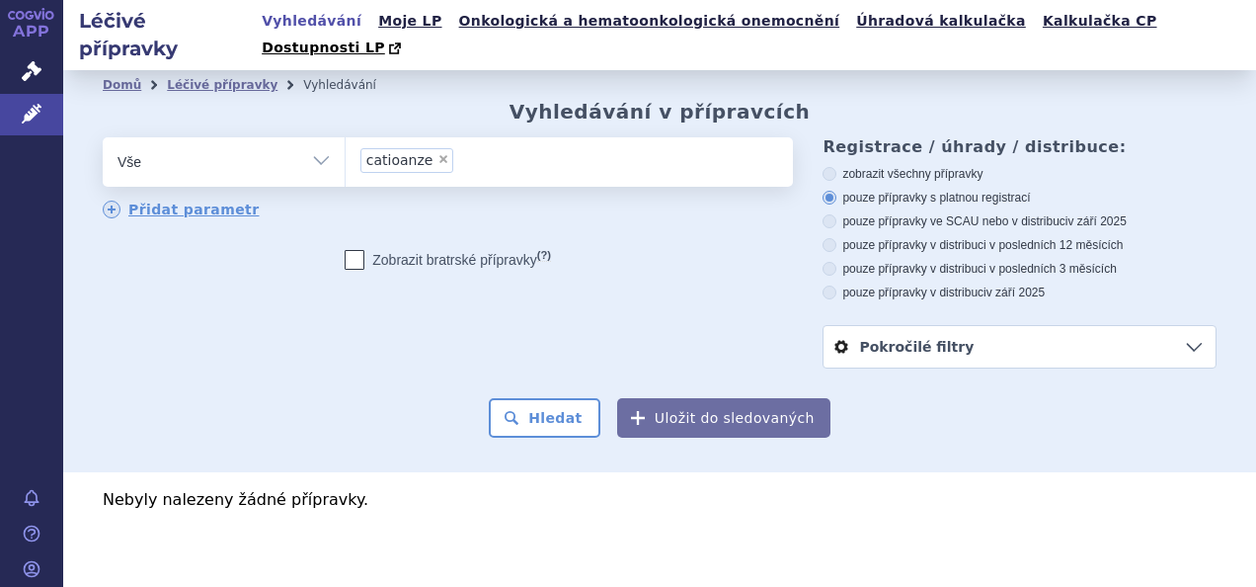
click at [438, 153] on span "×" at bounding box center [444, 159] width 12 height 12
click at [346, 136] on select "catioanze" at bounding box center [345, 160] width 1 height 49
select select
type input "ca"
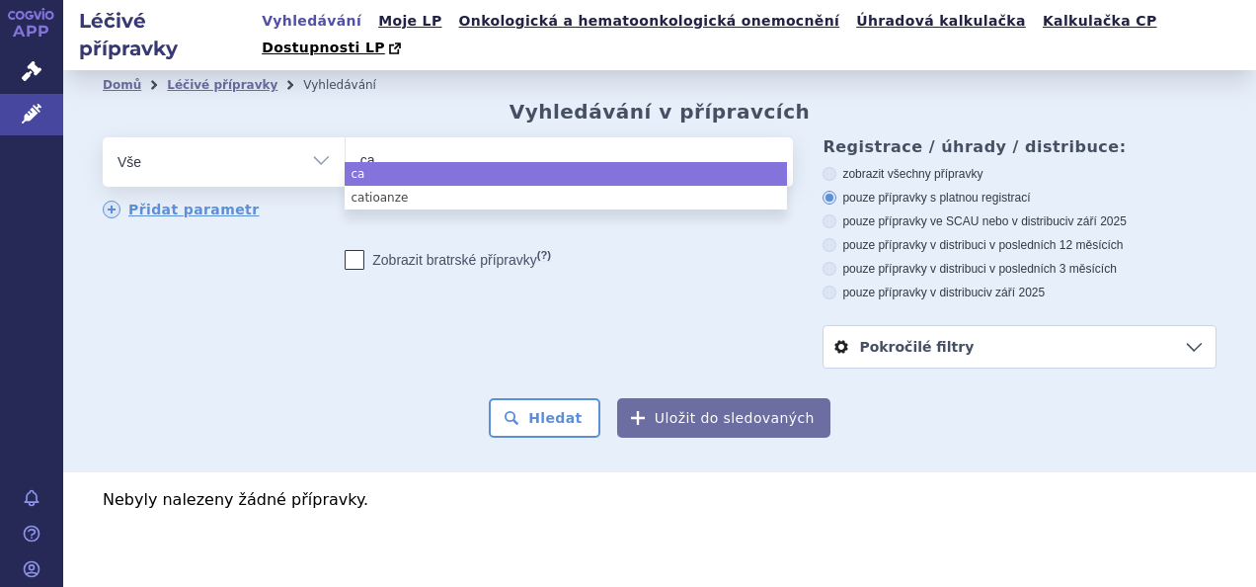
type input "cat"
type input "cati"
type input "catiol"
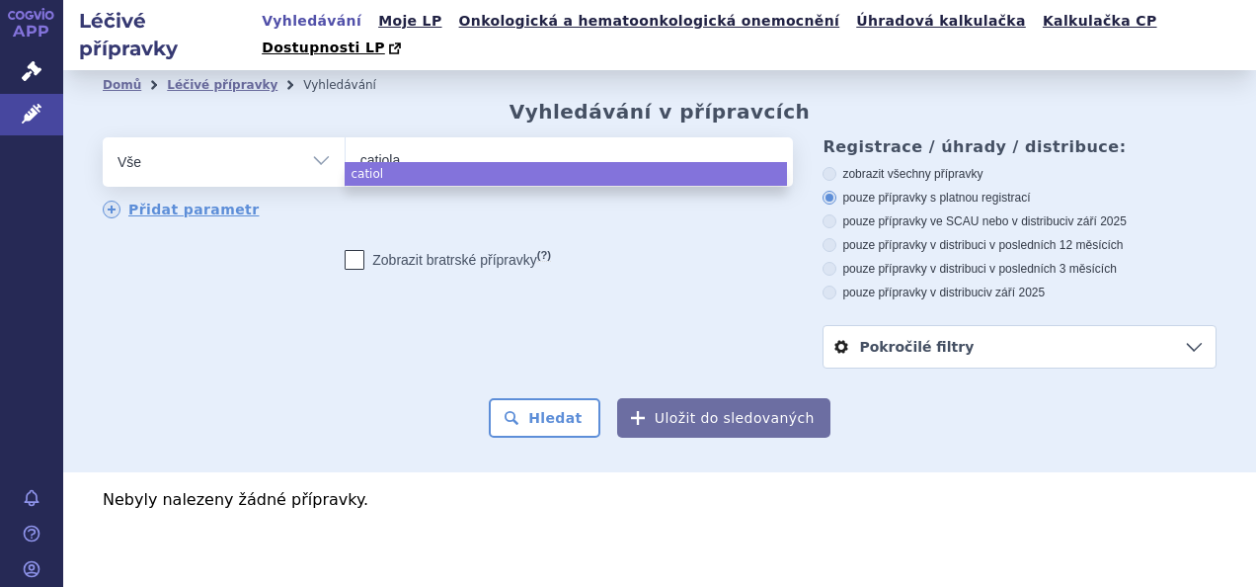
type input "catiolan"
type input "catiolanz"
type input "catiolanze"
select select "catiolanze"
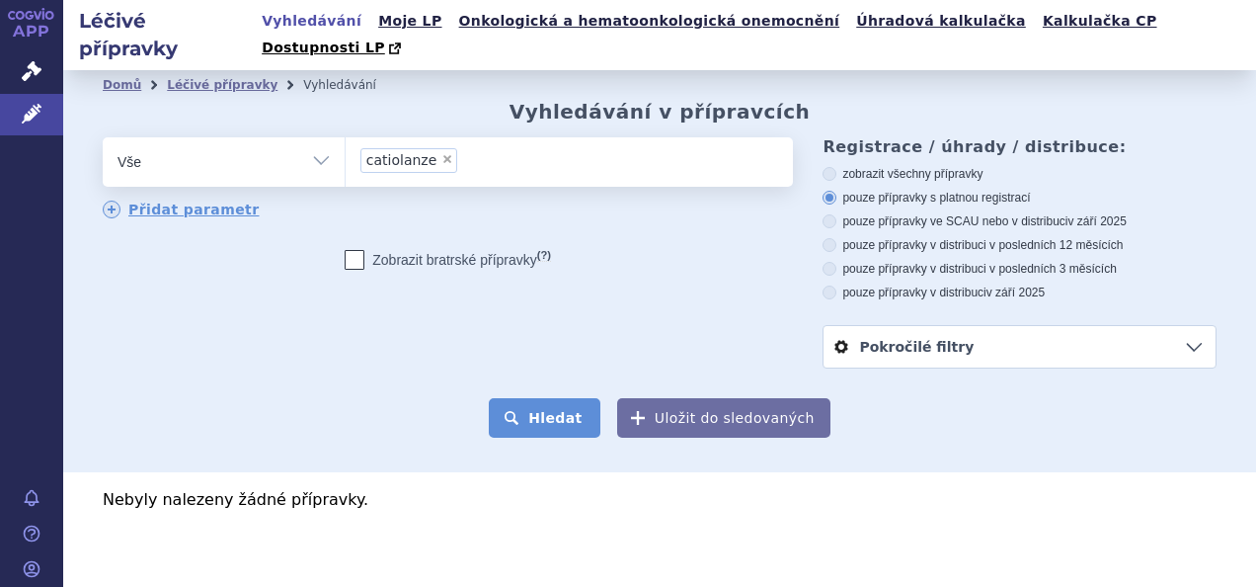
click at [527, 398] on button "Hledat" at bounding box center [545, 418] width 112 height 40
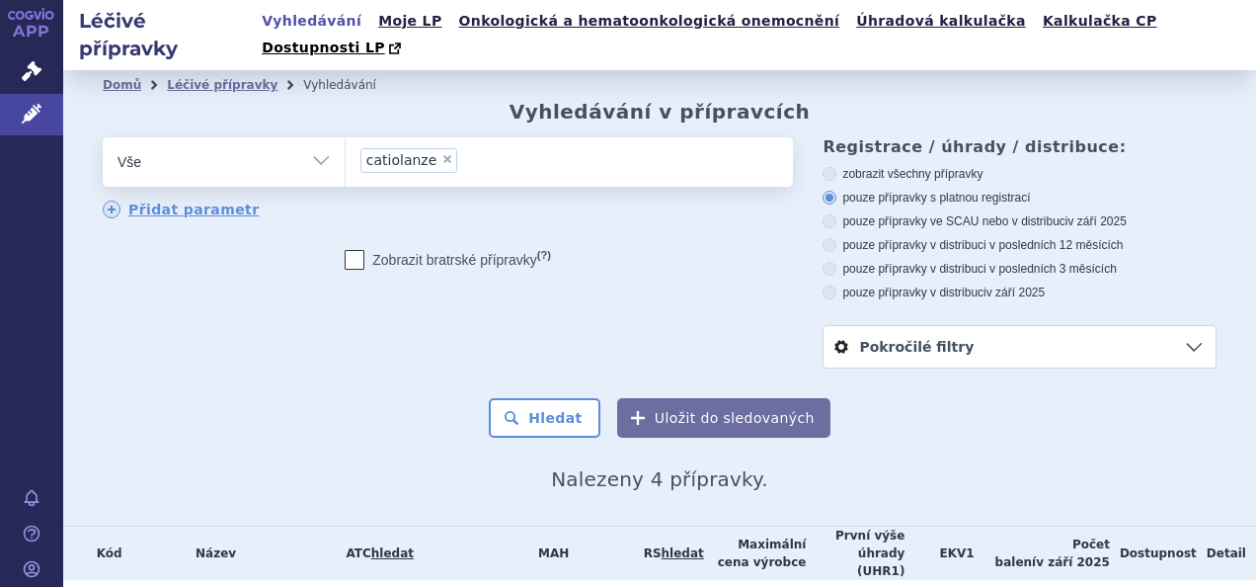
scroll to position [190, 0]
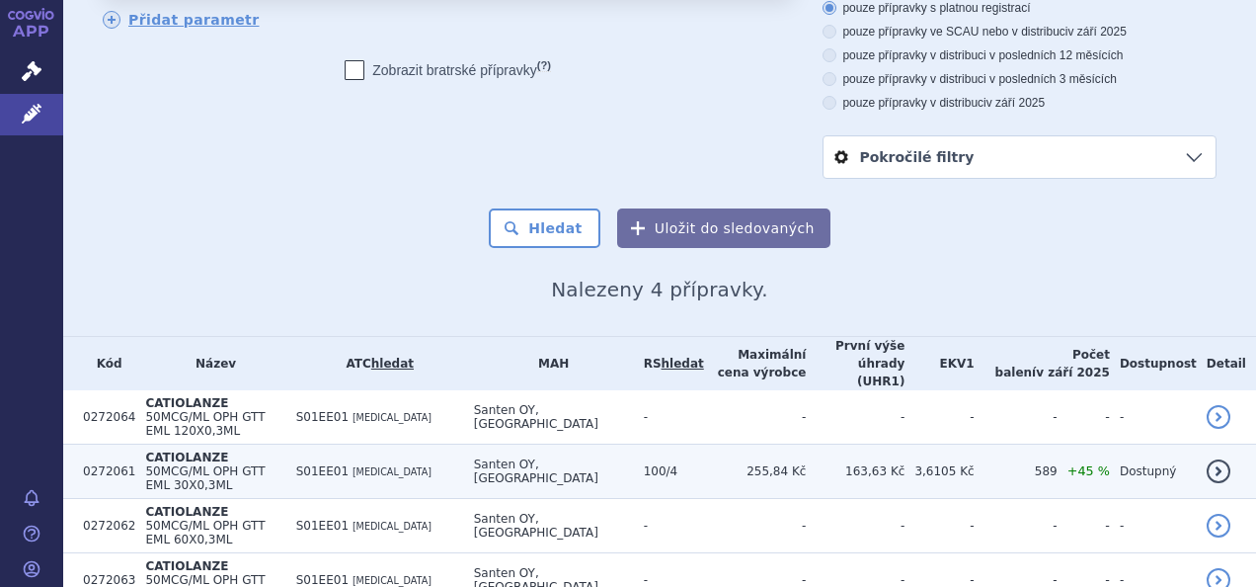
click at [265, 464] on span "50MCG/ML OPH GTT EML 30X0,3ML" at bounding box center [205, 478] width 120 height 28
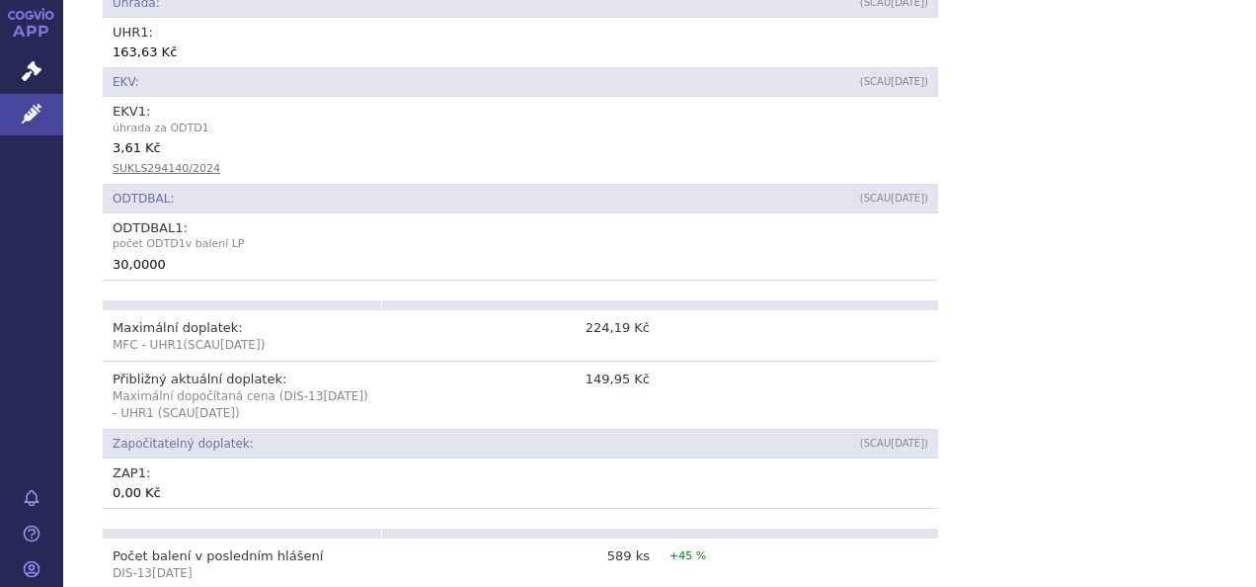
scroll to position [1185, 0]
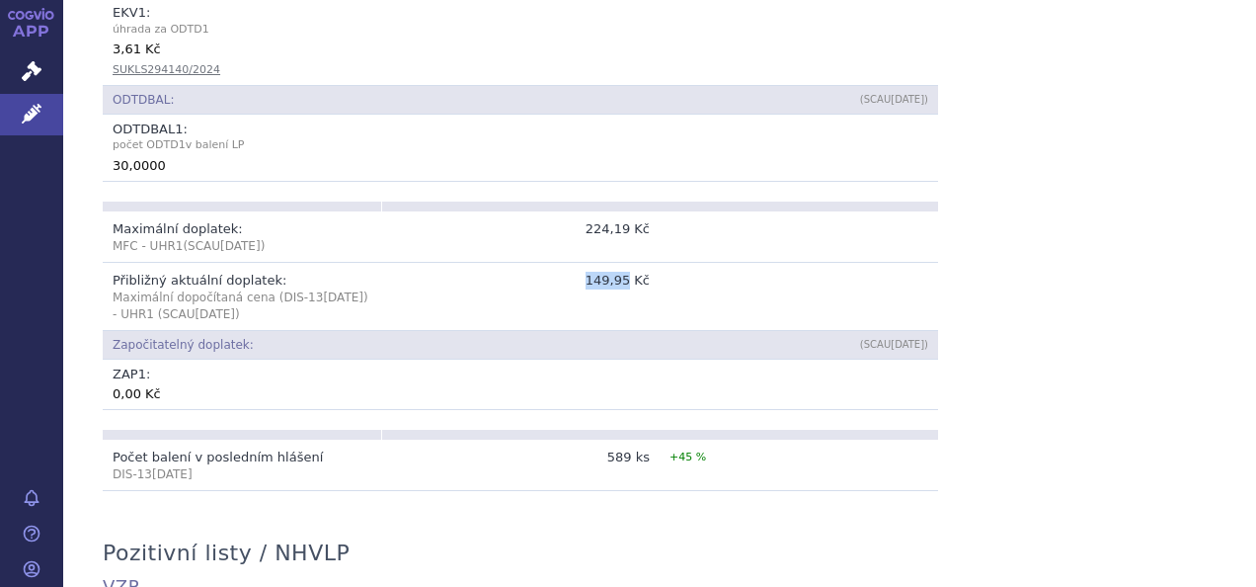
drag, startPoint x: 587, startPoint y: 251, endPoint x: 626, endPoint y: 248, distance: 39.6
click at [626, 262] on td "149,95 Kč" at bounding box center [520, 296] width 279 height 68
copy td "149,95"
